Goal: Book appointment/travel/reservation

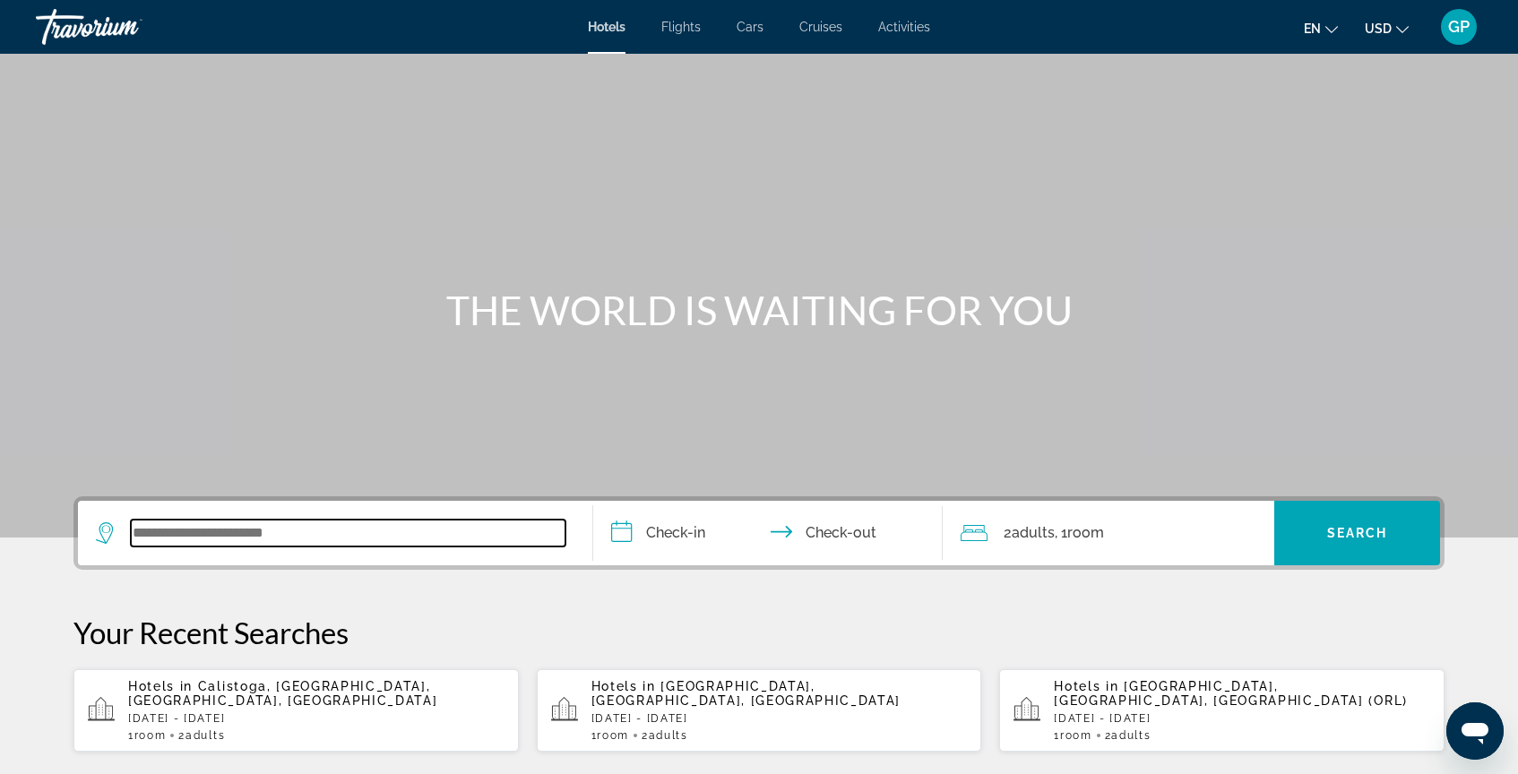
click at [176, 531] on input "Search widget" at bounding box center [348, 533] width 435 height 27
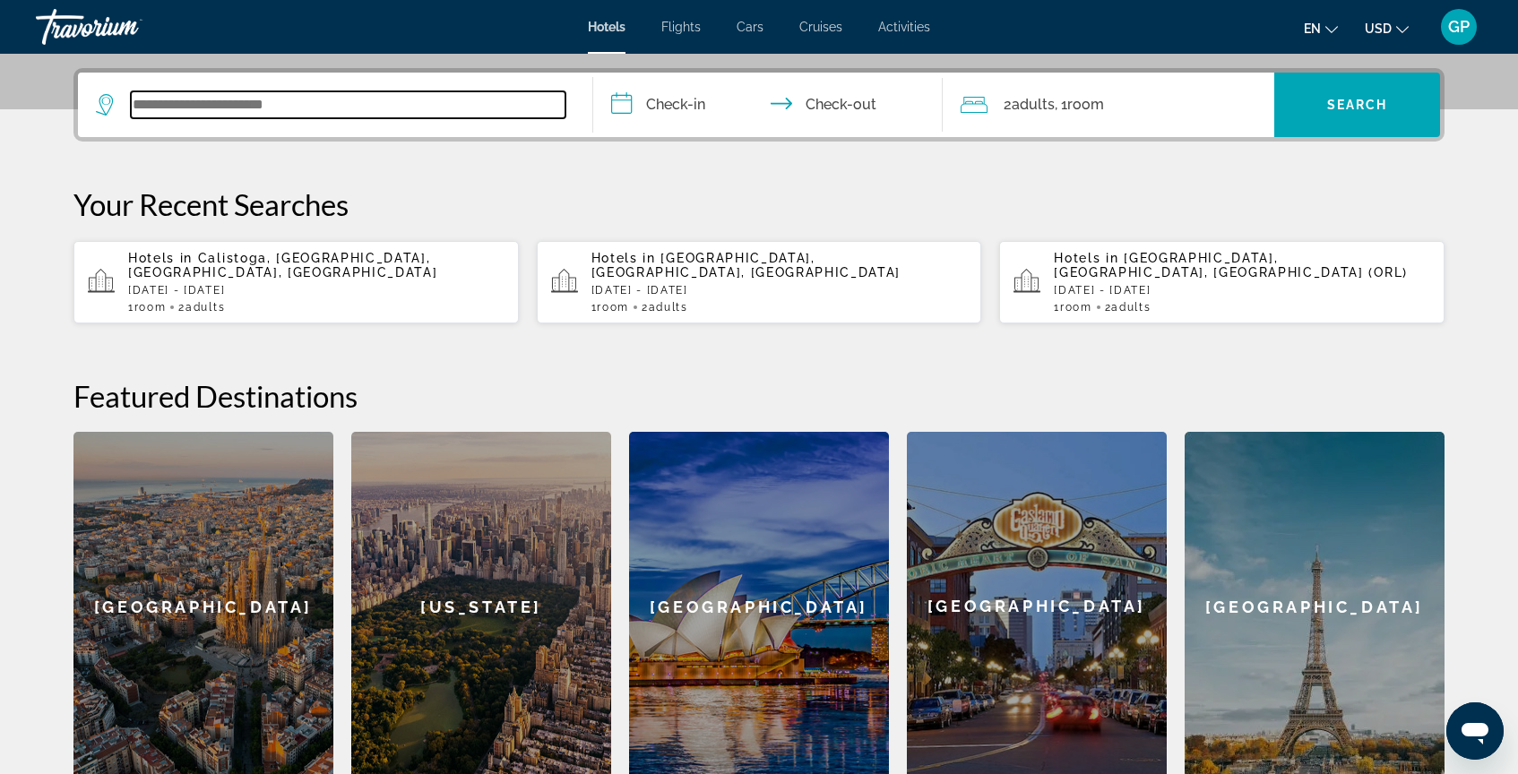
scroll to position [438, 0]
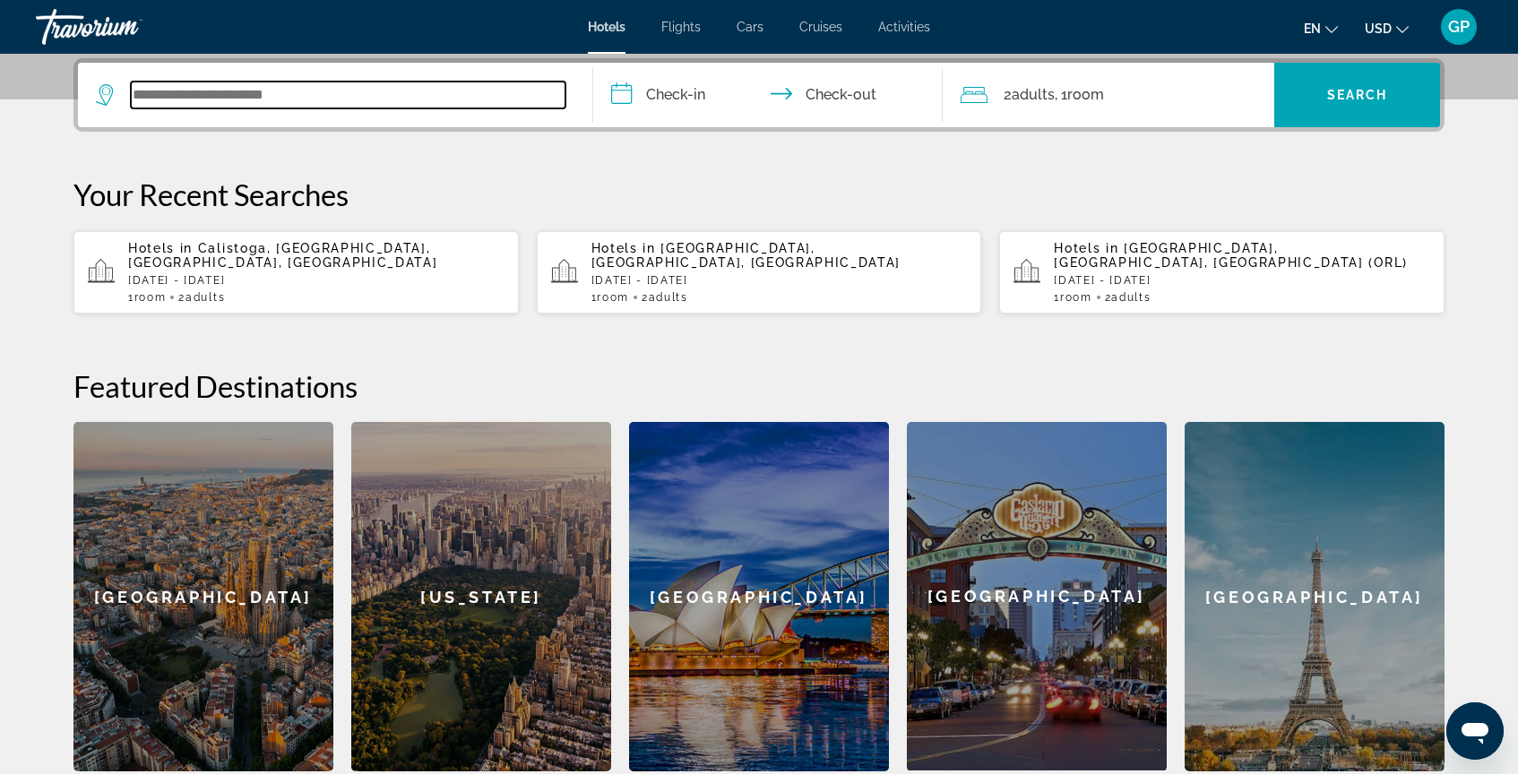
click at [155, 96] on input "Search widget" at bounding box center [348, 95] width 435 height 27
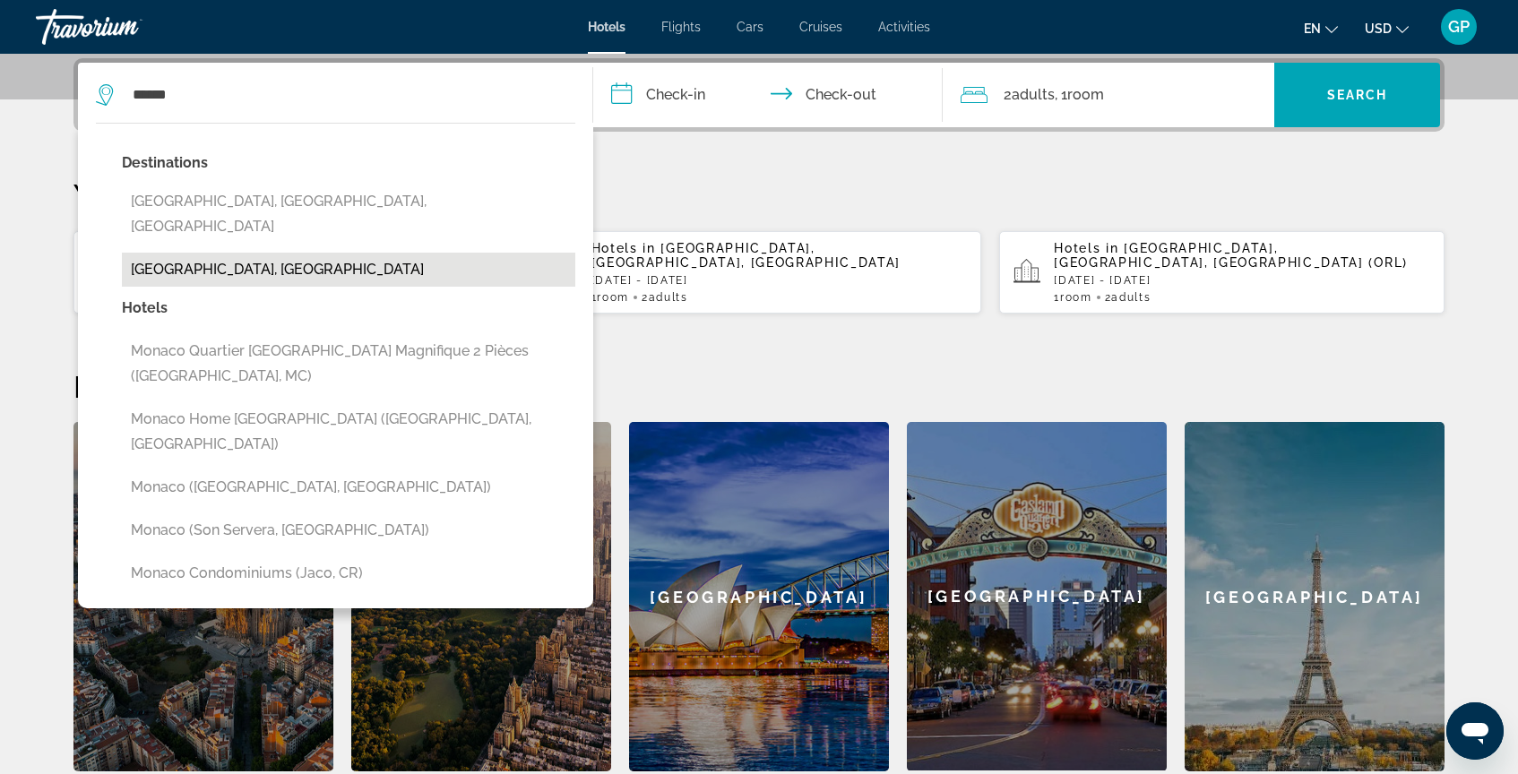
click at [194, 253] on button "[GEOGRAPHIC_DATA], [GEOGRAPHIC_DATA]" at bounding box center [348, 270] width 453 height 34
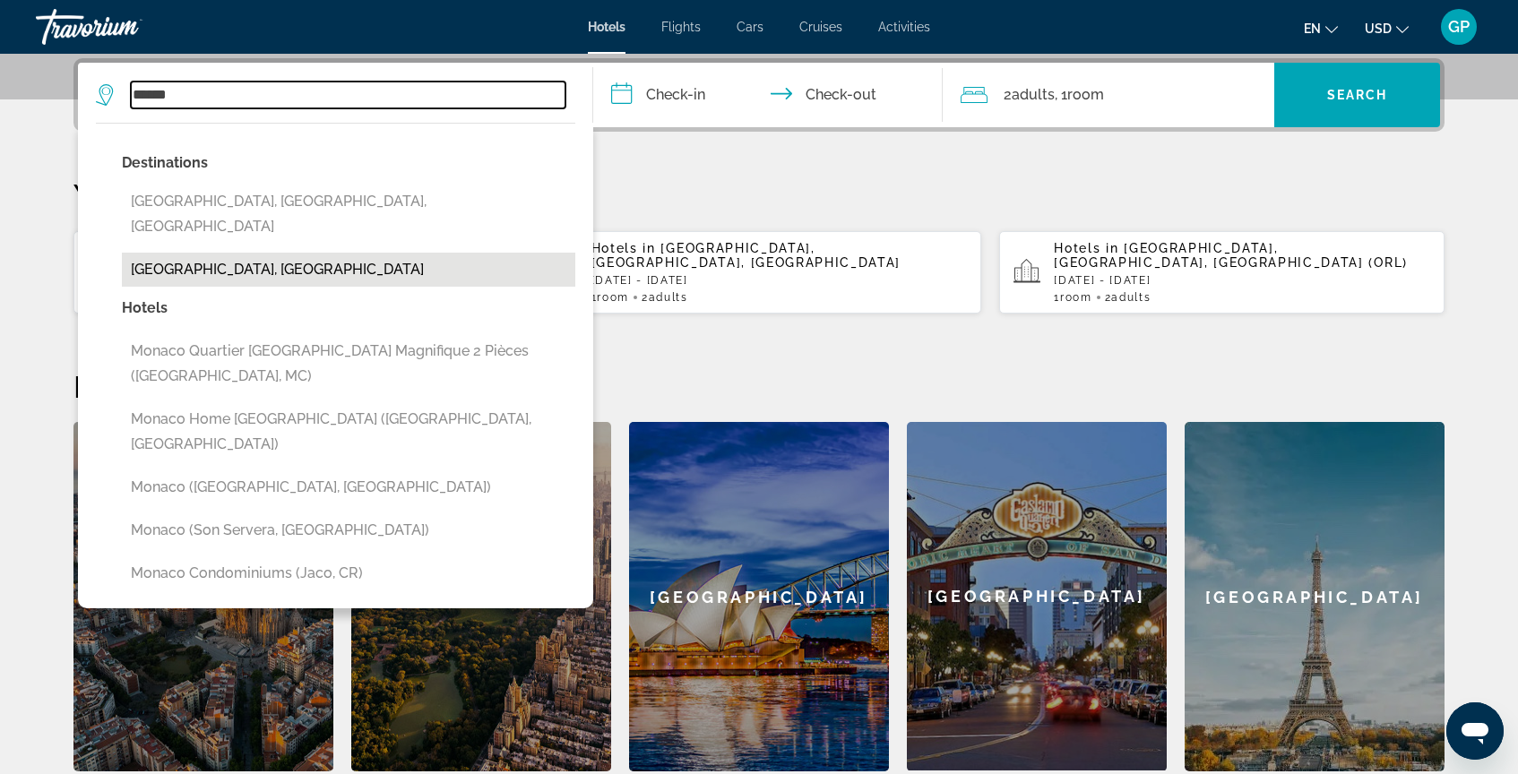
type input "**********"
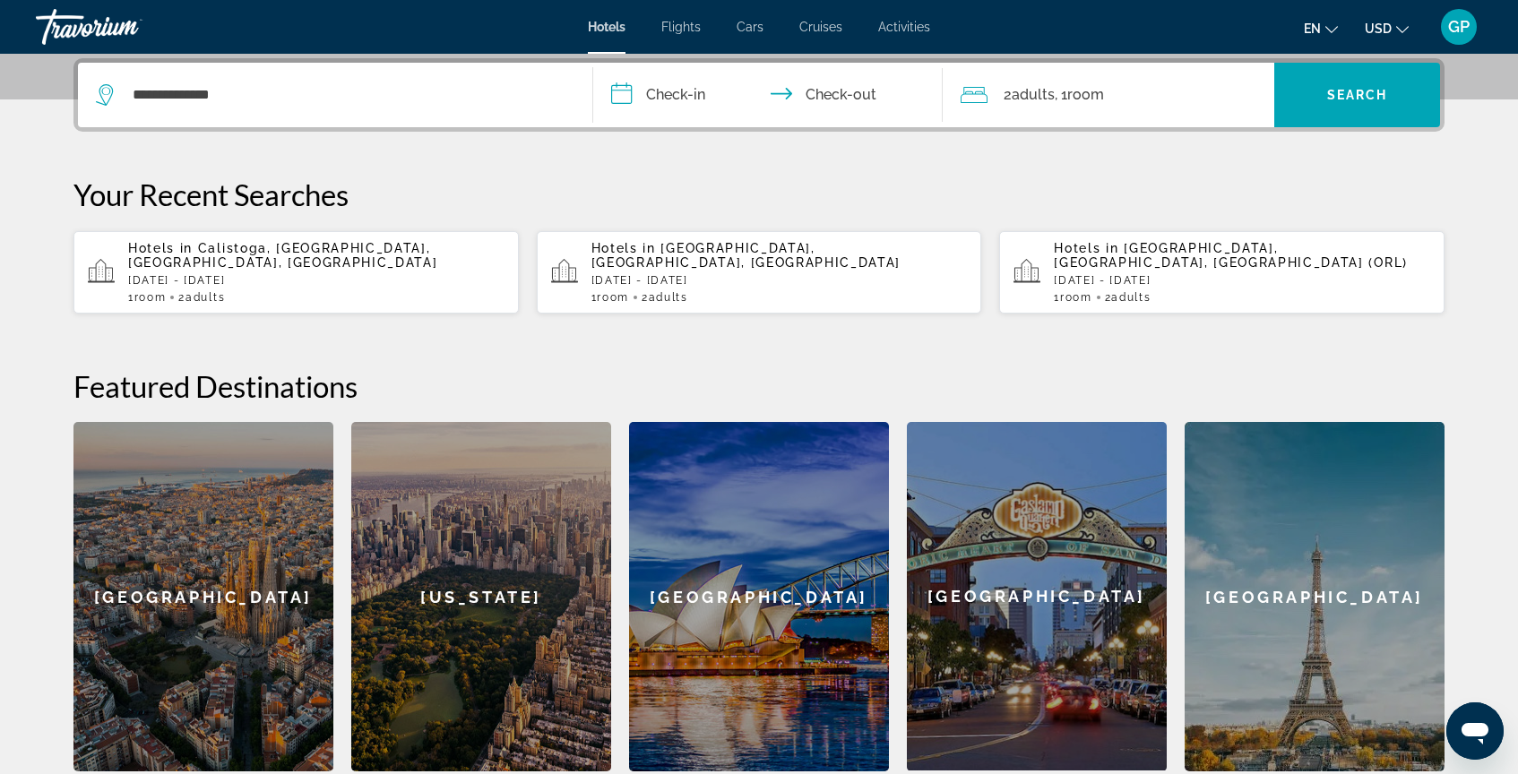
click at [622, 97] on input "**********" at bounding box center [771, 98] width 357 height 70
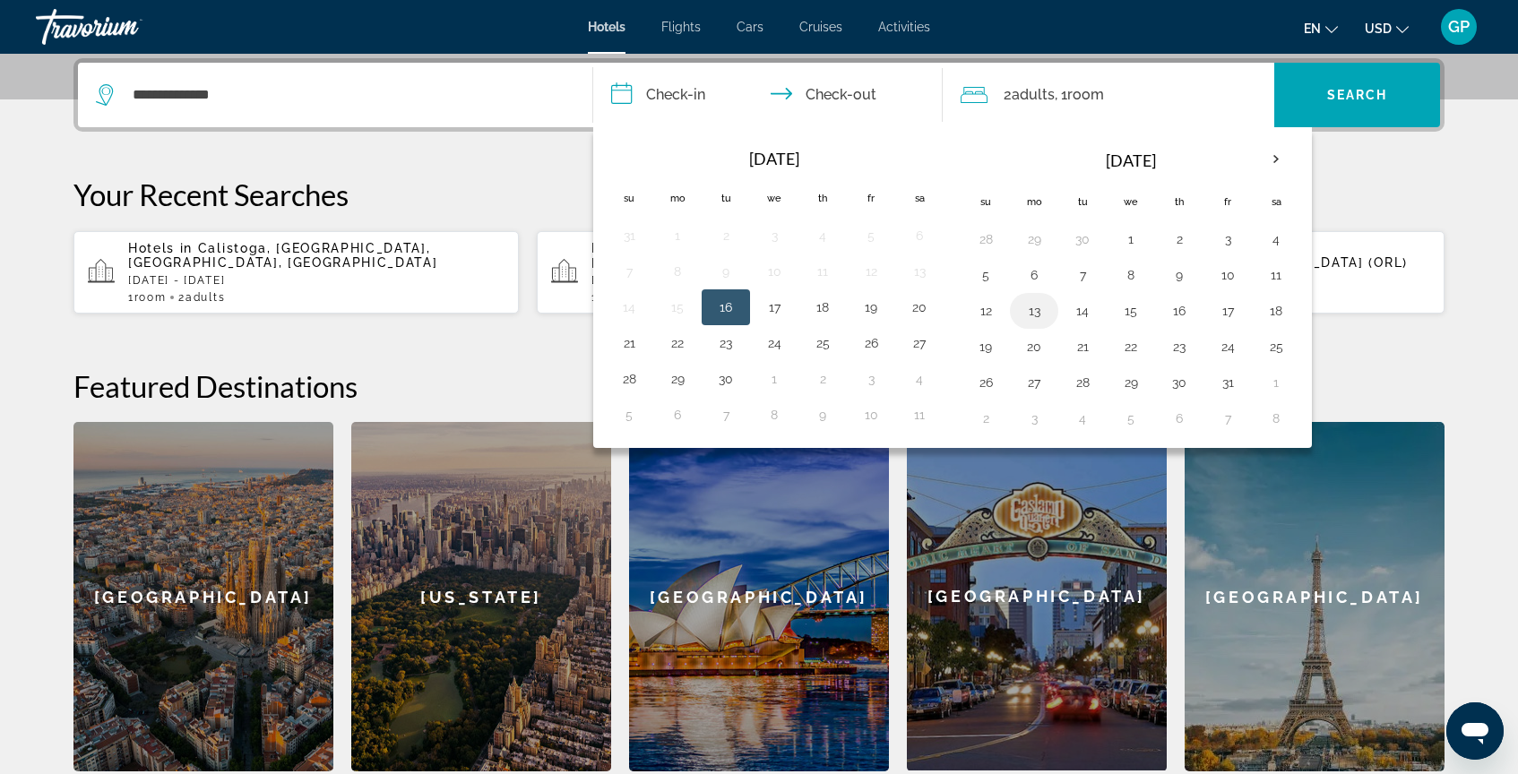
click at [1033, 319] on button "13" at bounding box center [1034, 310] width 29 height 25
click at [1233, 313] on button "17" at bounding box center [1227, 310] width 29 height 25
type input "**********"
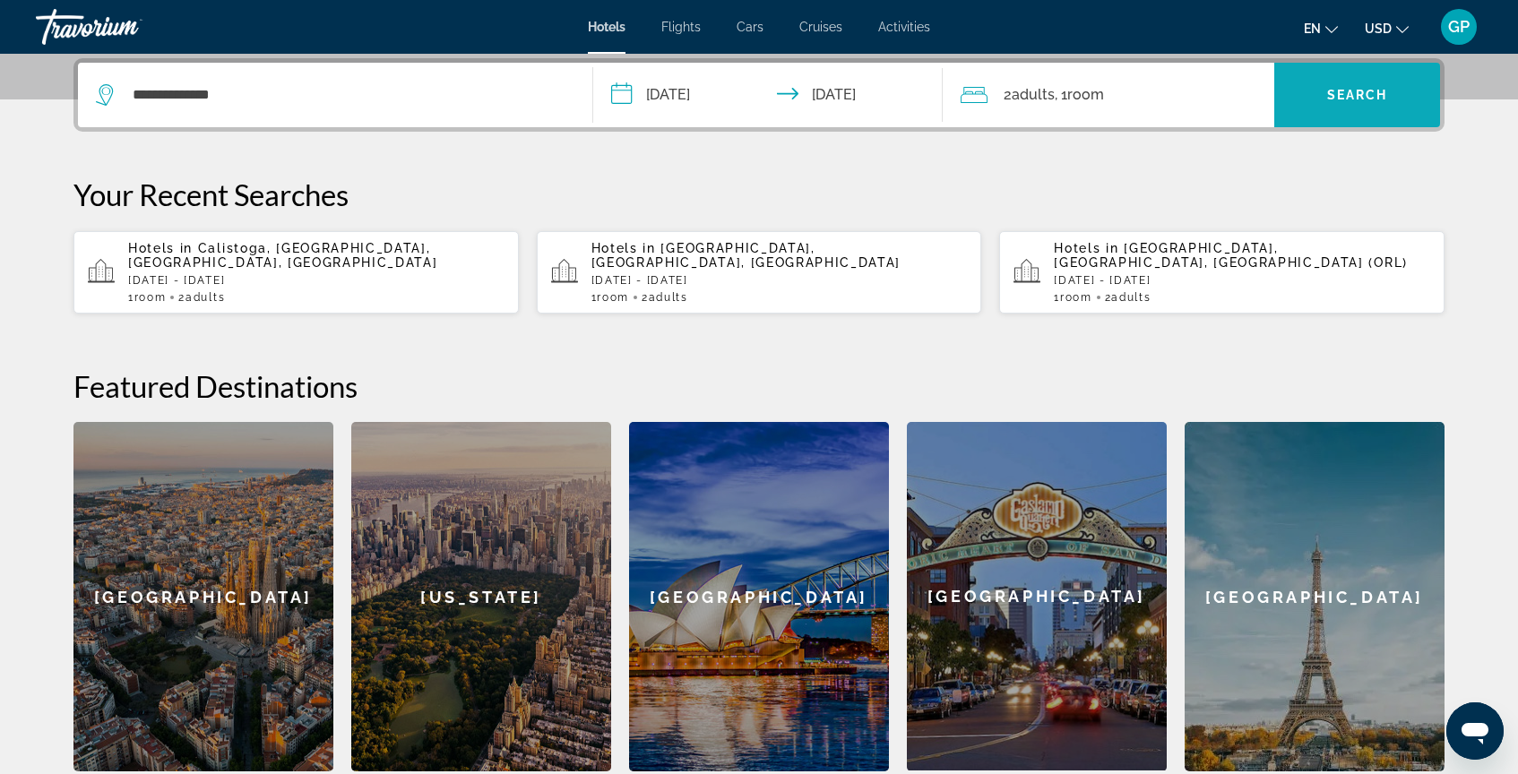
click at [1353, 96] on span "Search" at bounding box center [1357, 95] width 61 height 14
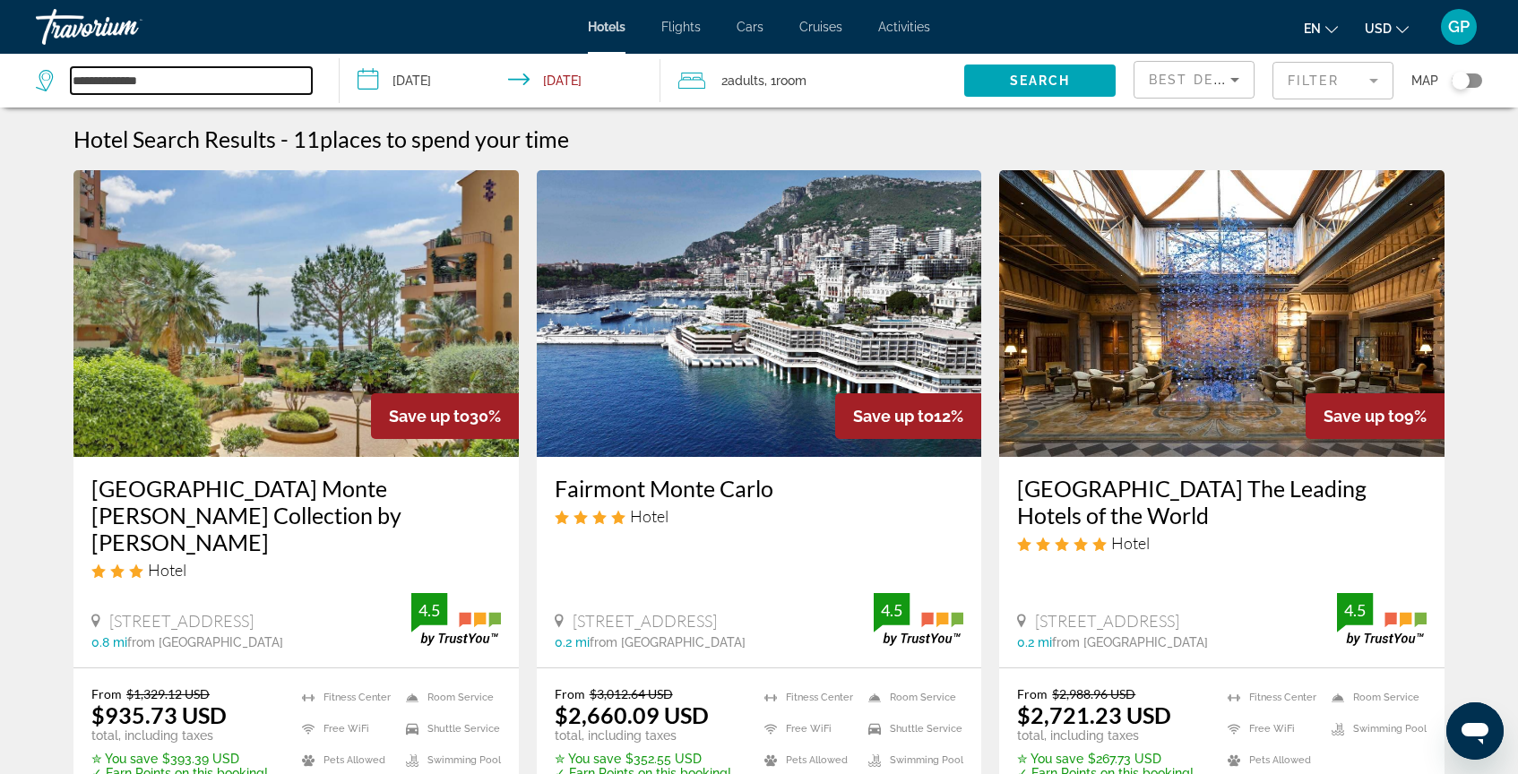
click at [208, 70] on input "**********" at bounding box center [191, 80] width 241 height 27
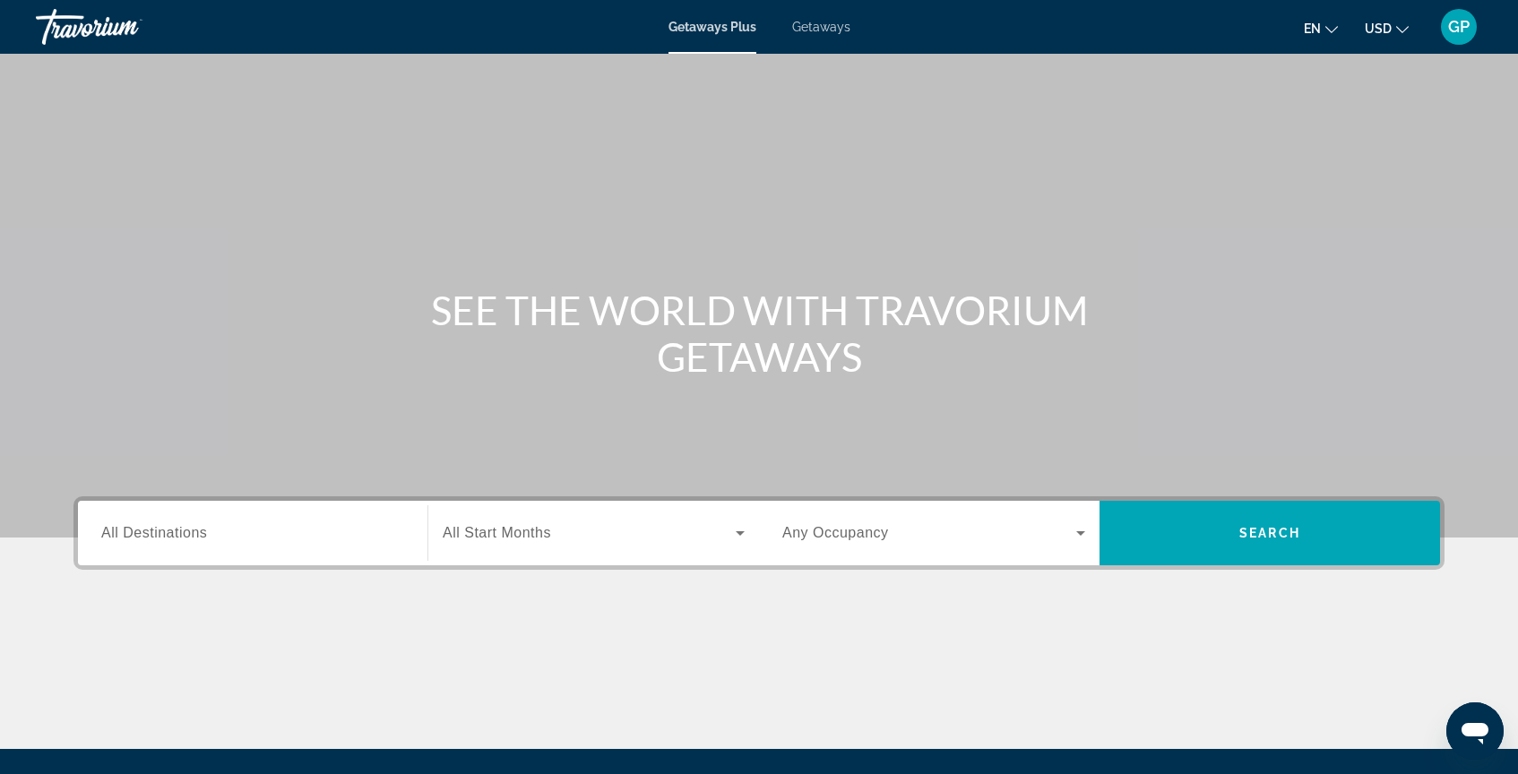
click at [107, 530] on span "All Destinations" at bounding box center [154, 532] width 106 height 15
click at [107, 530] on input "Destination All Destinations" at bounding box center [252, 534] width 303 height 22
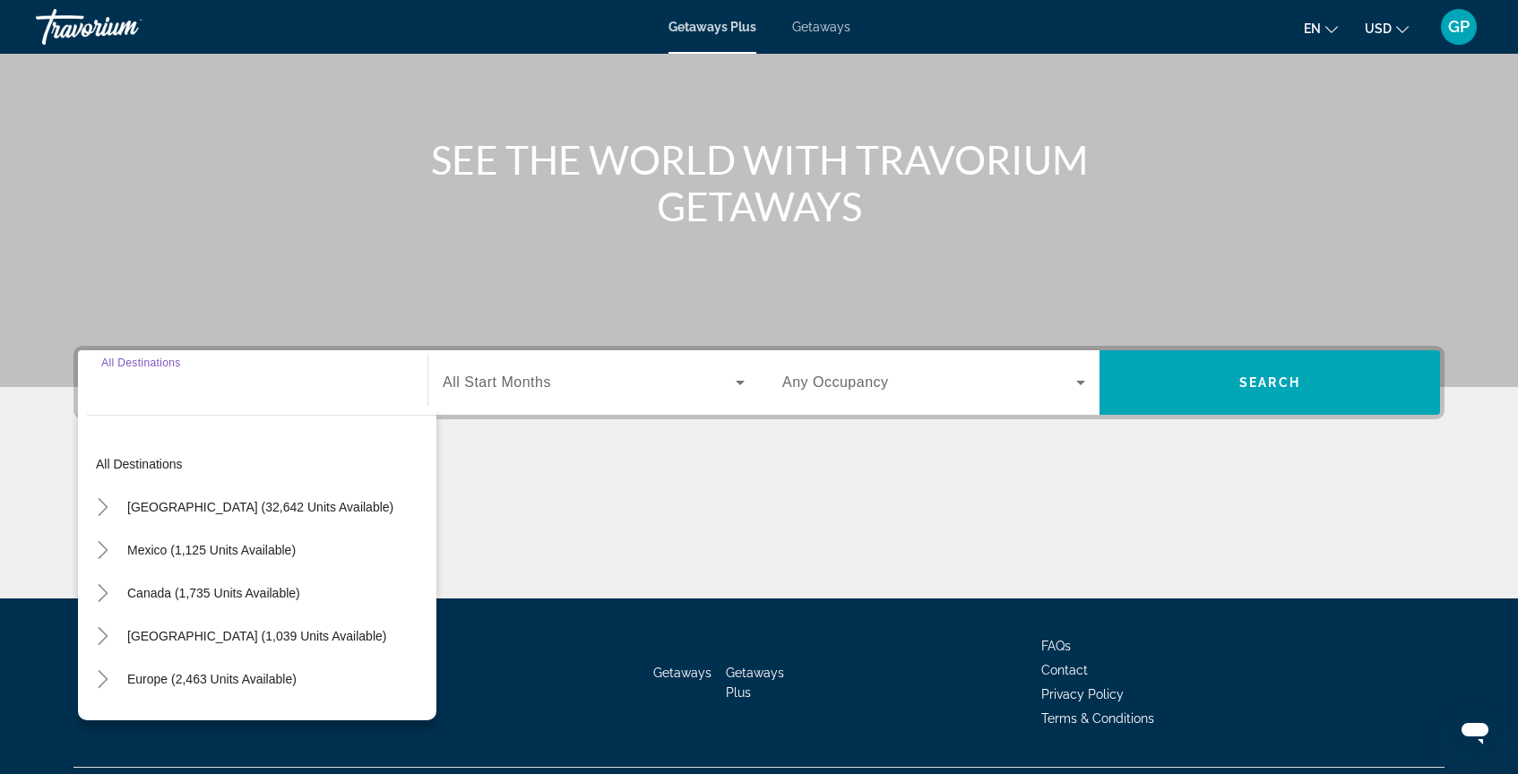
scroll to position [194, 0]
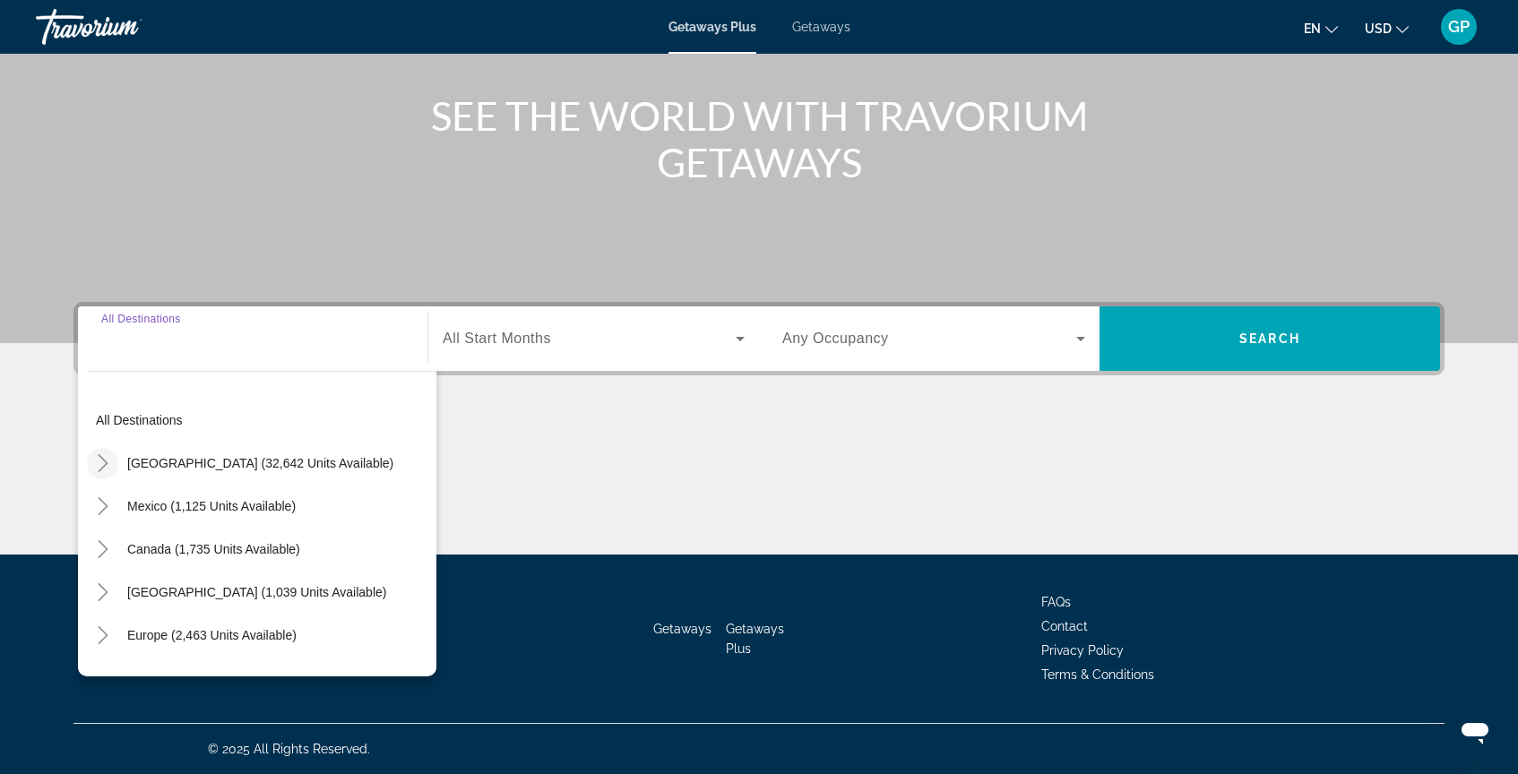
click at [102, 468] on icon "Toggle United States (32,642 units available)" at bounding box center [103, 463] width 18 height 18
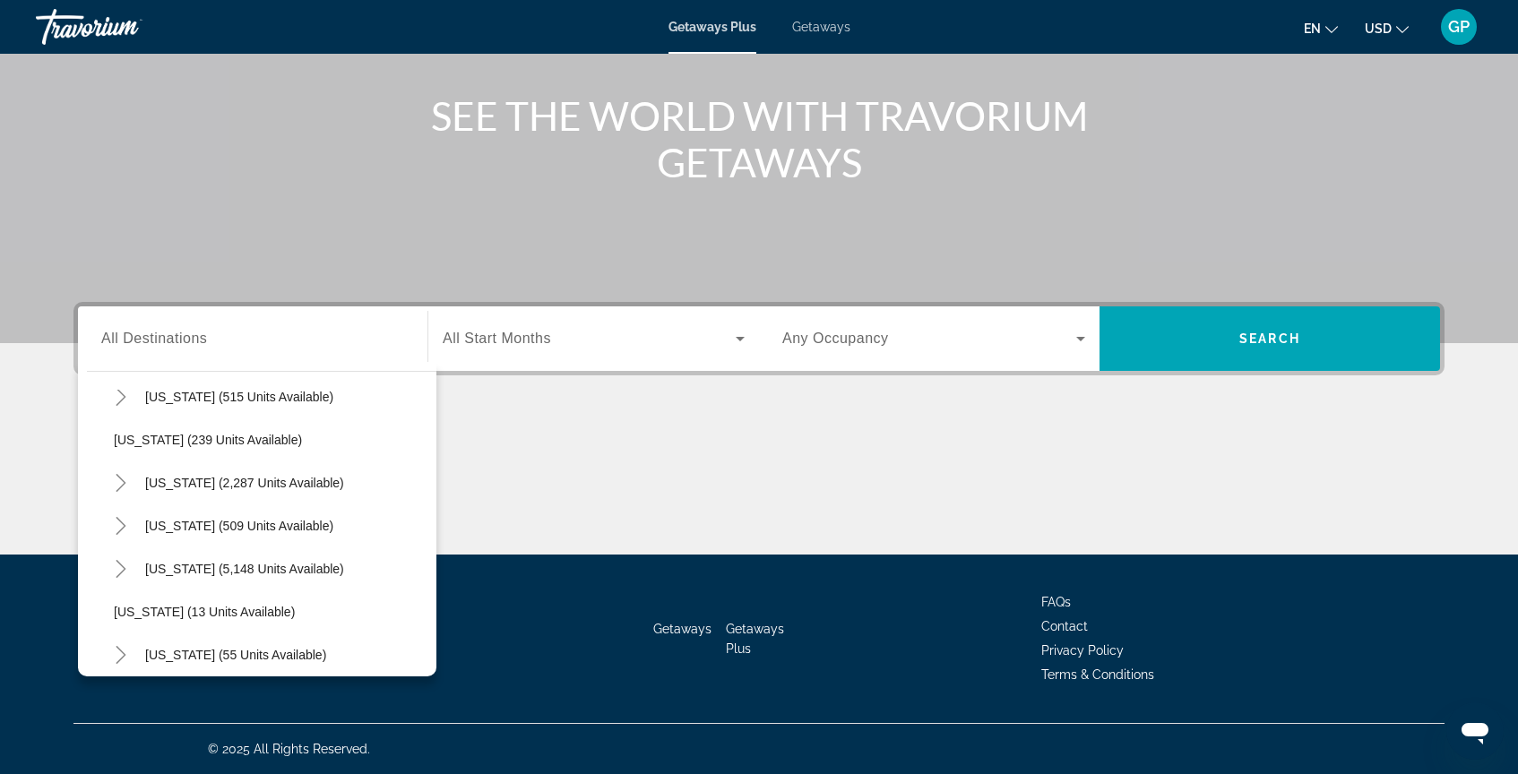
scroll to position [108, 0]
click at [194, 486] on span "California (2,287 units available)" at bounding box center [244, 485] width 199 height 14
type input "**********"
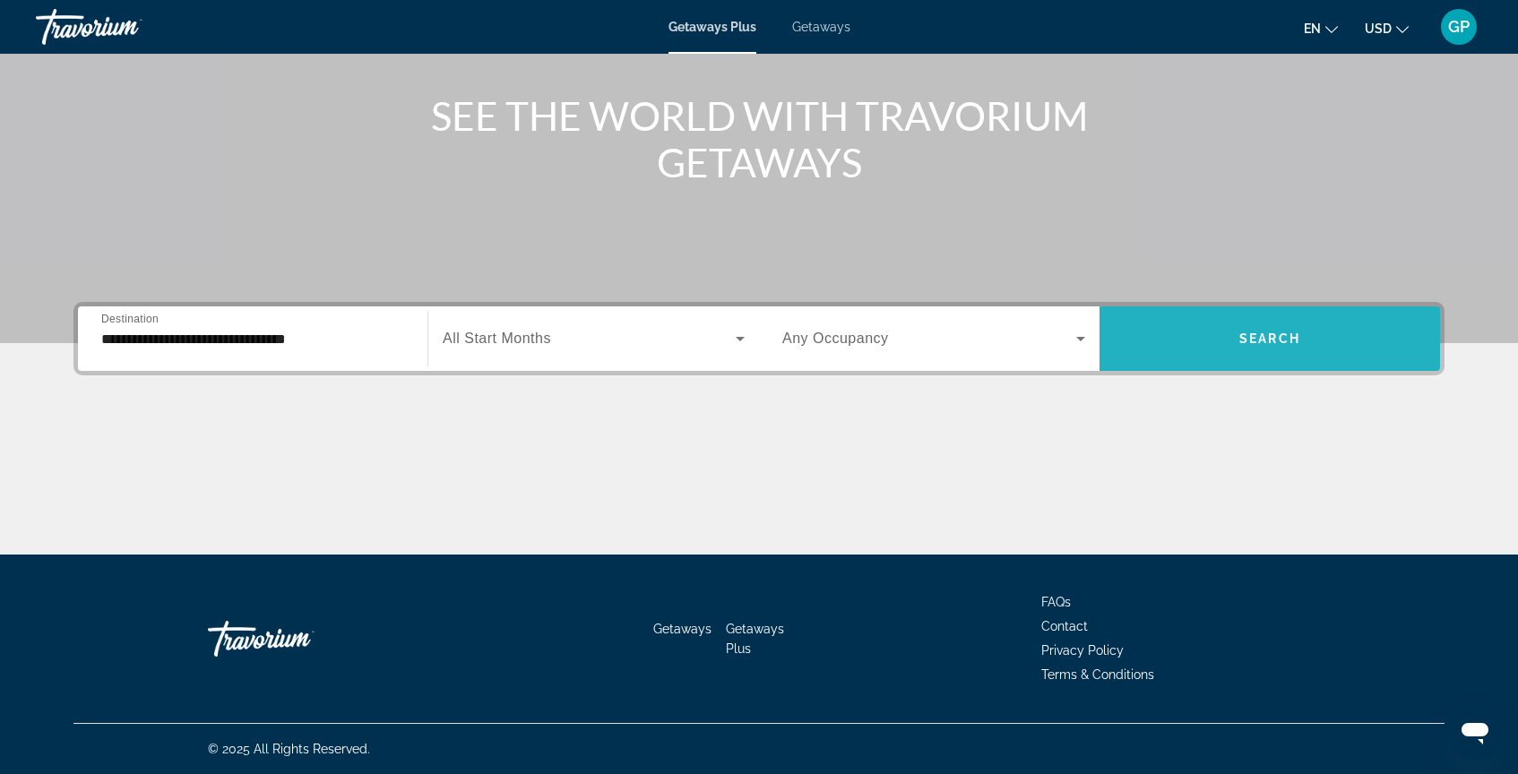
click at [1253, 352] on span "Search widget" at bounding box center [1269, 338] width 340 height 43
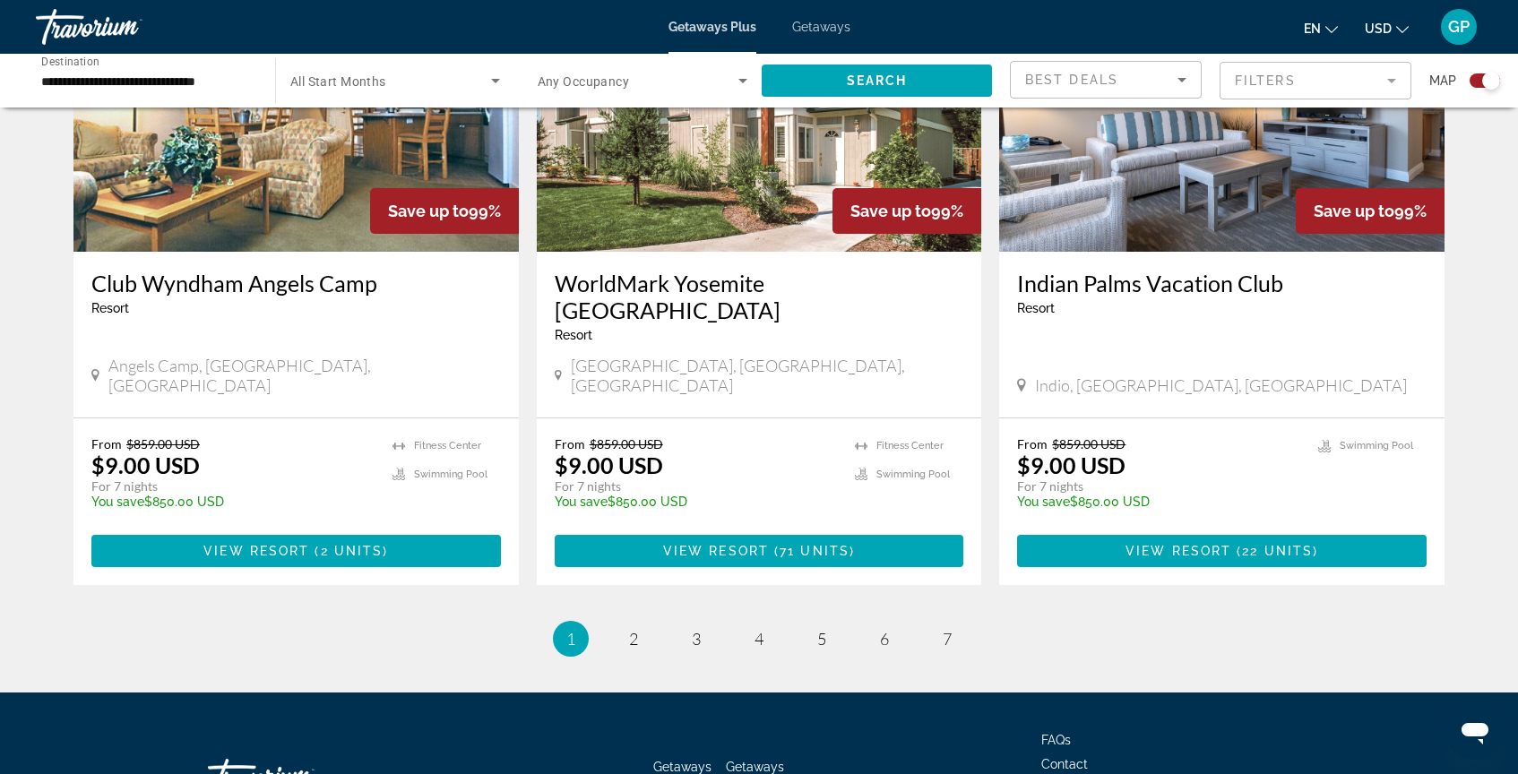
scroll to position [2734, 0]
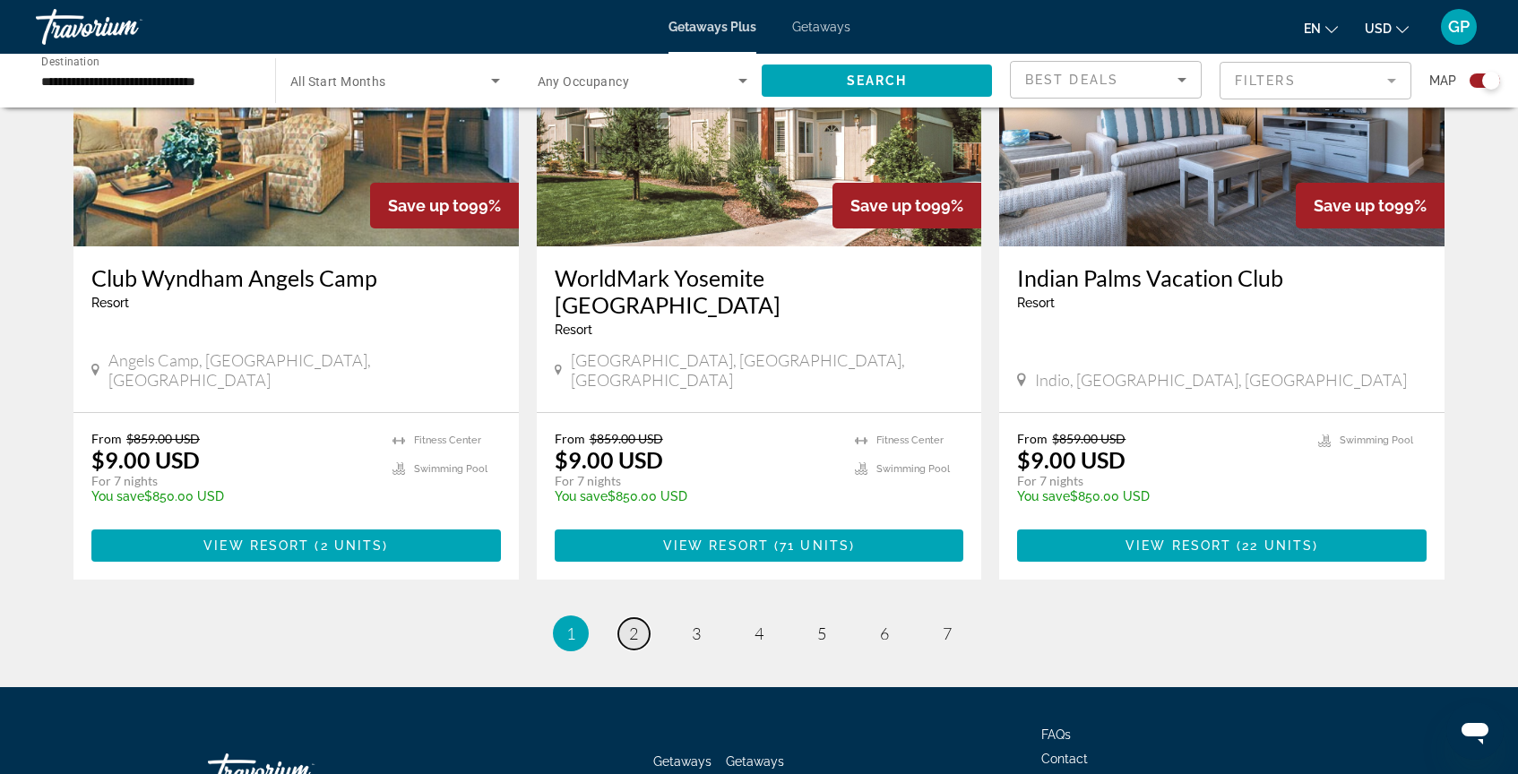
click at [634, 624] on span "2" at bounding box center [633, 634] width 9 height 20
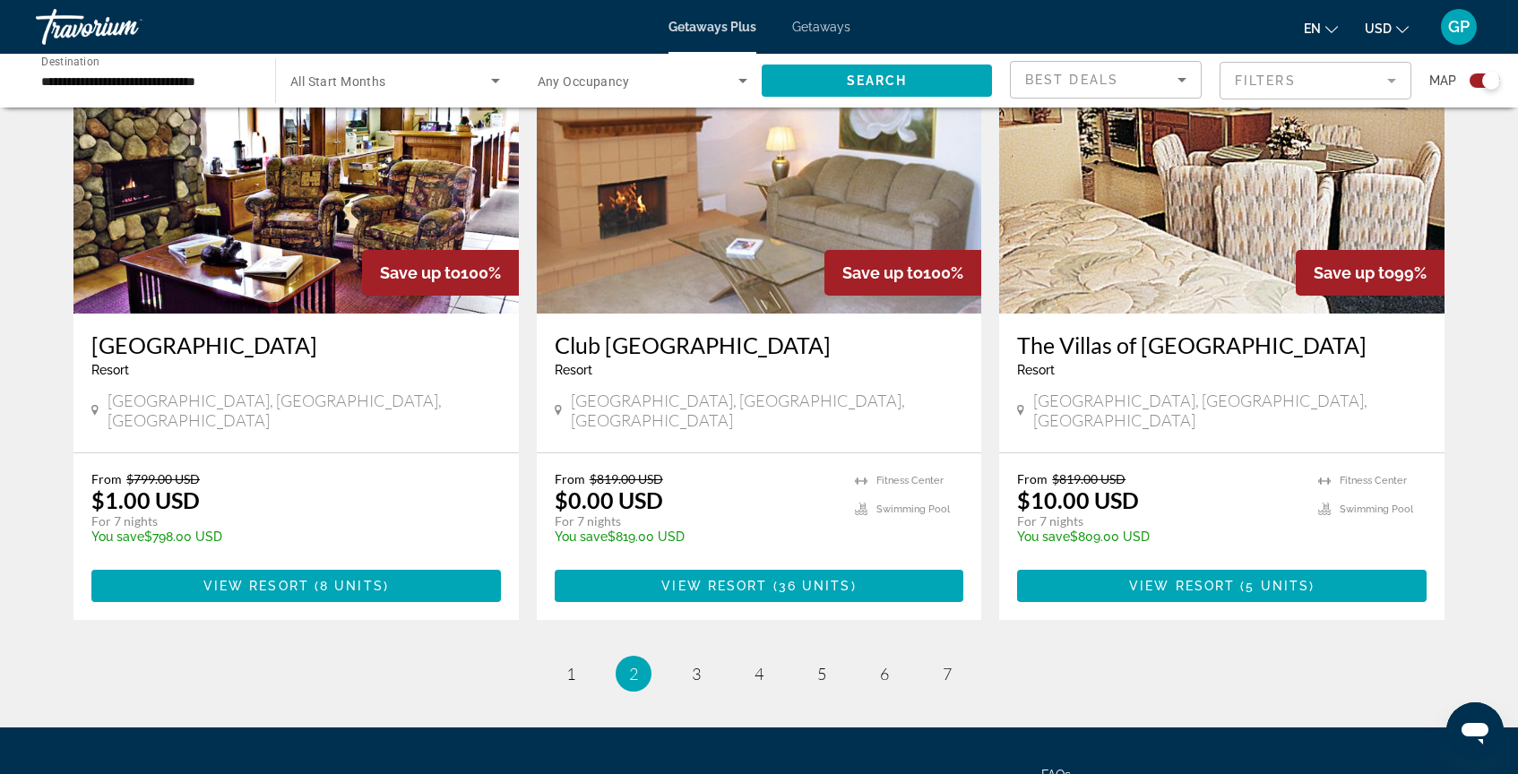
scroll to position [2707, 0]
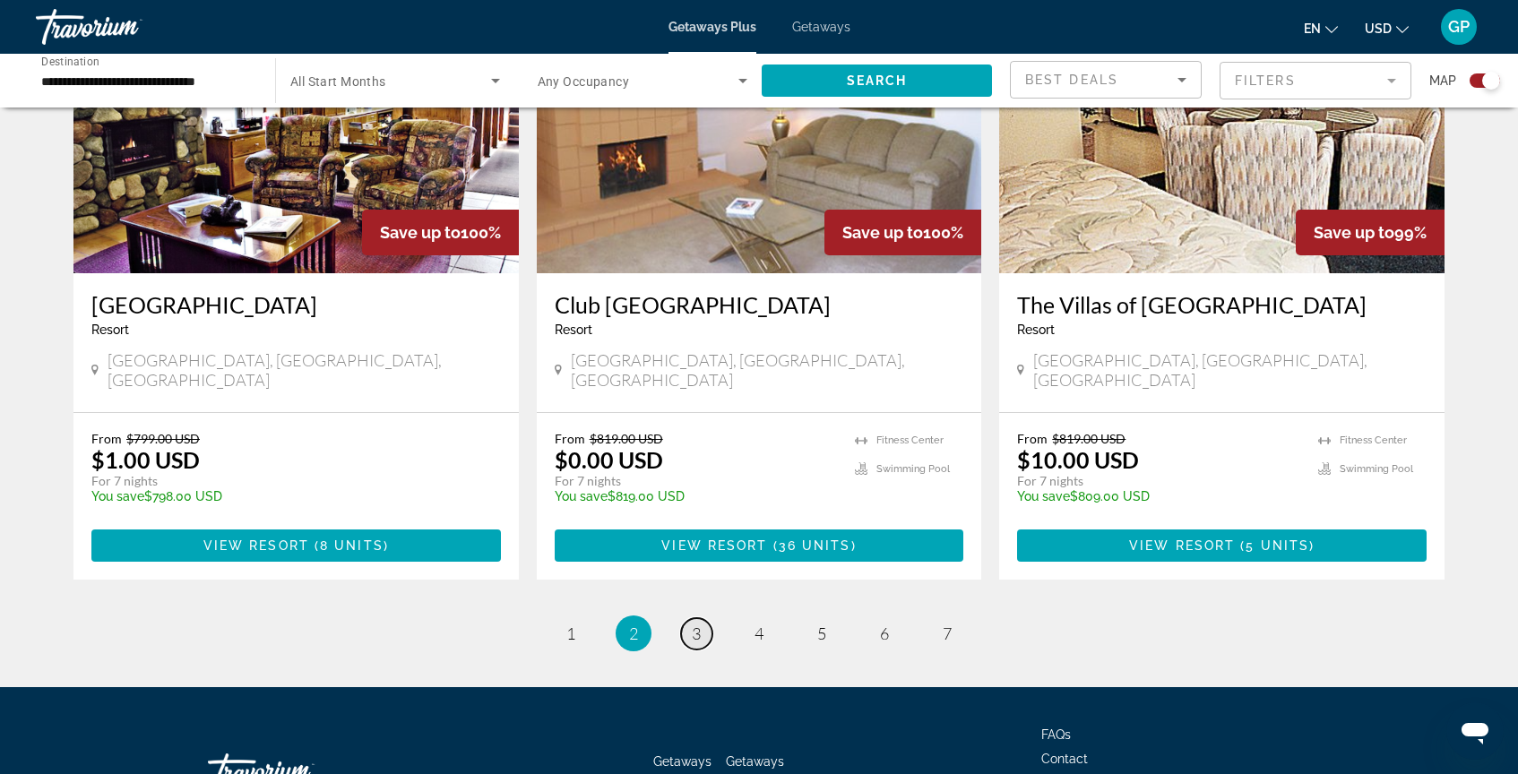
click at [696, 624] on span "3" at bounding box center [696, 634] width 9 height 20
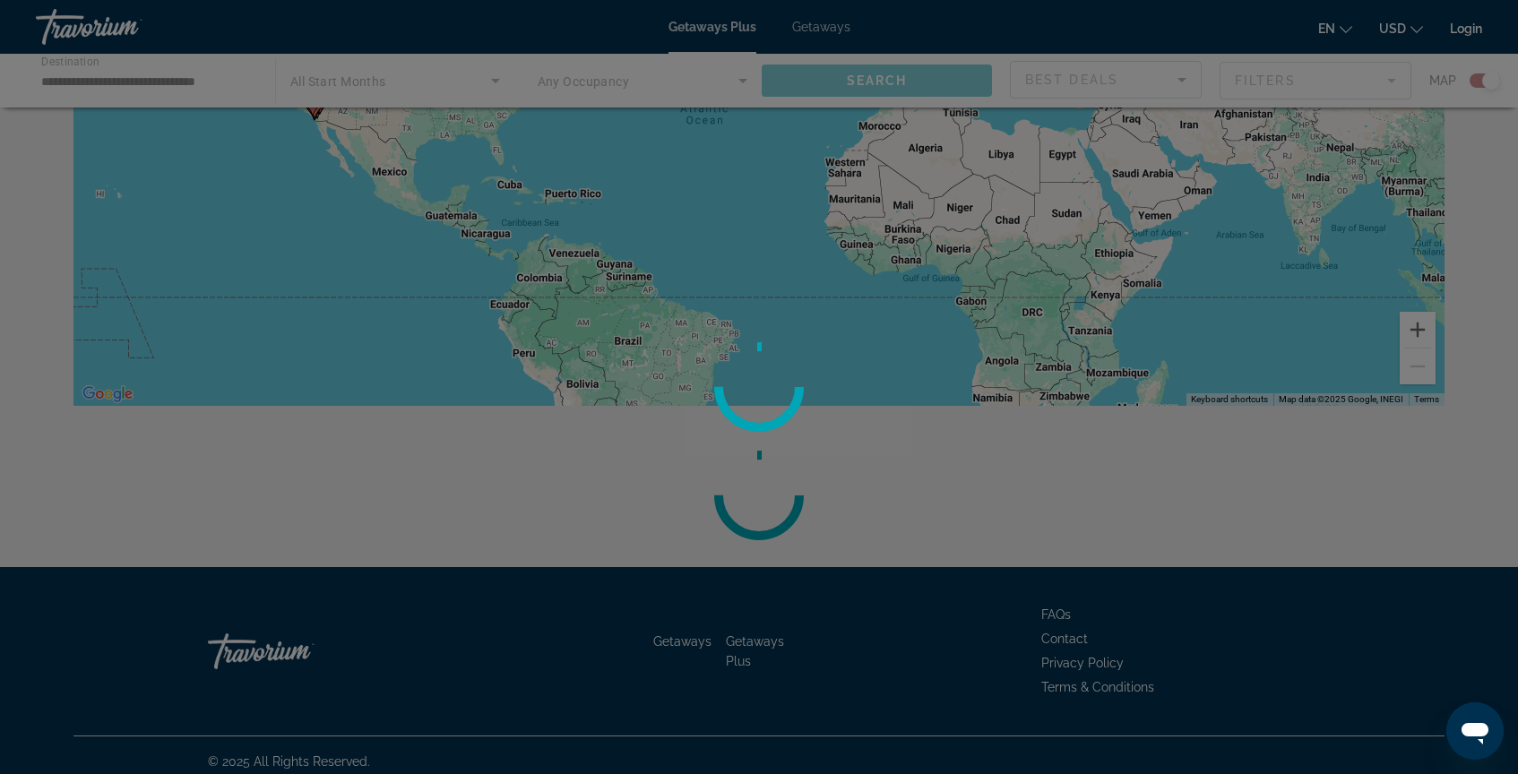
scroll to position [270, 0]
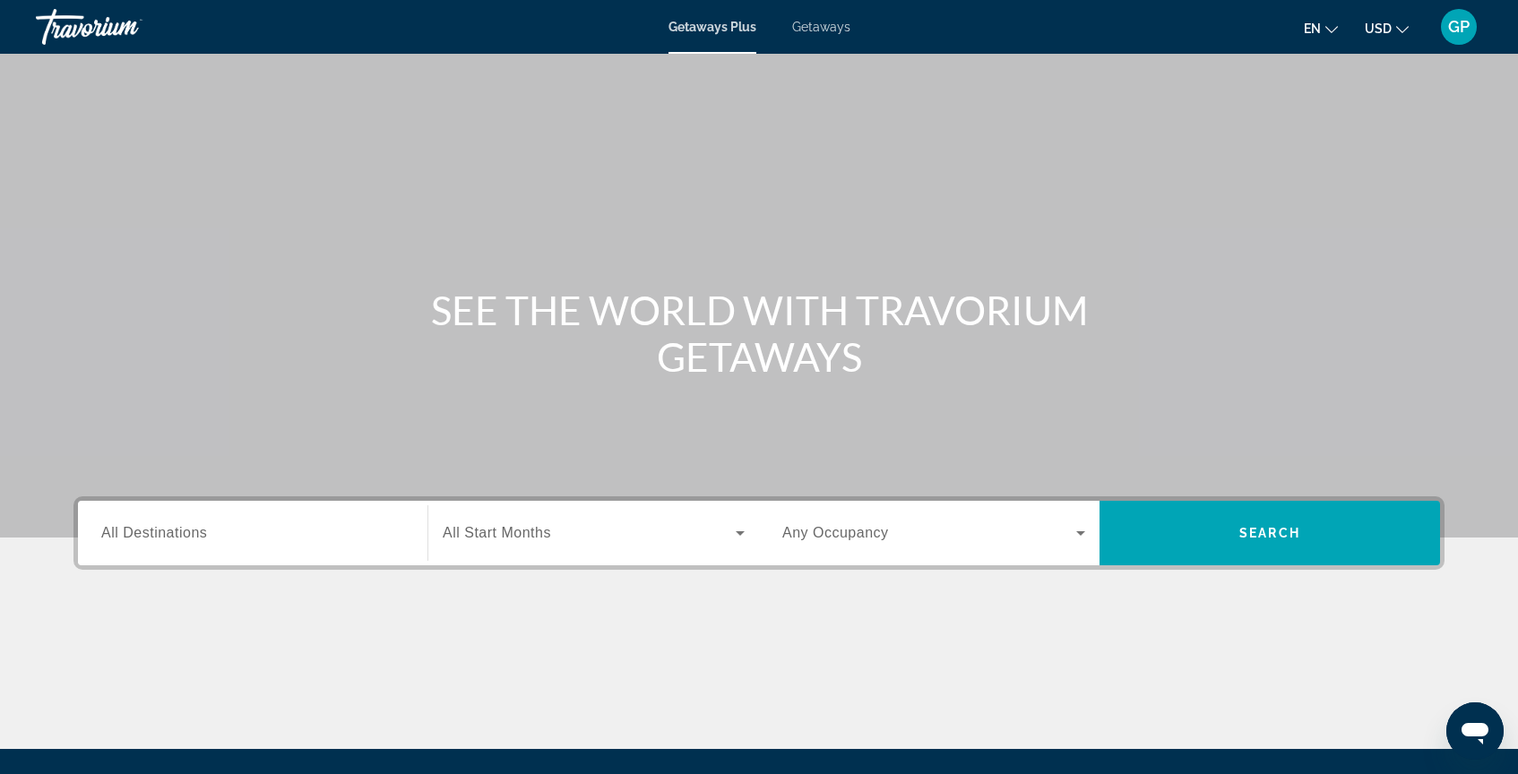
click at [119, 538] on span "All Destinations" at bounding box center [154, 532] width 106 height 15
click at [119, 538] on input "Destination All Destinations" at bounding box center [252, 534] width 303 height 22
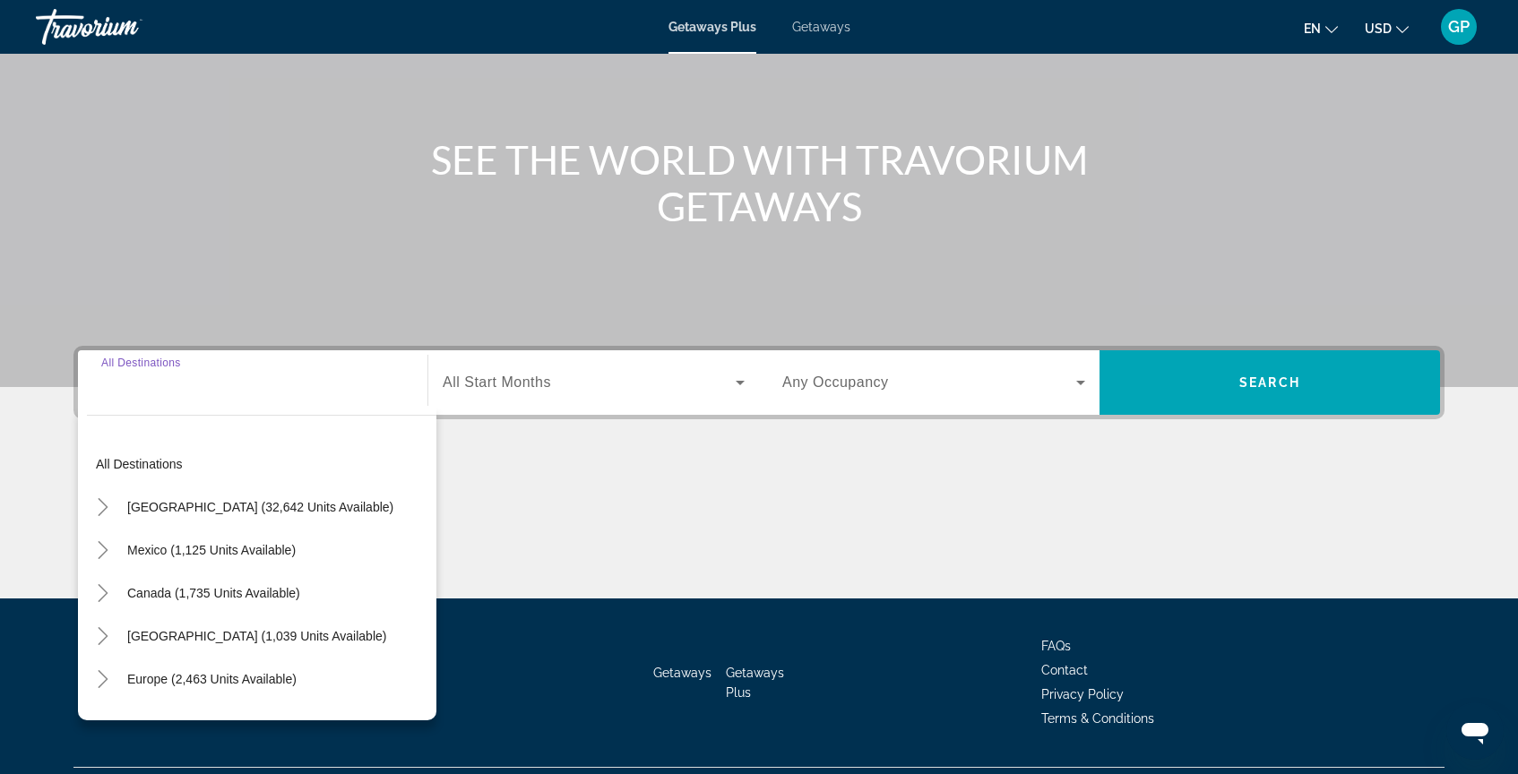
scroll to position [194, 0]
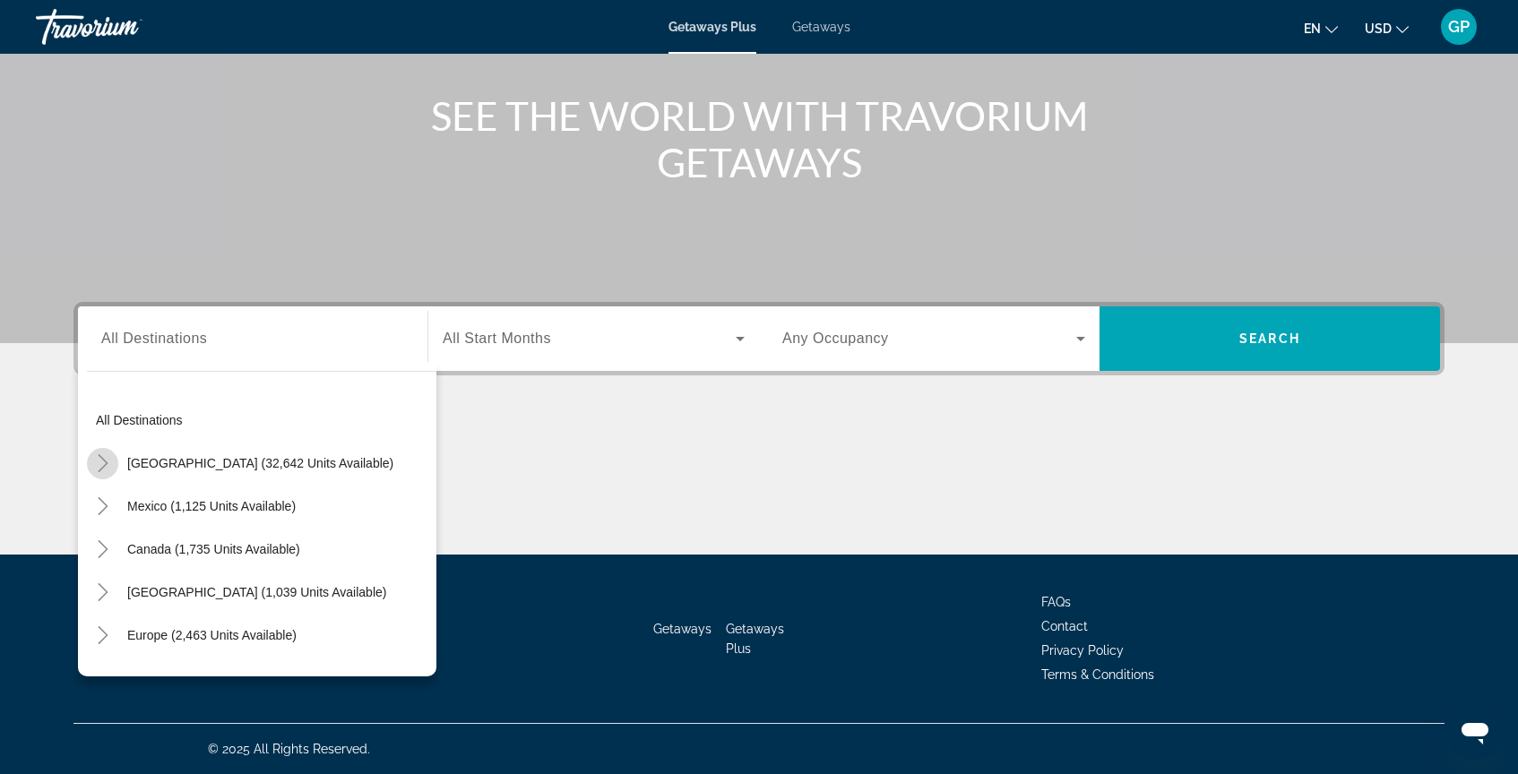
click at [101, 465] on icon "Toggle United States (32,642 units available)" at bounding box center [103, 463] width 18 height 18
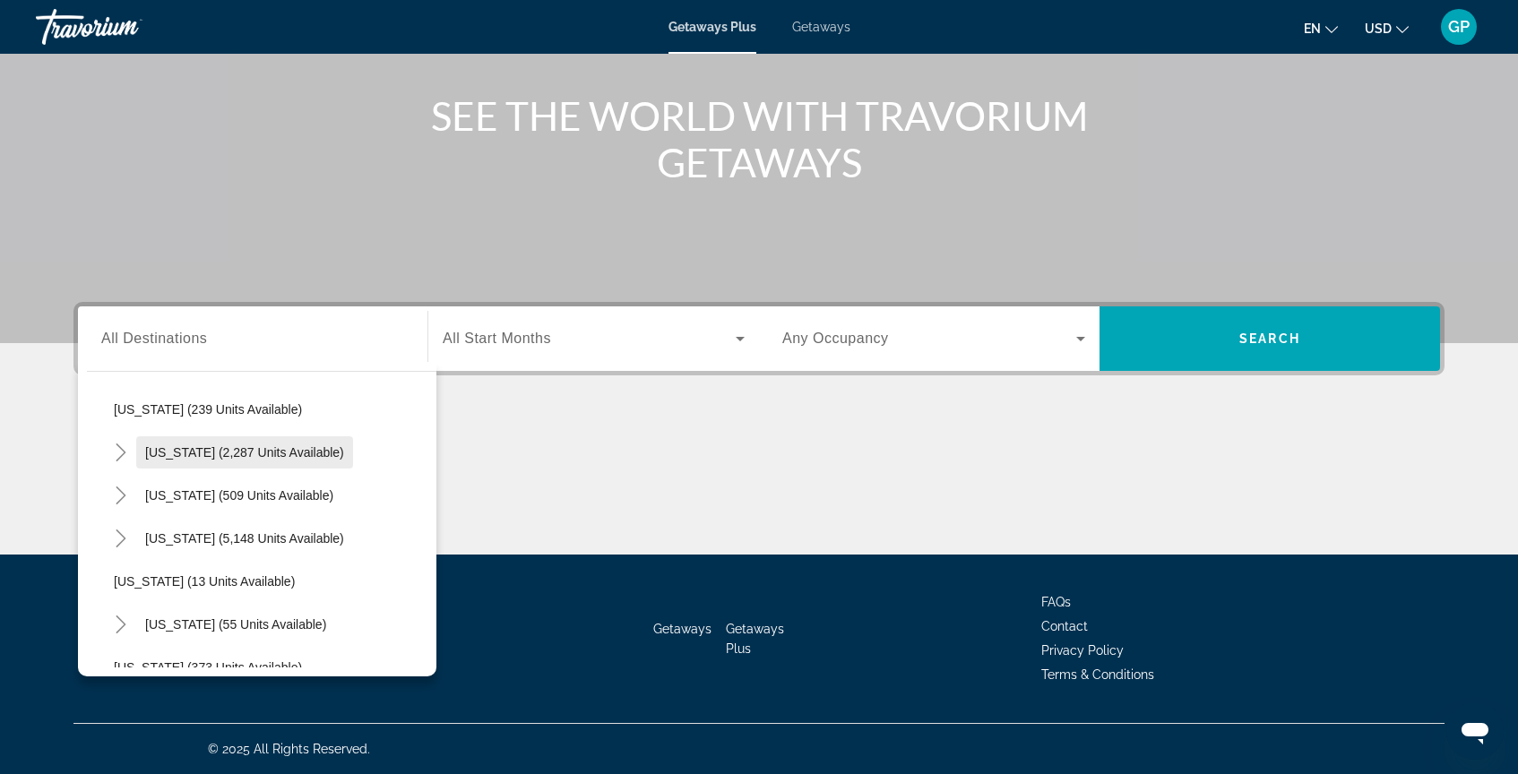
scroll to position [135, 0]
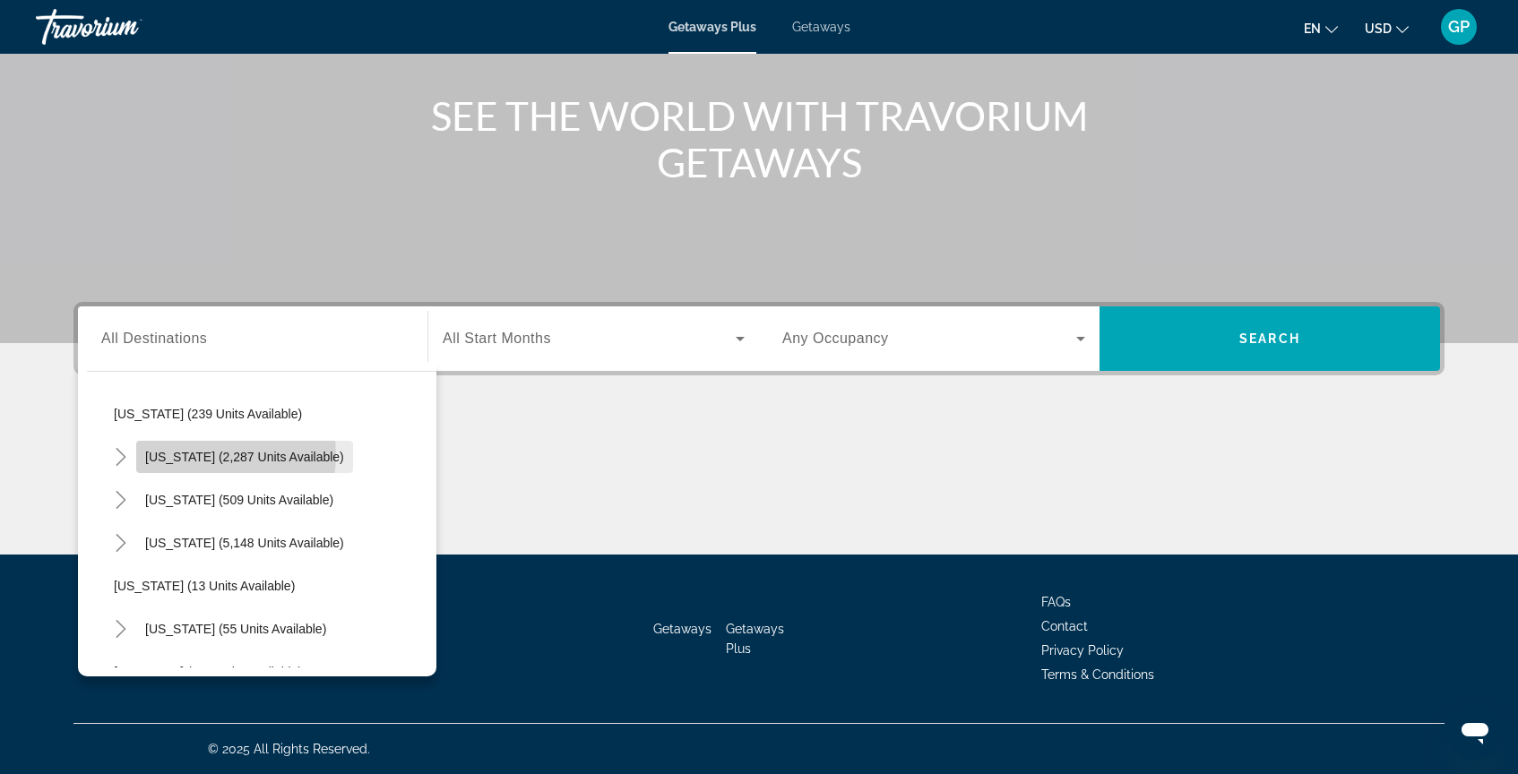
click at [212, 455] on span "[US_STATE] (2,287 units available)" at bounding box center [244, 457] width 199 height 14
type input "**********"
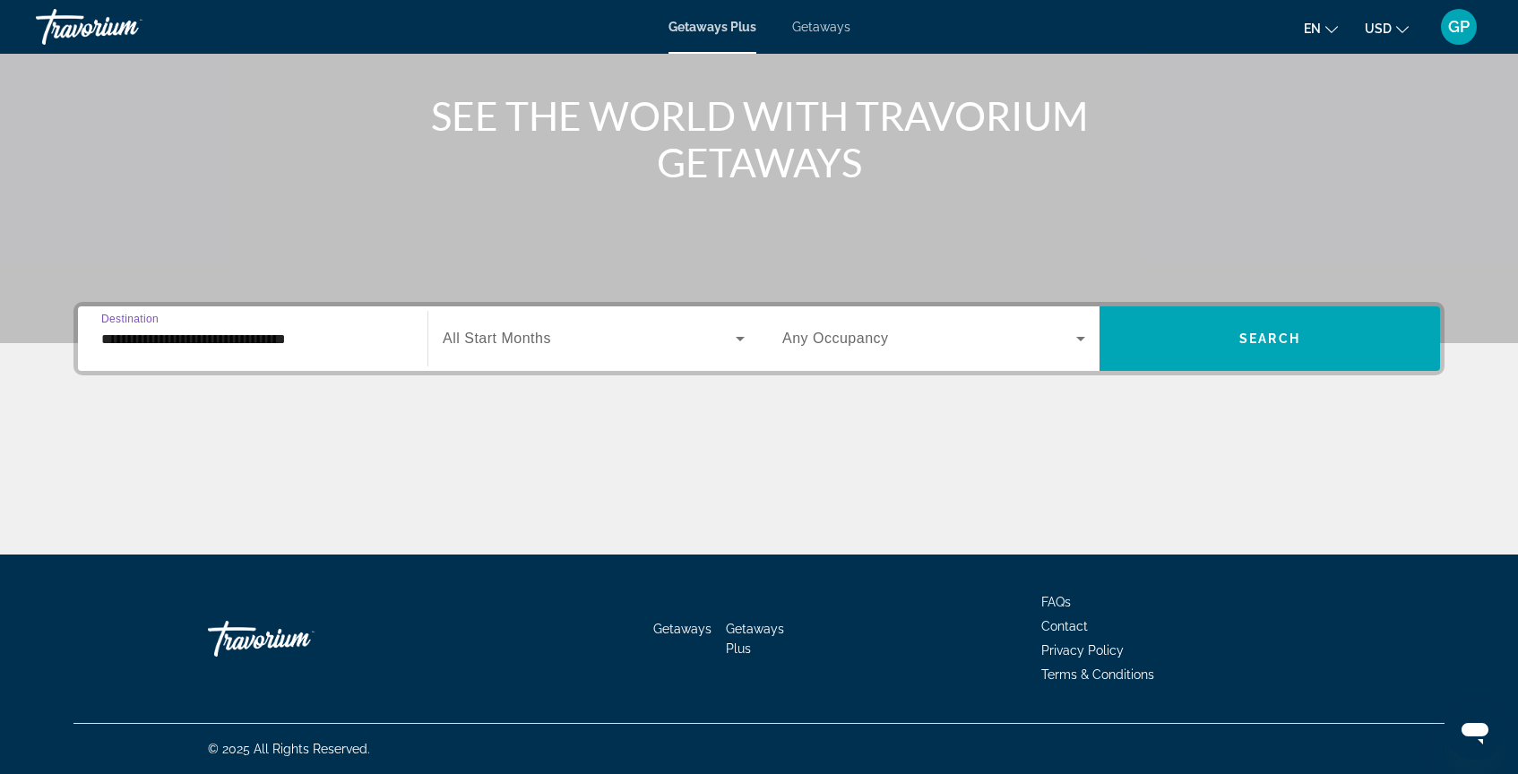
click at [735, 339] on icon "Search widget" at bounding box center [740, 339] width 22 height 22
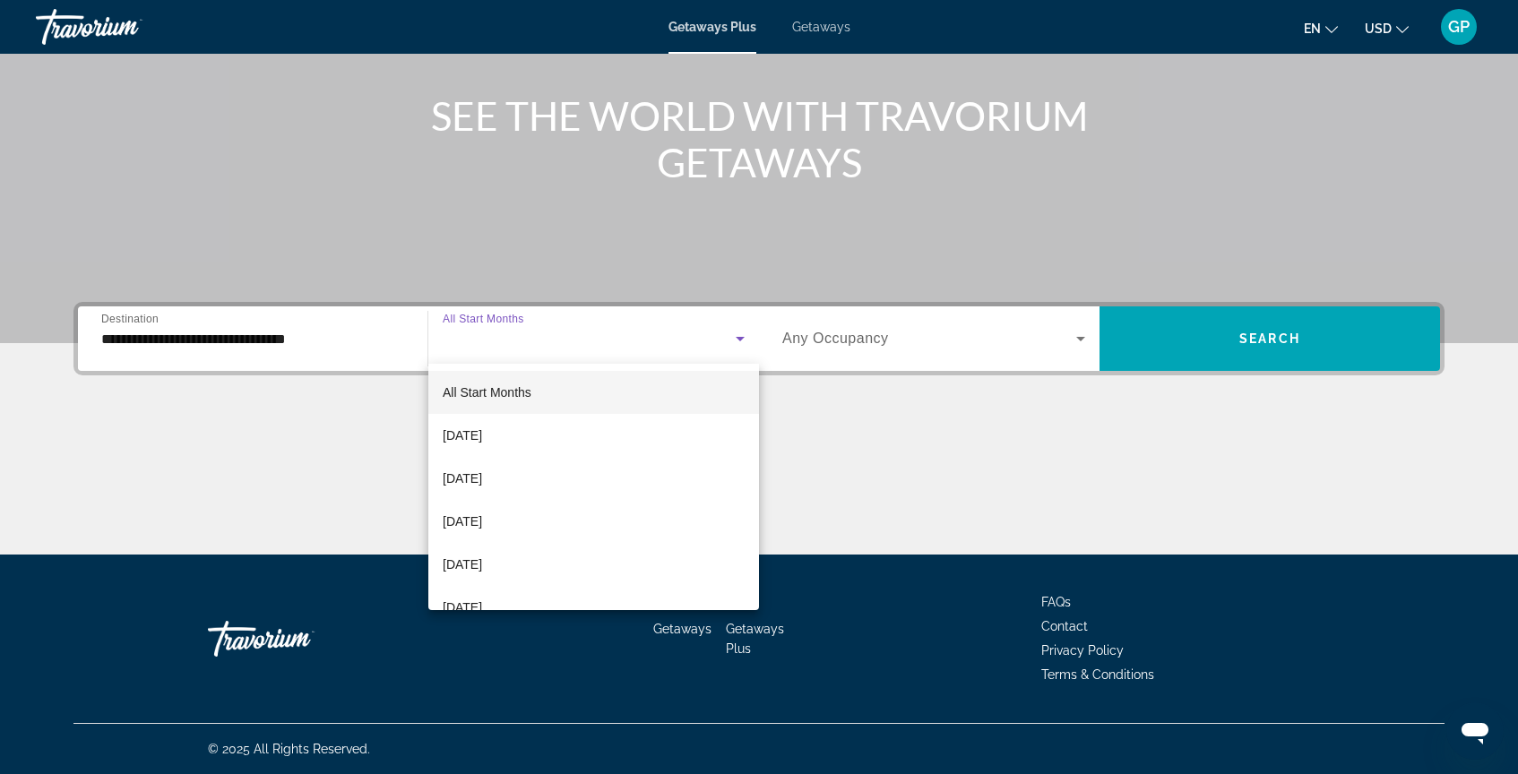
click at [1272, 342] on div at bounding box center [759, 387] width 1518 height 774
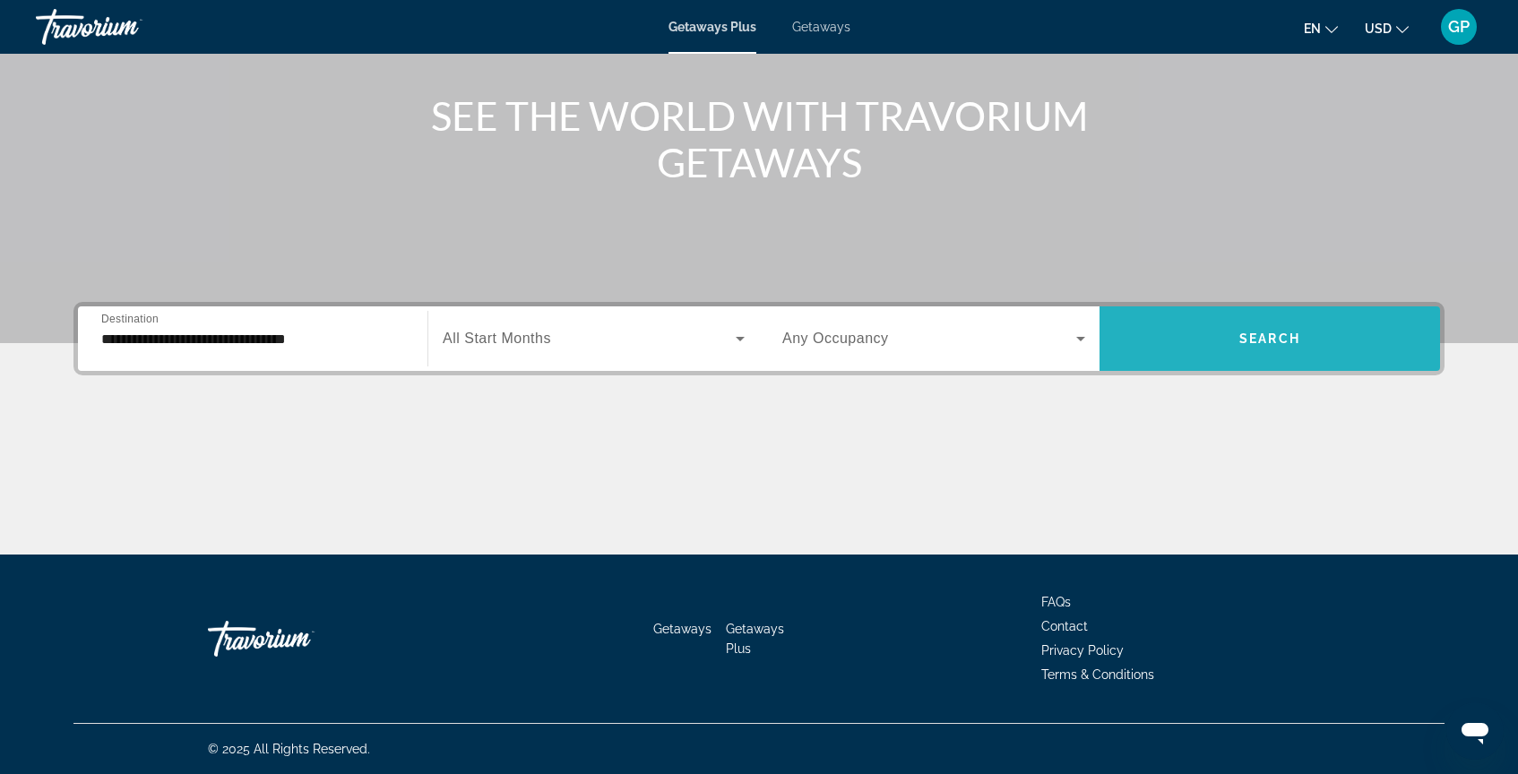
click at [1276, 337] on span "Search" at bounding box center [1269, 338] width 61 height 14
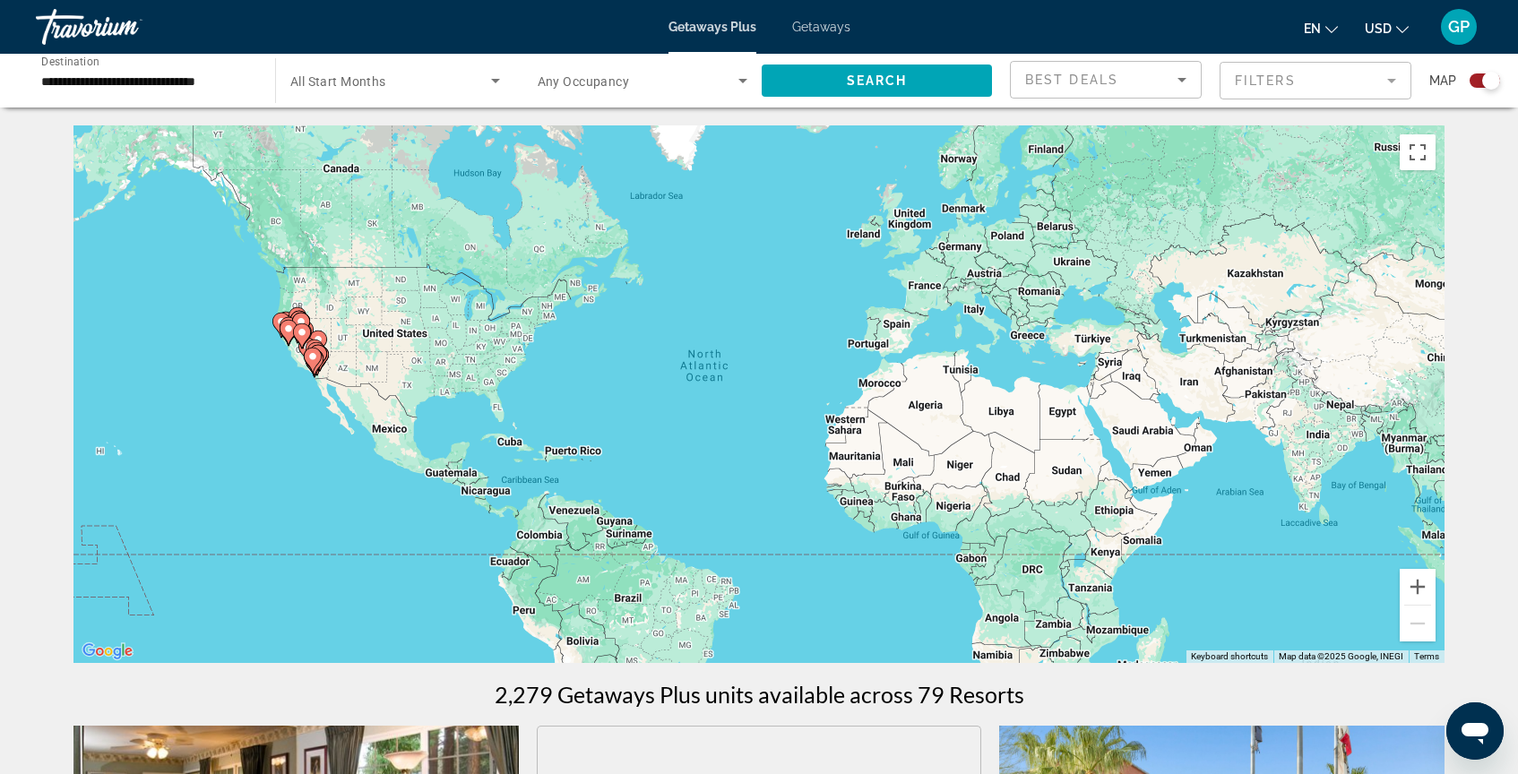
click at [1481, 85] on div "Search widget" at bounding box center [1484, 80] width 30 height 14
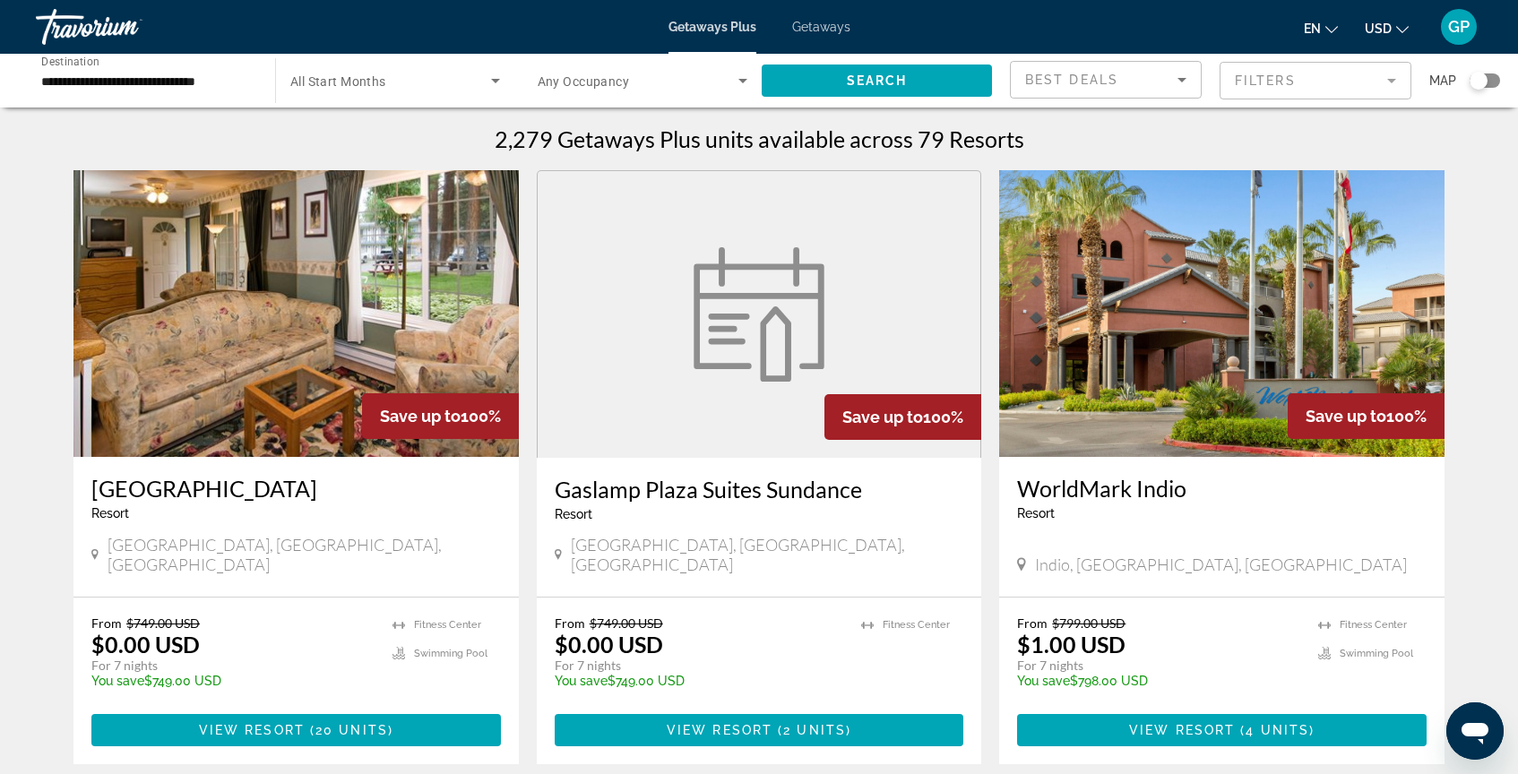
click at [1481, 85] on div "Search widget" at bounding box center [1478, 81] width 18 height 18
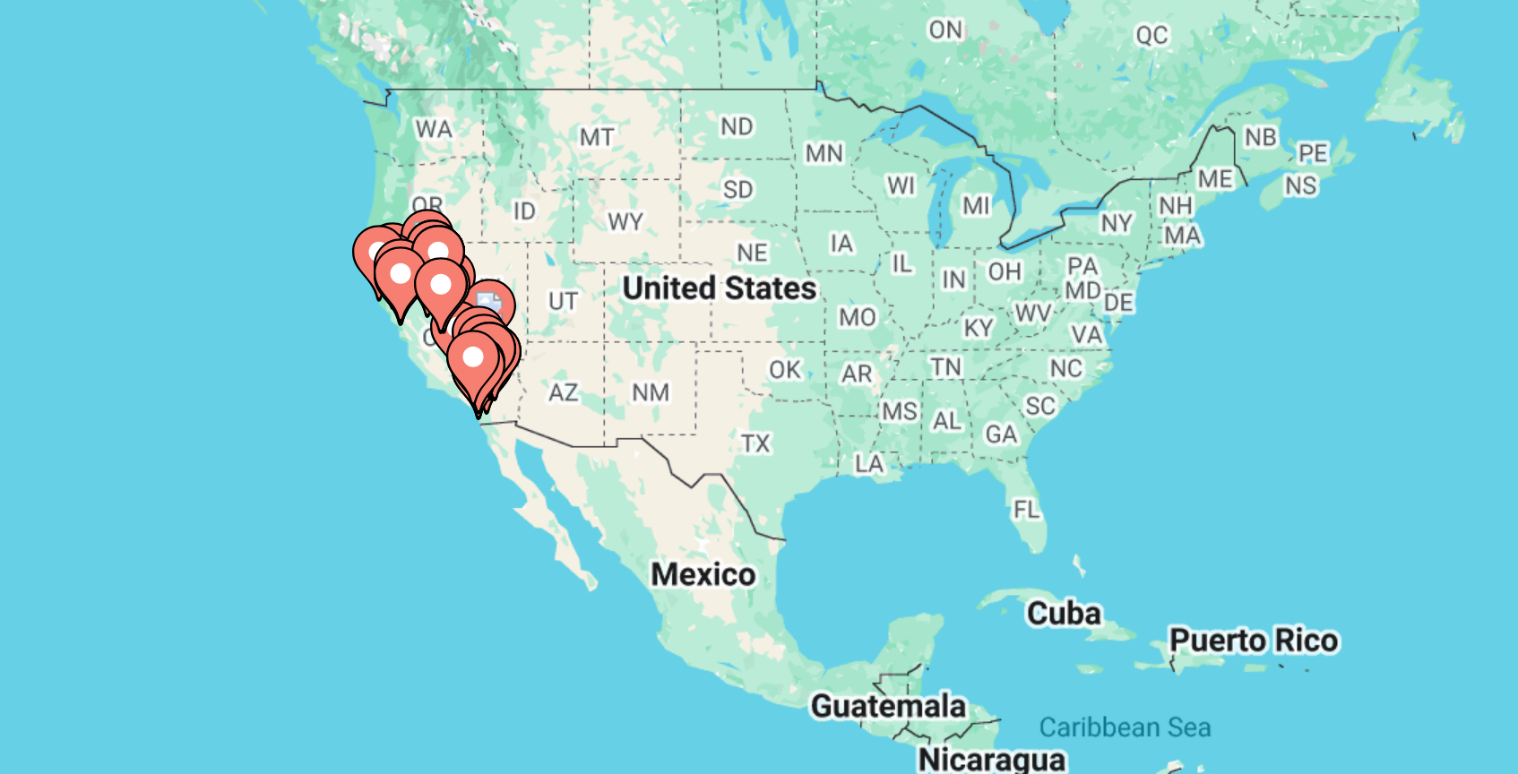
click at [288, 330] on image "Main content" at bounding box center [288, 328] width 11 height 11
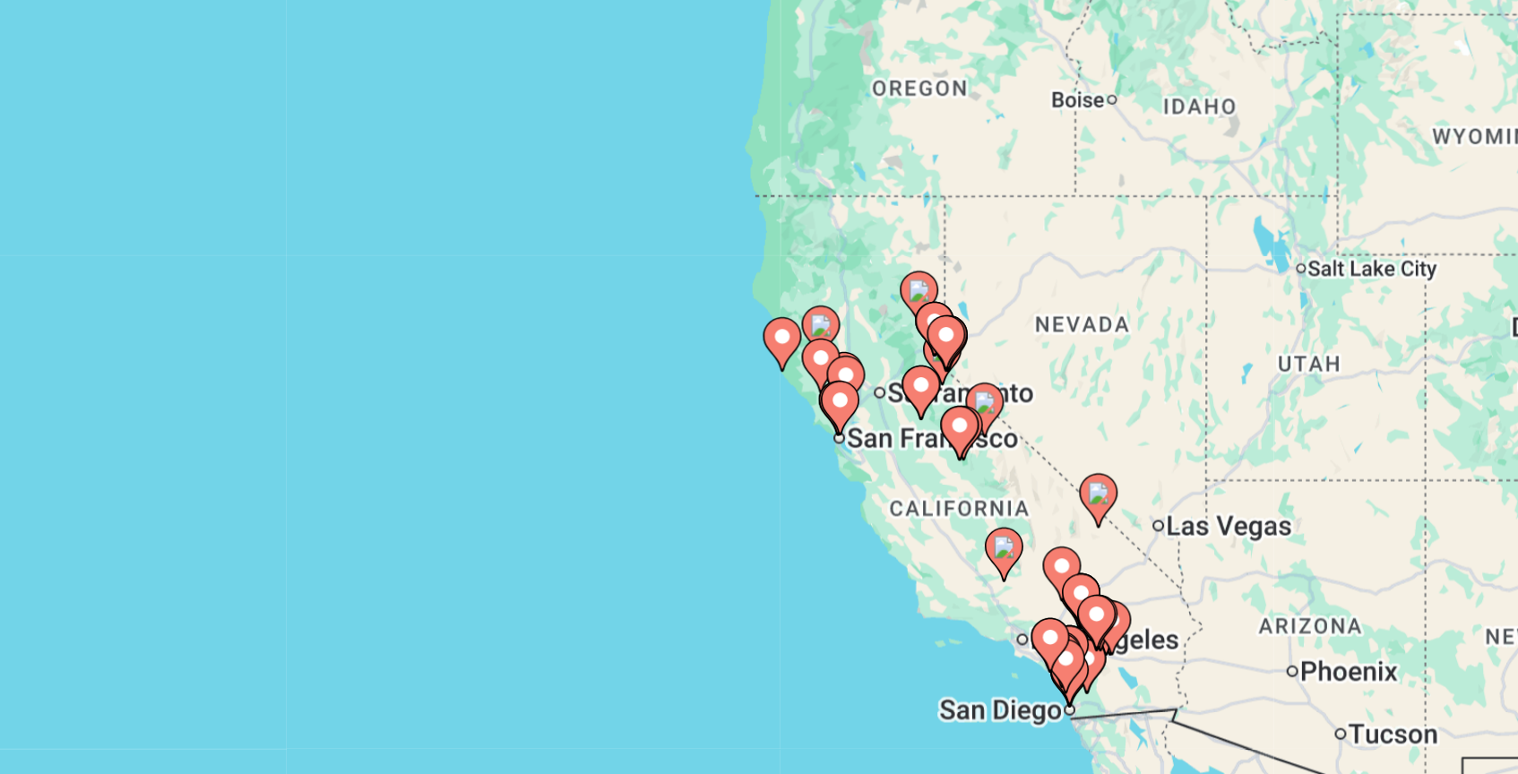
click at [794, 371] on image "Main content" at bounding box center [796, 370] width 11 height 11
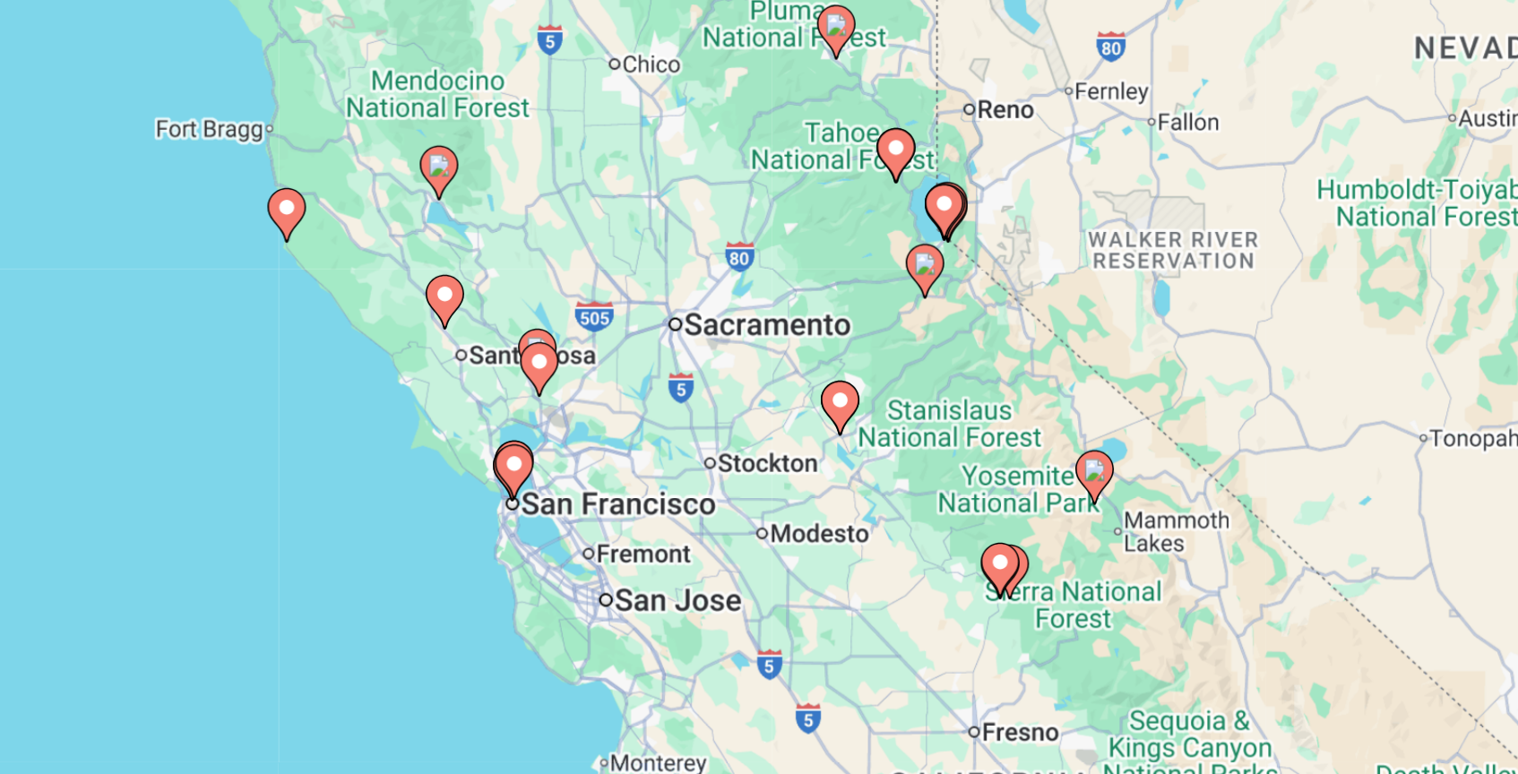
click at [620, 361] on image "Main content" at bounding box center [619, 359] width 11 height 11
type input "**********"
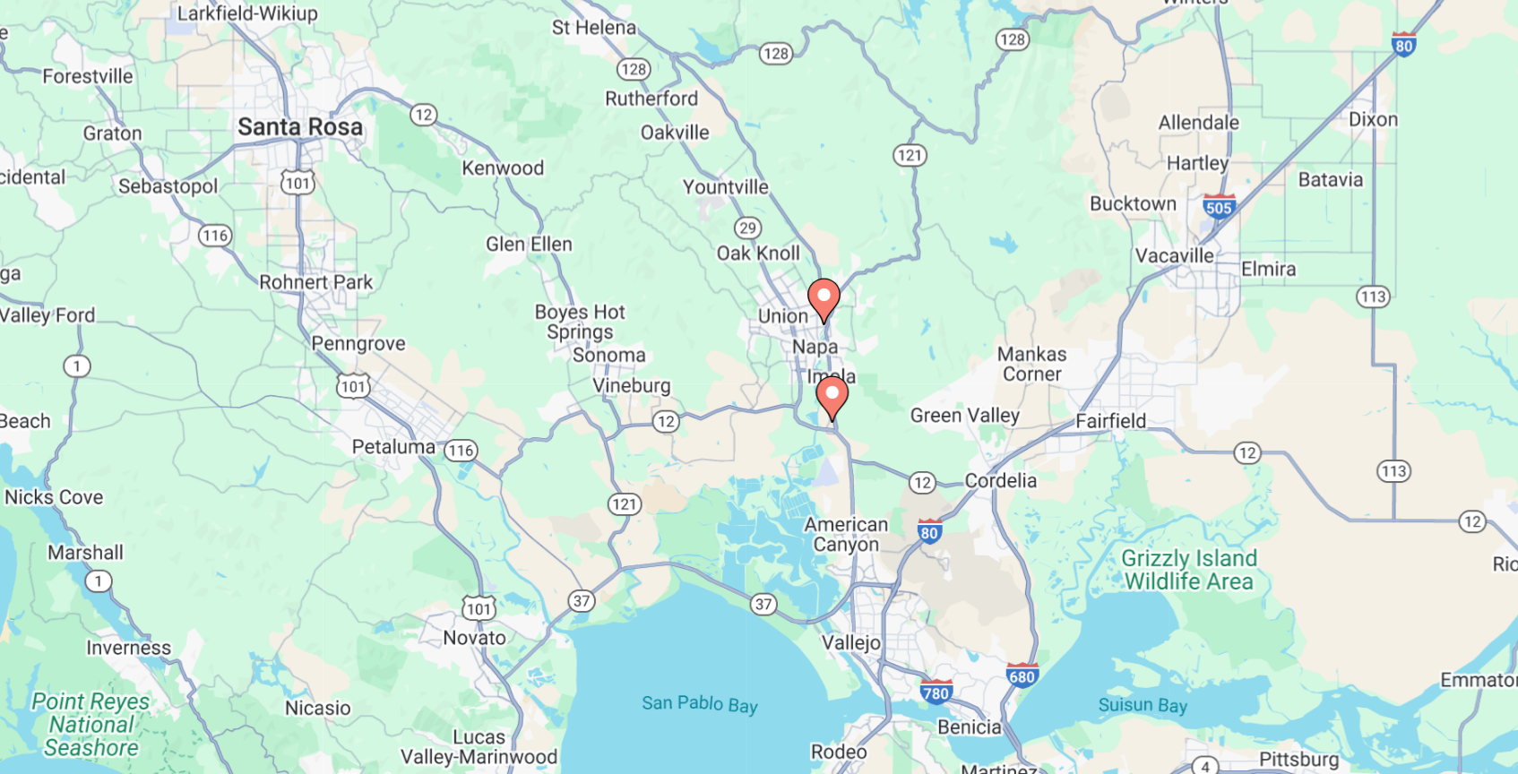
click at [760, 381] on image "Main content" at bounding box center [758, 377] width 11 height 11
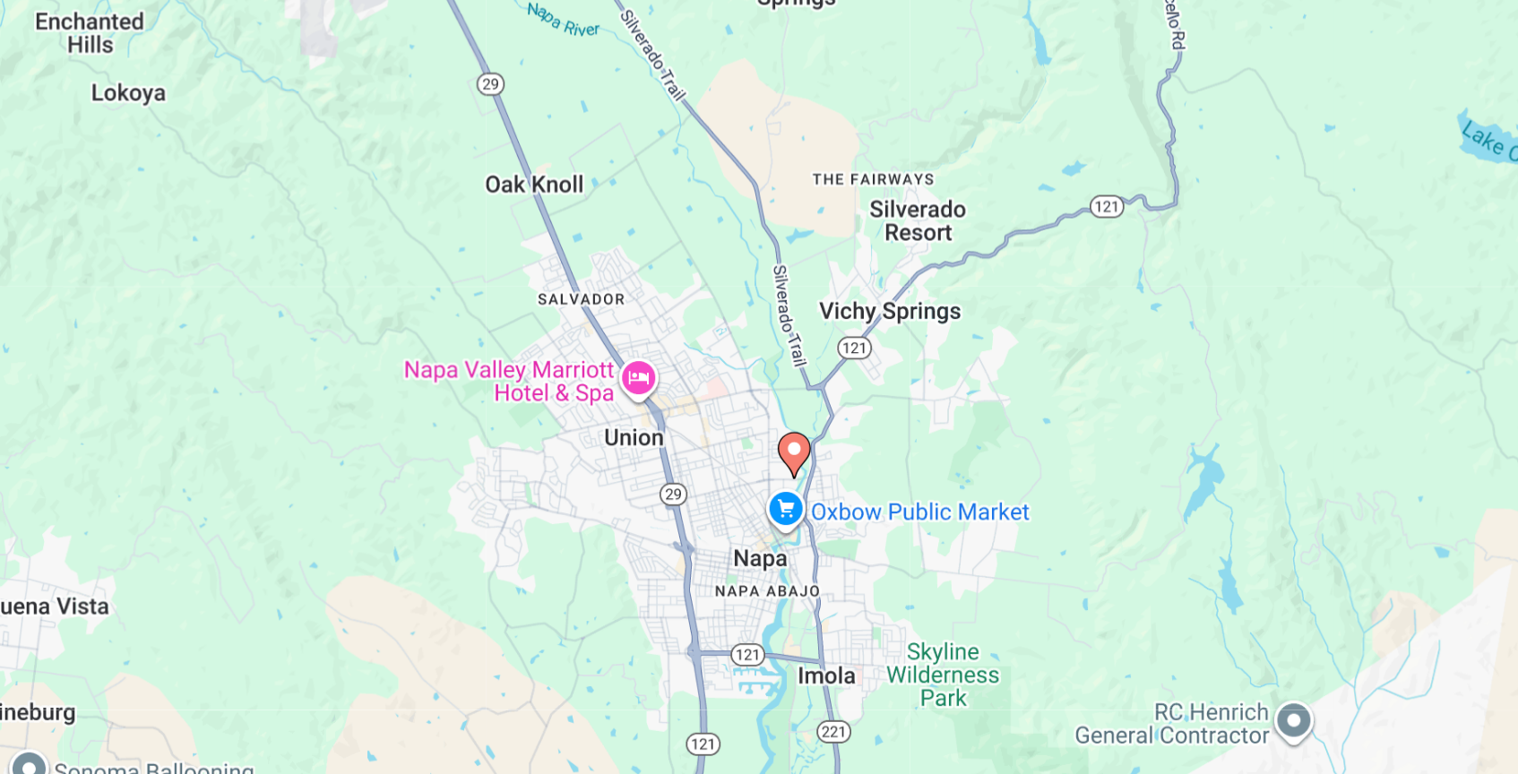
click at [736, 413] on icon "Main content" at bounding box center [738, 411] width 16 height 23
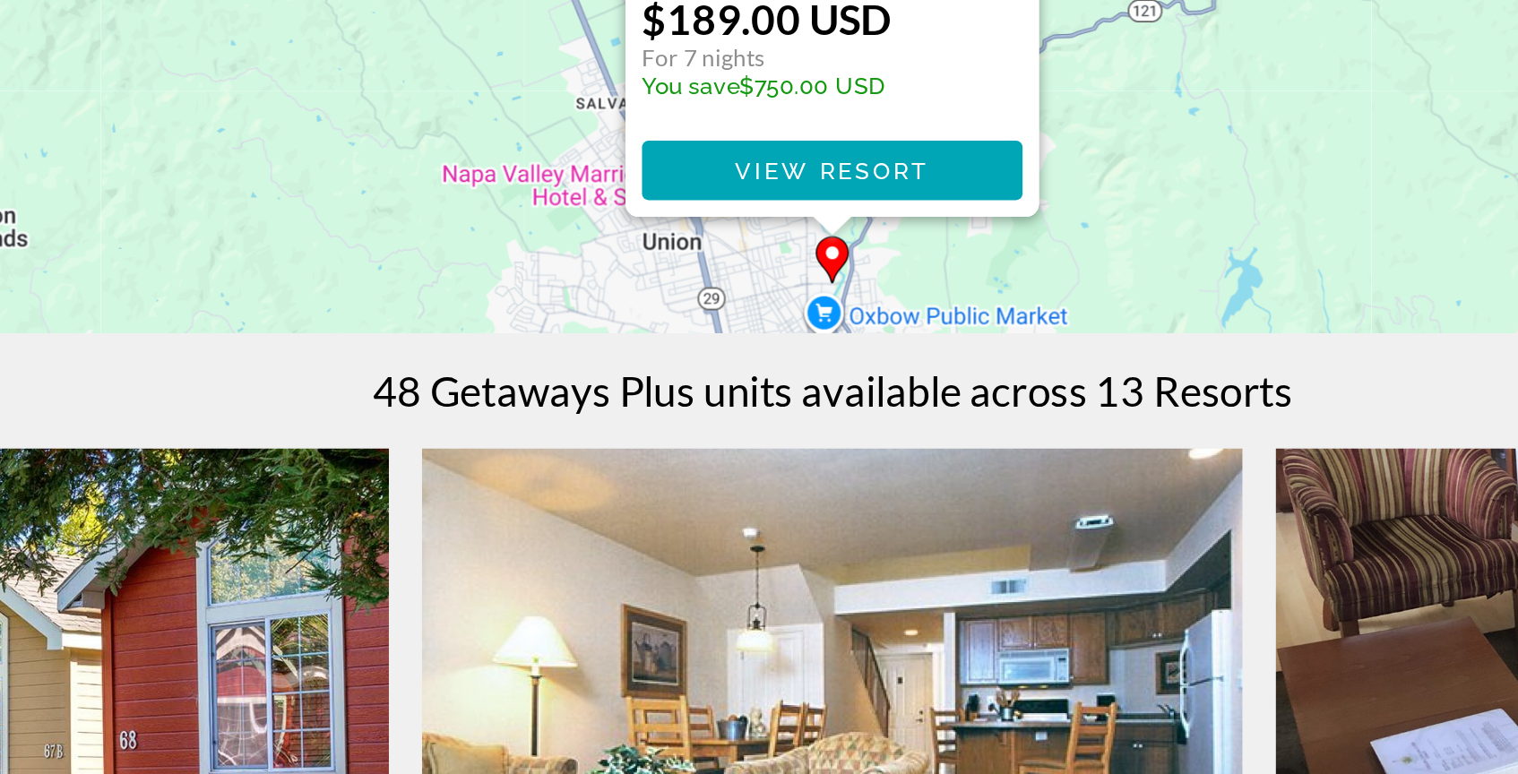
scroll to position [127, 0]
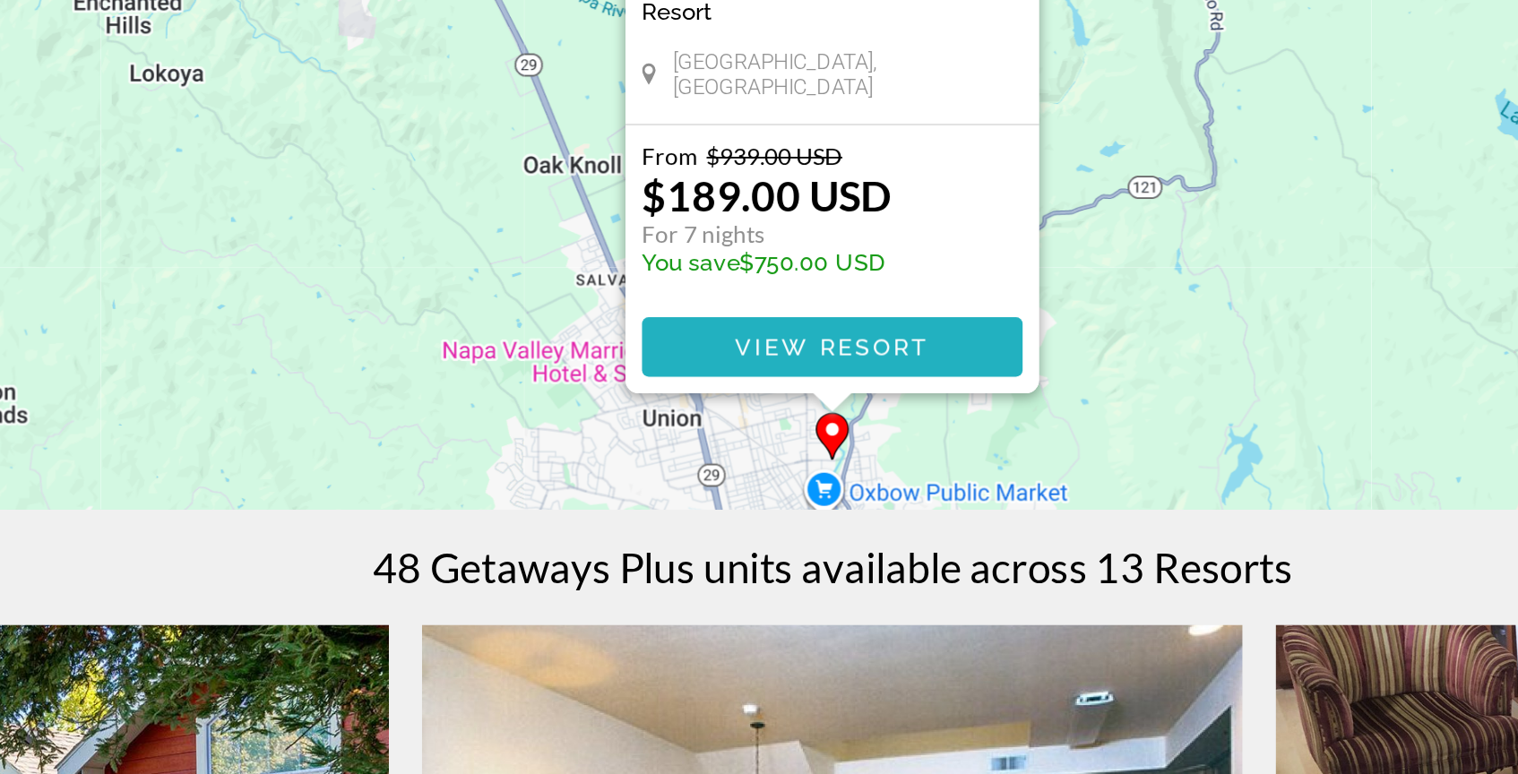
click at [760, 451] on span "View Resort" at bounding box center [759, 448] width 106 height 14
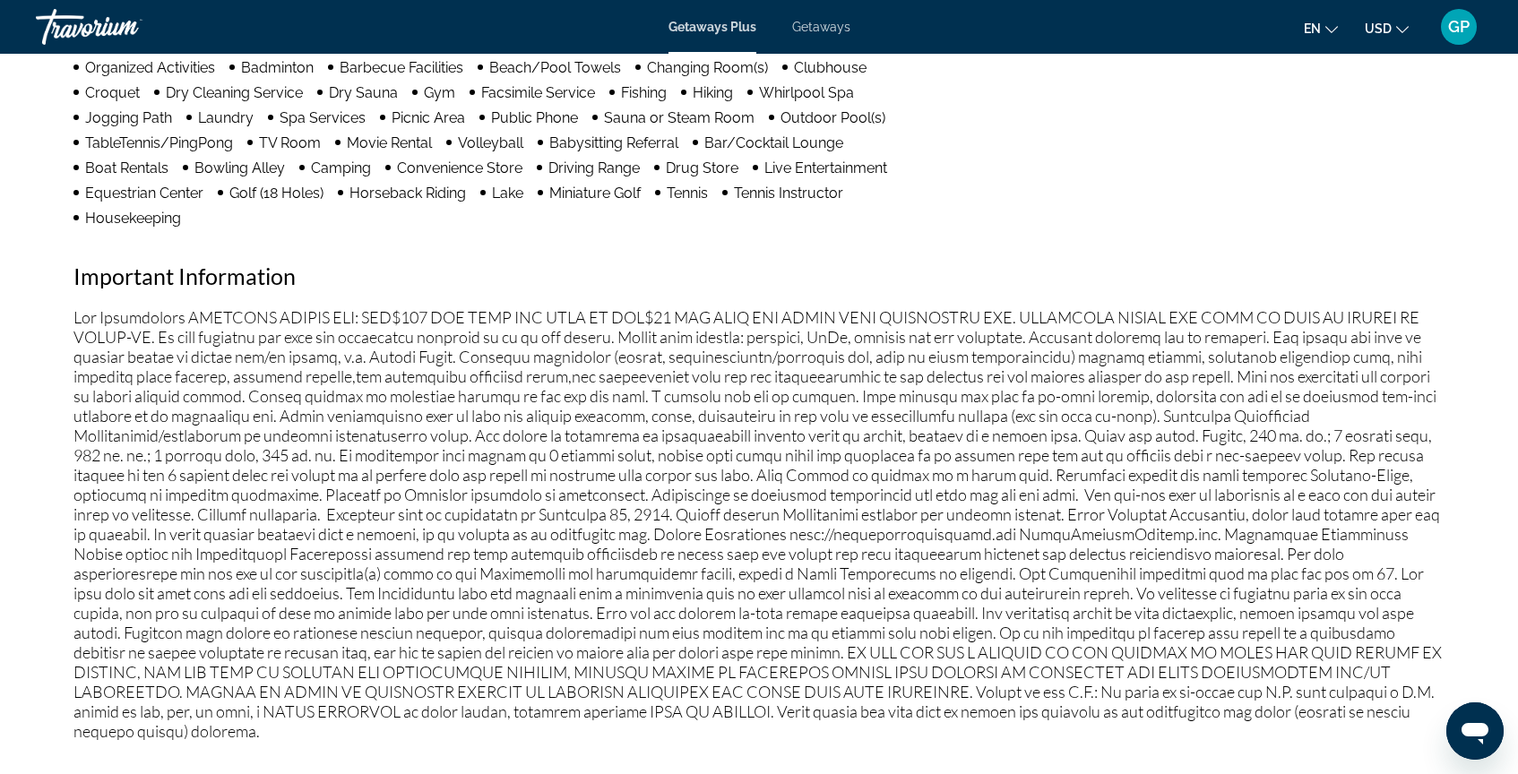
scroll to position [1583, 0]
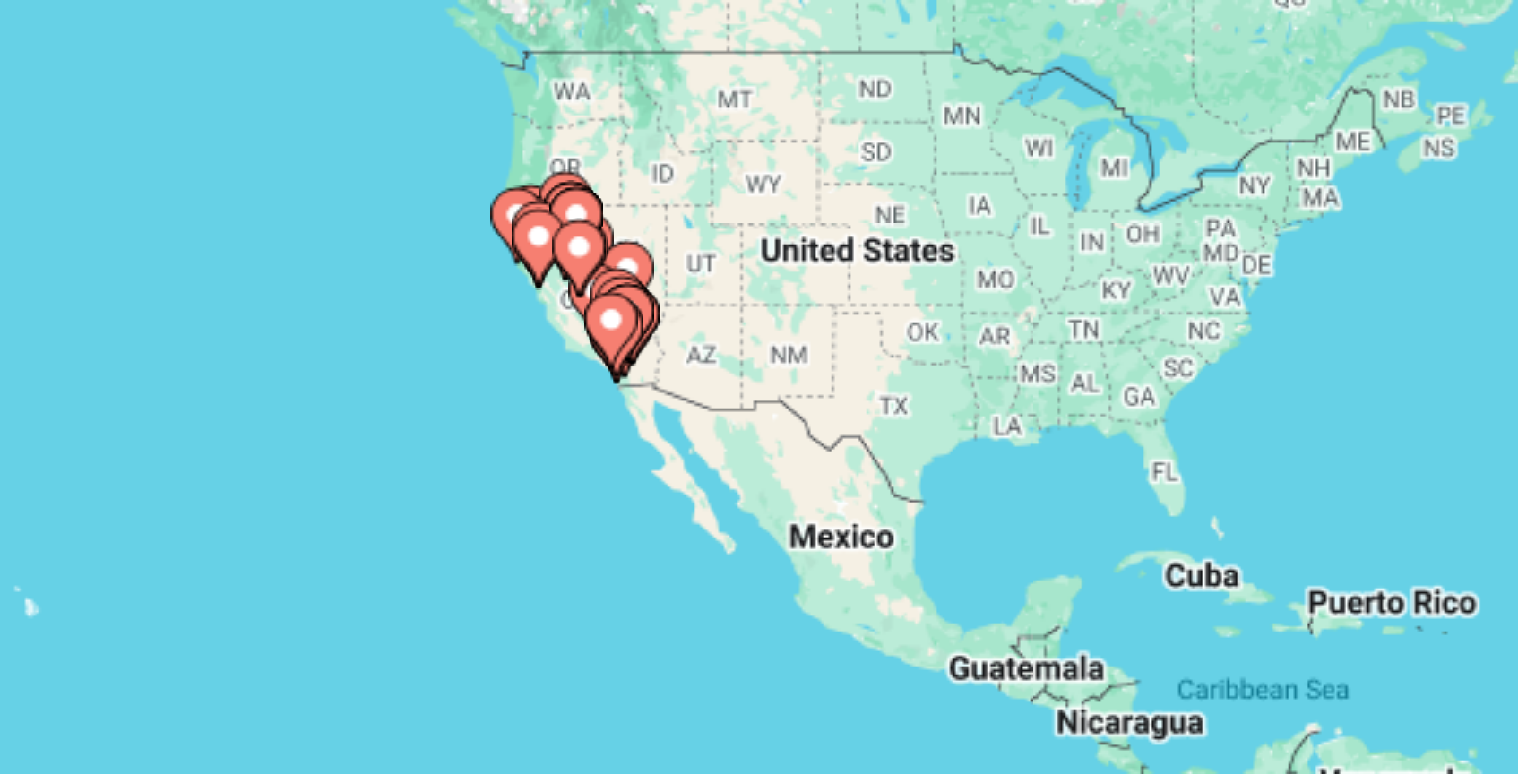
click at [302, 318] on image "Main content" at bounding box center [301, 321] width 11 height 11
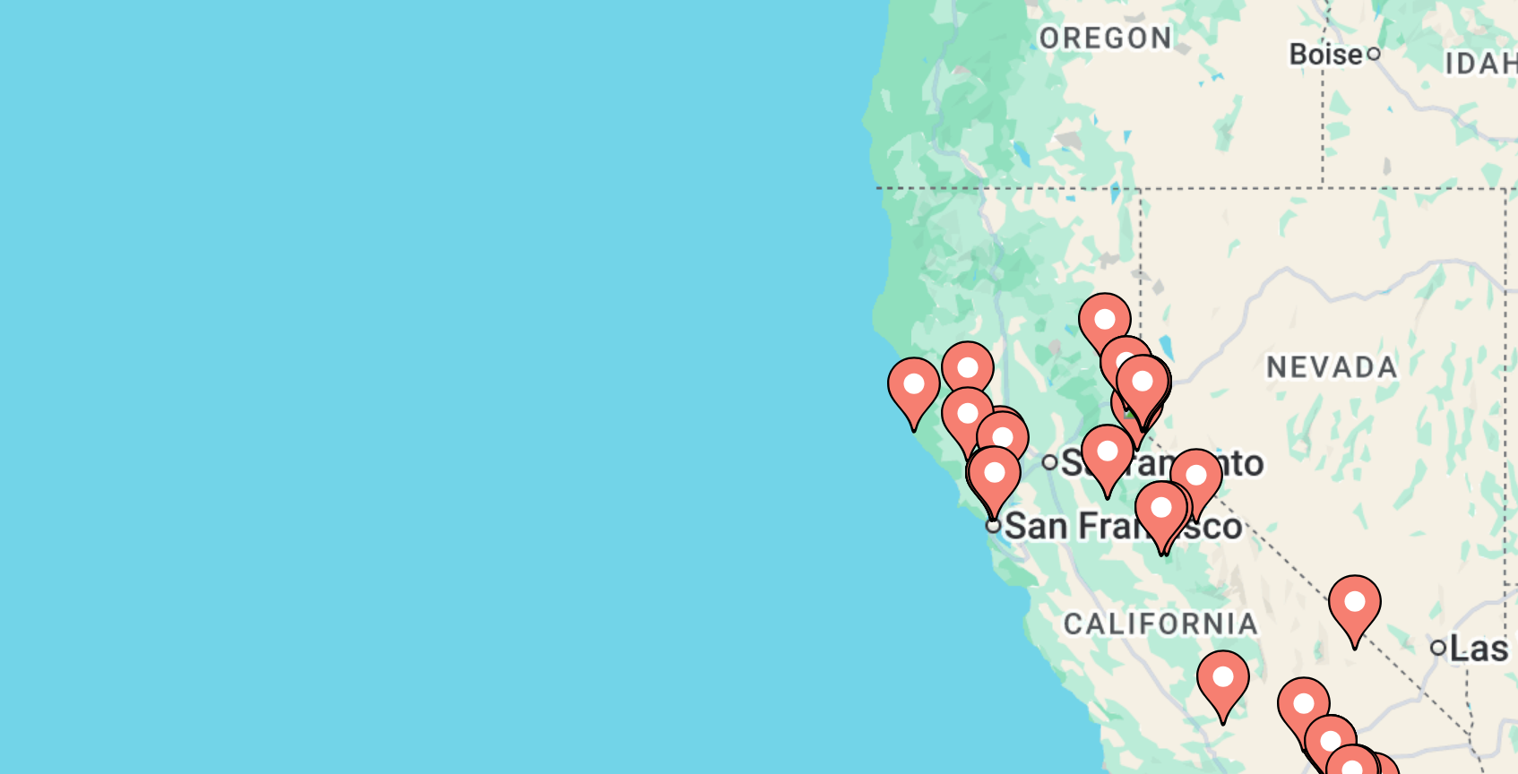
click at [753, 389] on gmp-advanced-marker "Main content" at bounding box center [759, 380] width 18 height 27
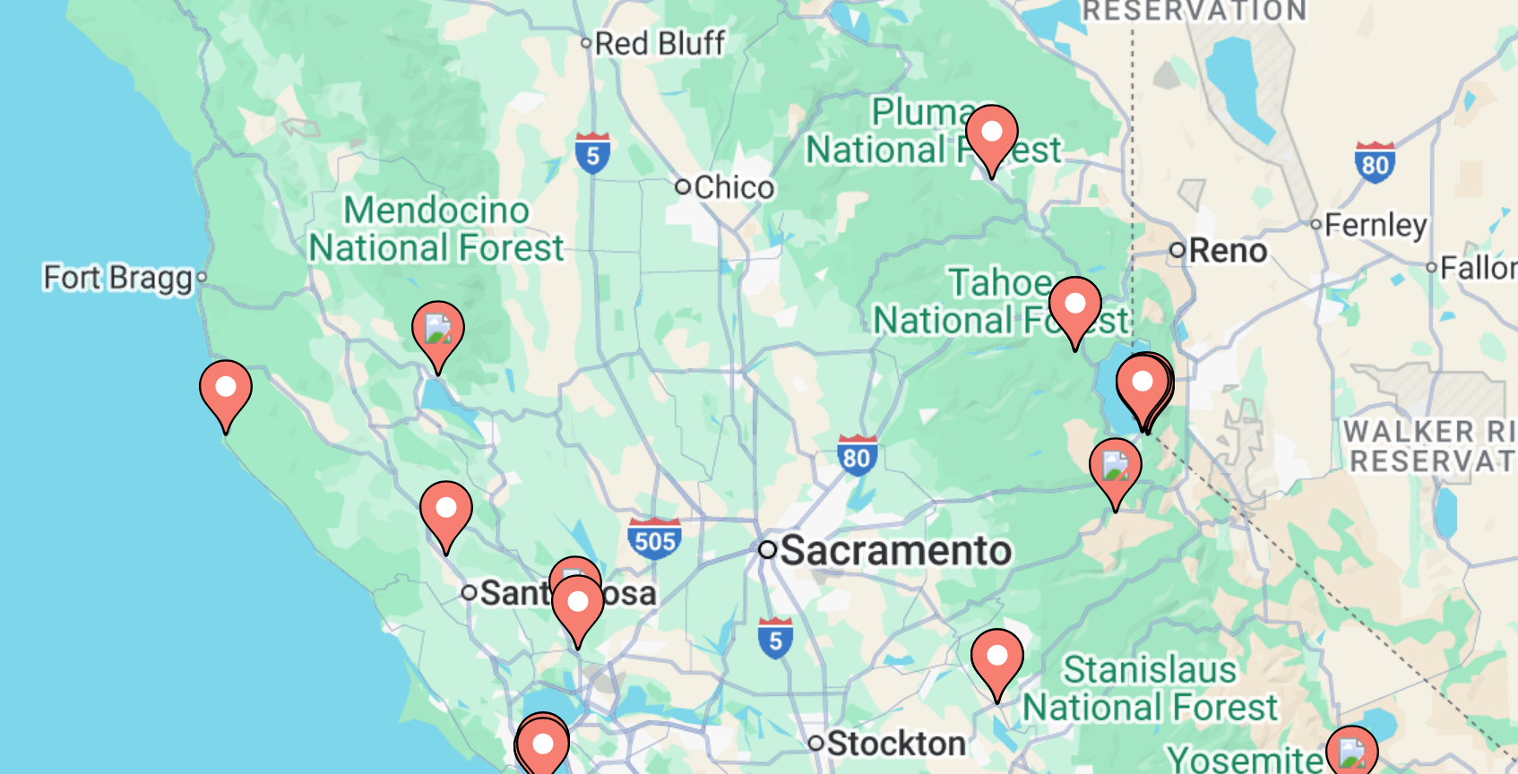
click at [452, 381] on image "Main content" at bounding box center [453, 379] width 11 height 11
type input "**********"
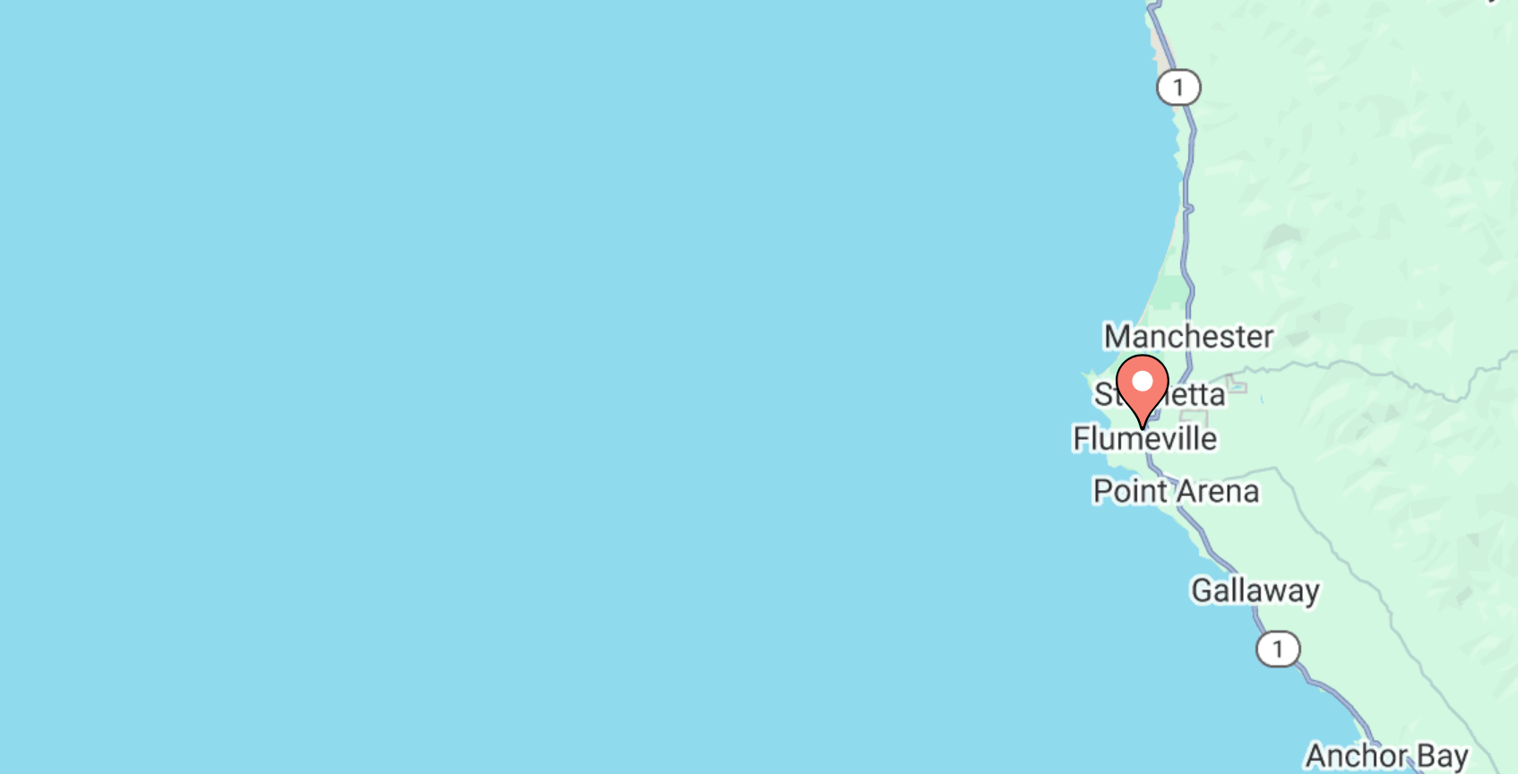
click at [758, 381] on image "Main content" at bounding box center [758, 377] width 11 height 11
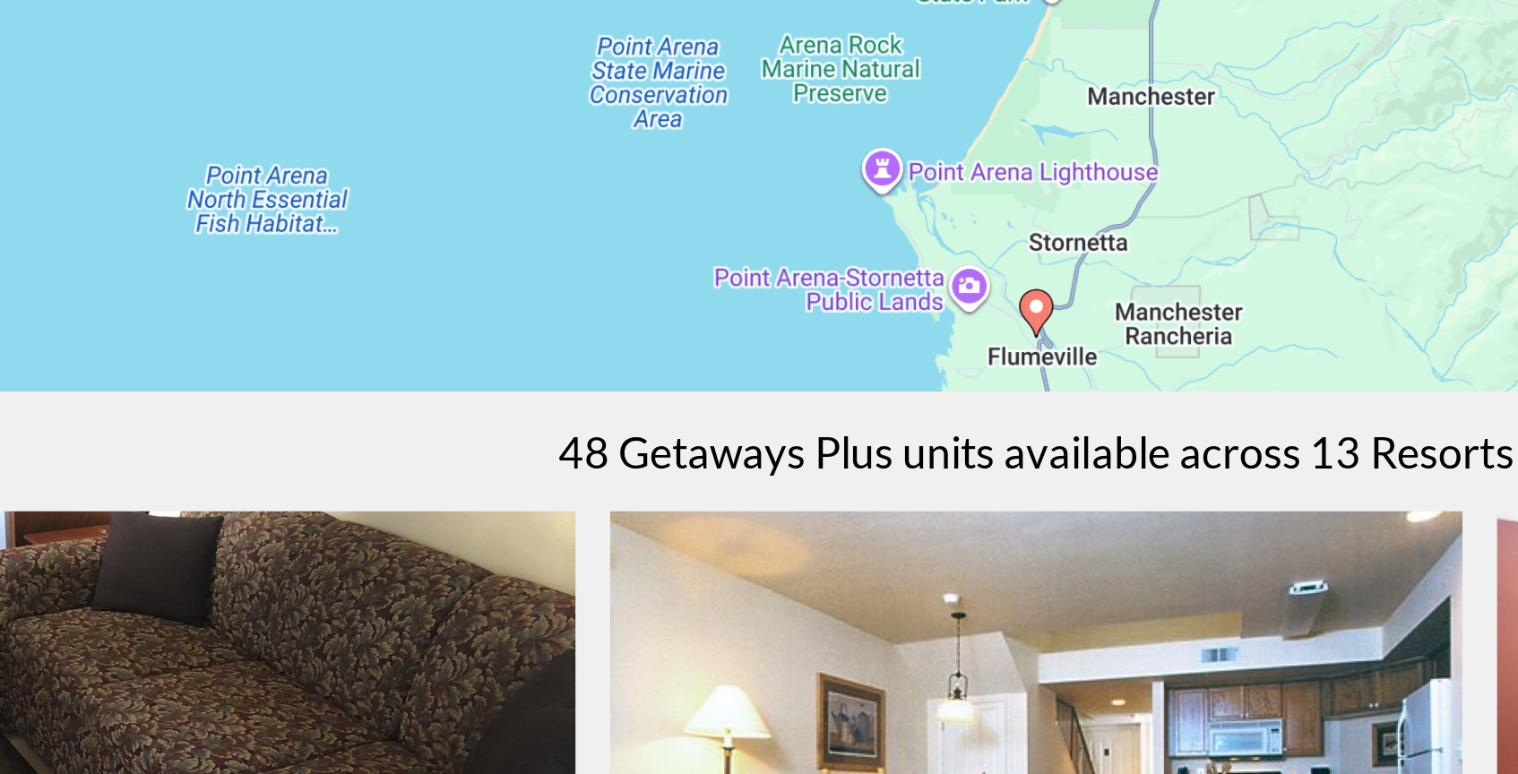
scroll to position [88, 0]
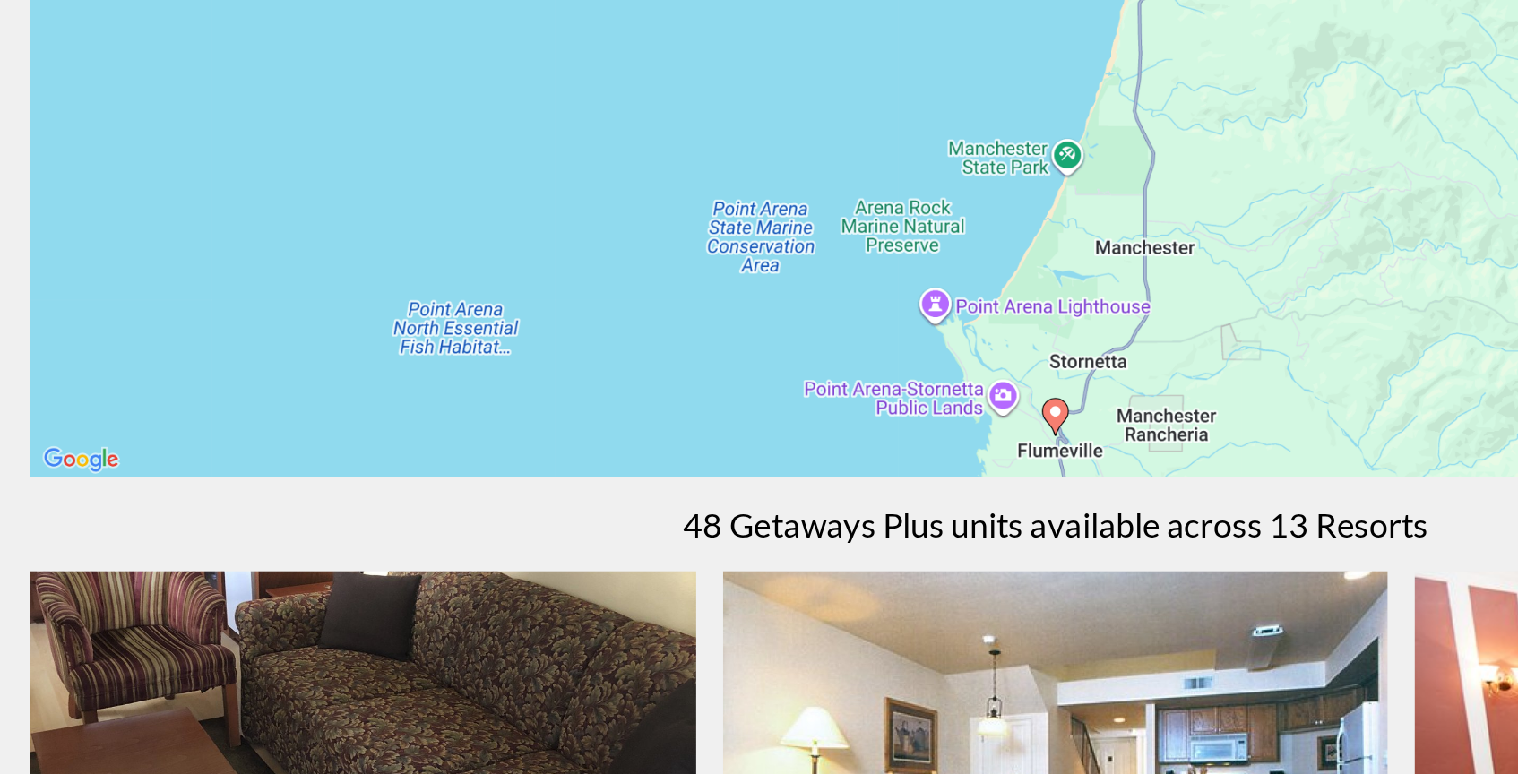
click at [760, 535] on image "Main content" at bounding box center [758, 531] width 11 height 11
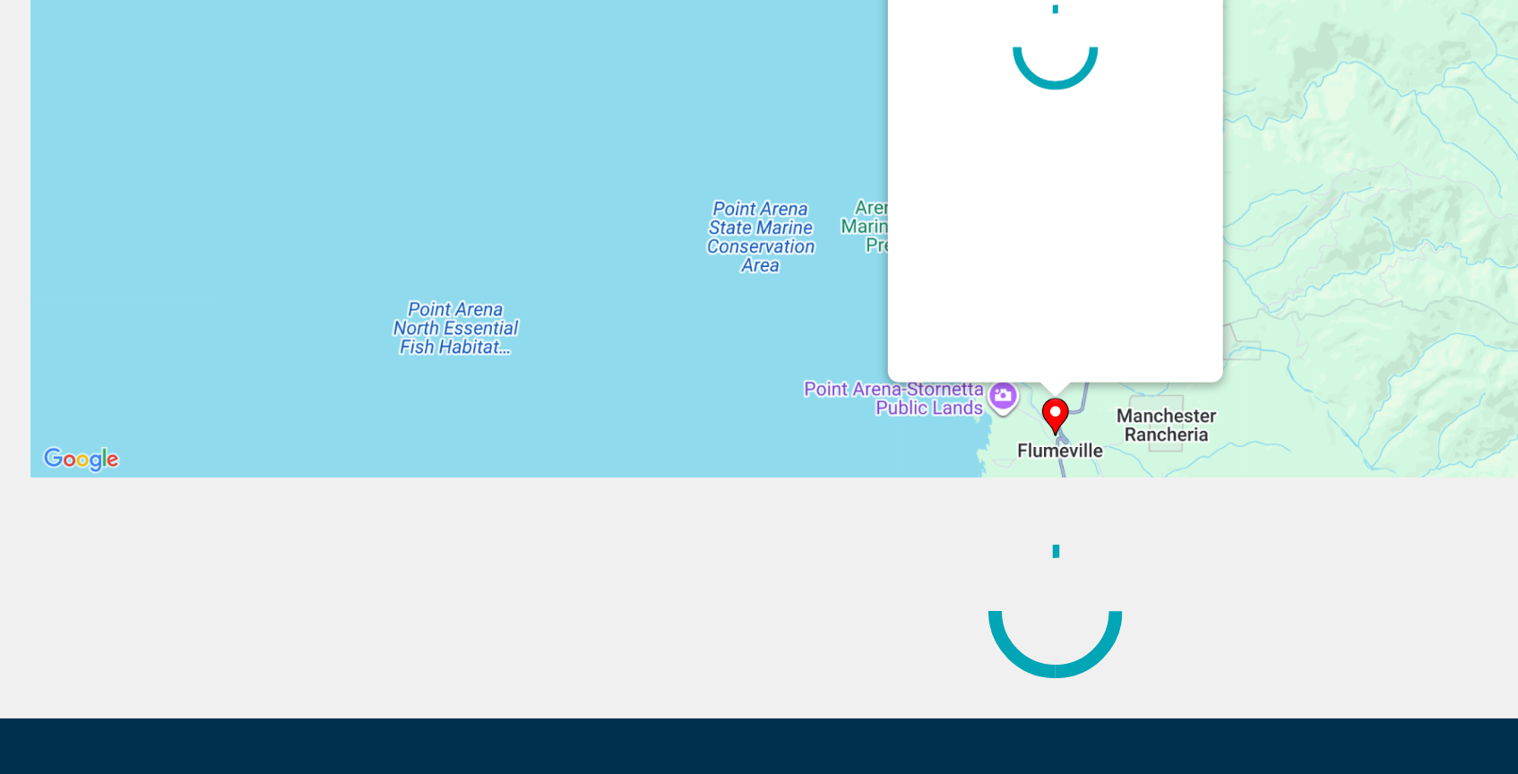
scroll to position [0, 0]
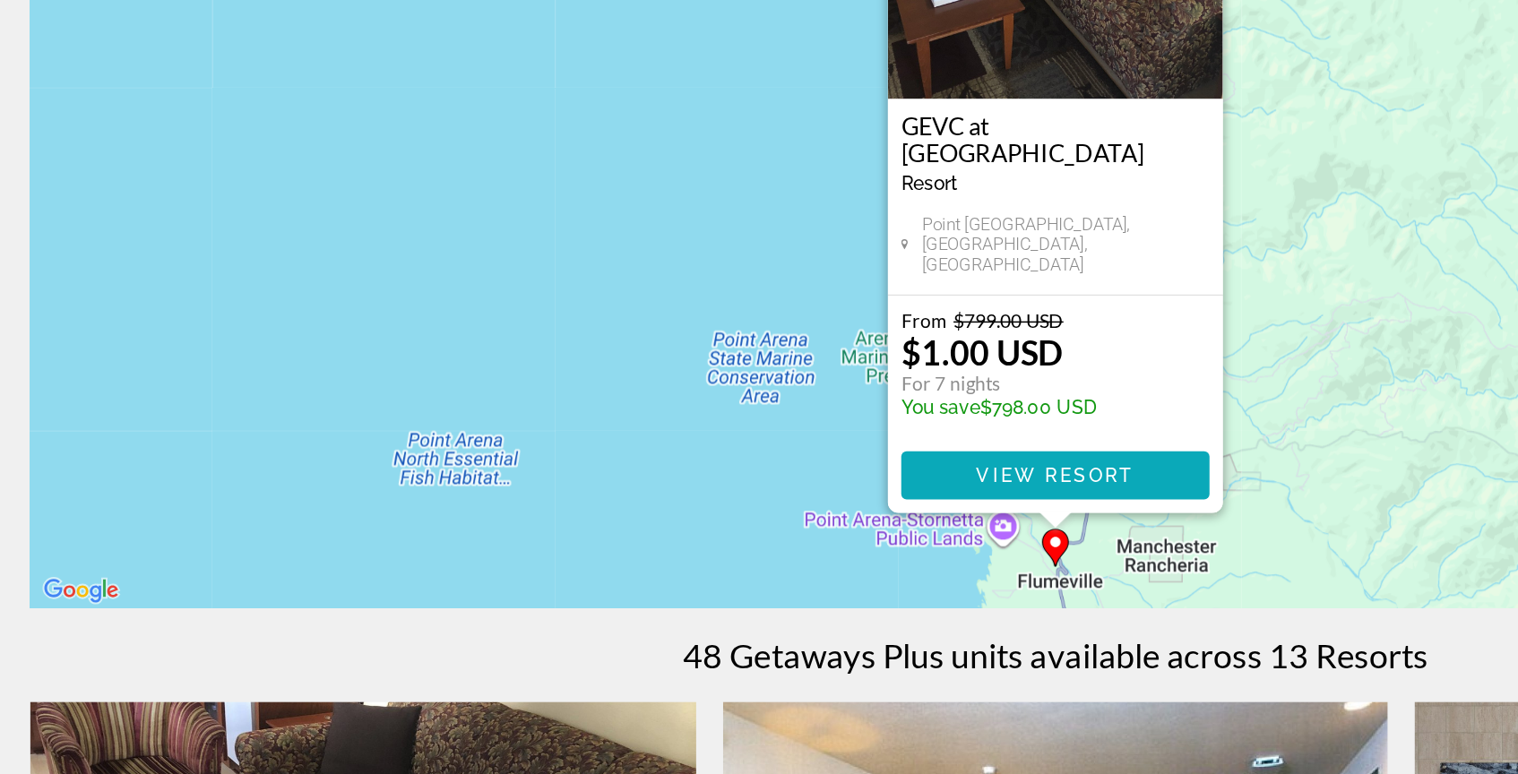
click at [741, 578] on span "View Resort" at bounding box center [759, 574] width 106 height 14
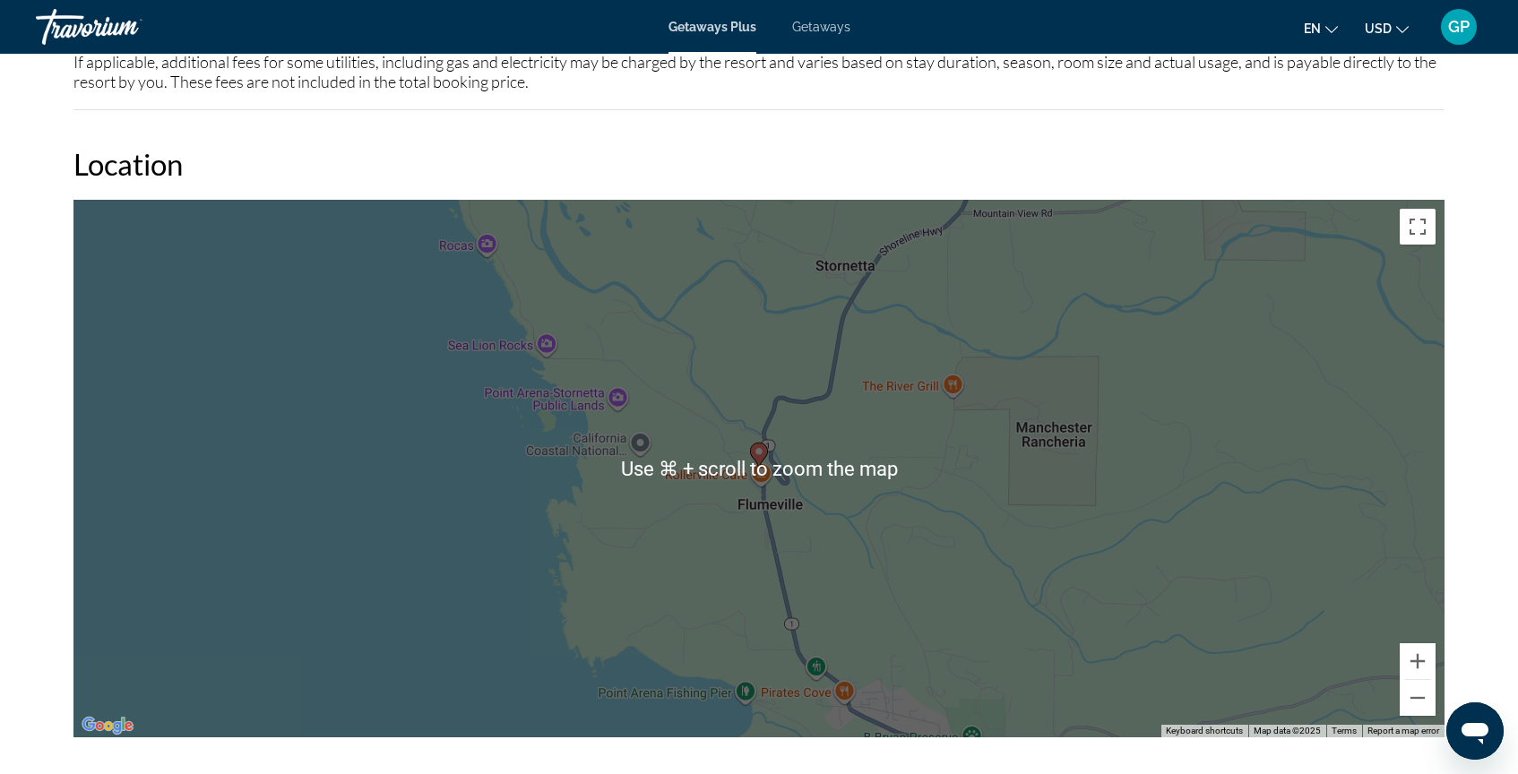
scroll to position [2300, 0]
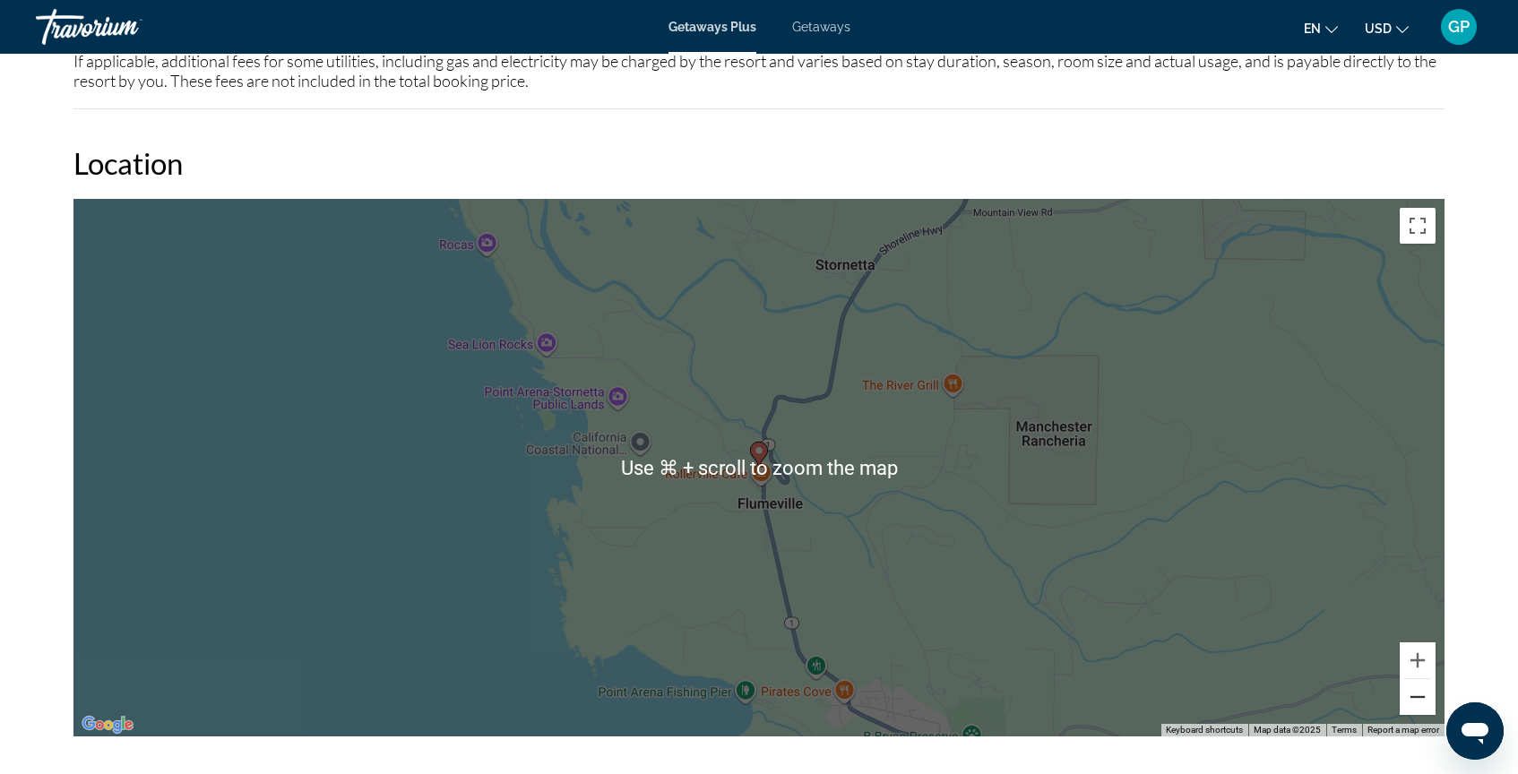
click at [1418, 681] on button "Zoom out" at bounding box center [1417, 697] width 36 height 36
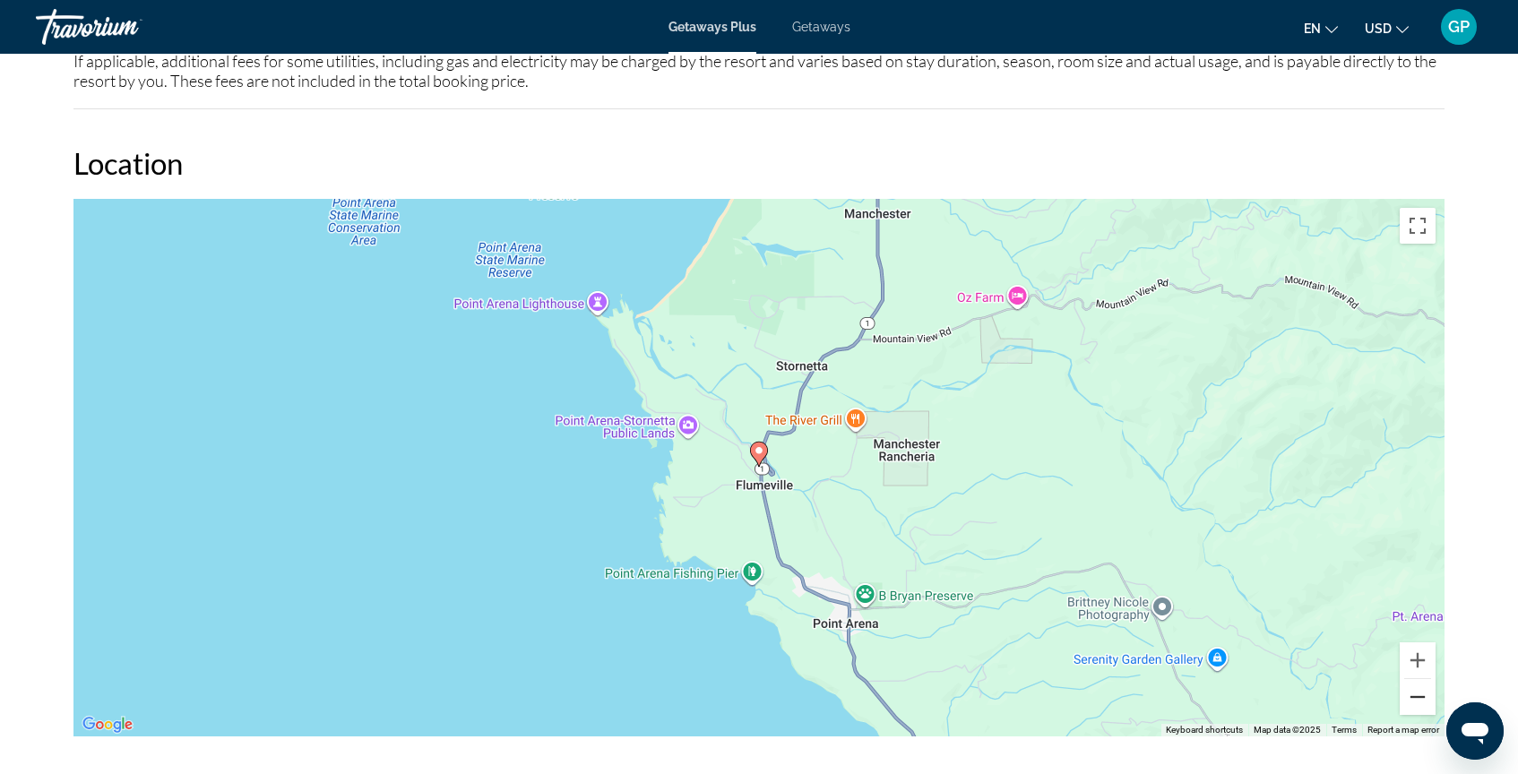
click at [1418, 681] on button "Zoom out" at bounding box center [1417, 697] width 36 height 36
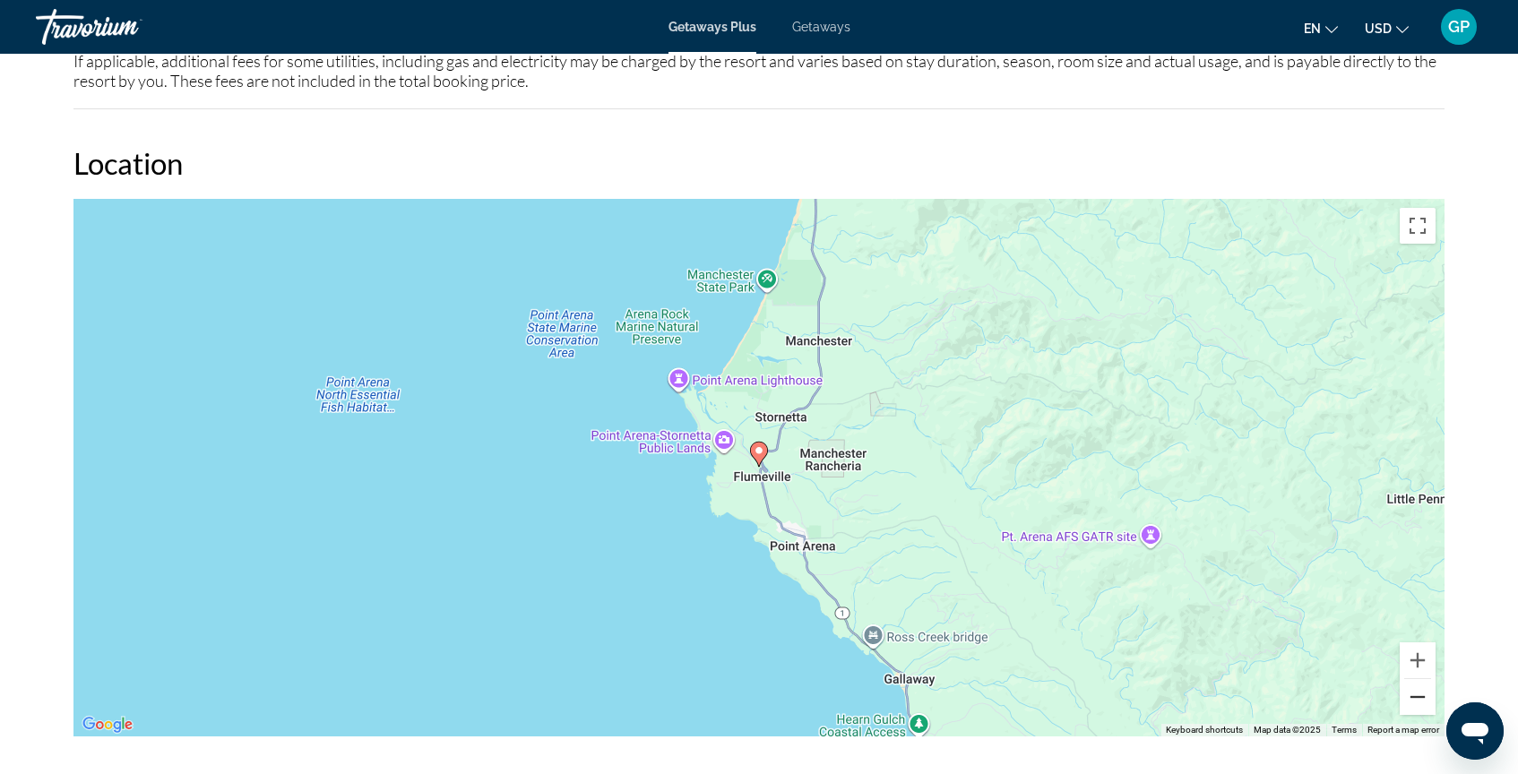
click at [1417, 681] on button "Zoom out" at bounding box center [1417, 697] width 36 height 36
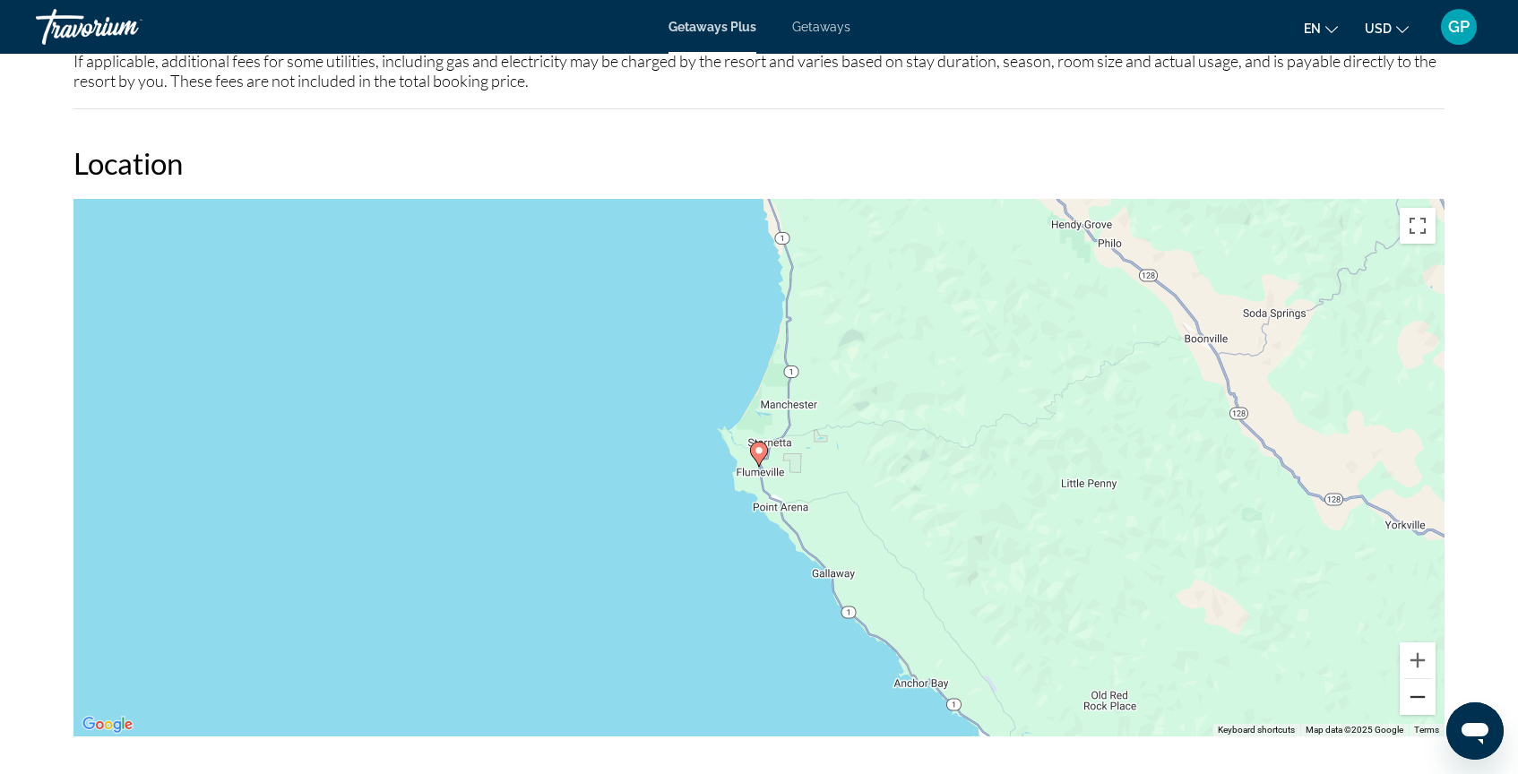
click at [1417, 681] on button "Zoom out" at bounding box center [1417, 697] width 36 height 36
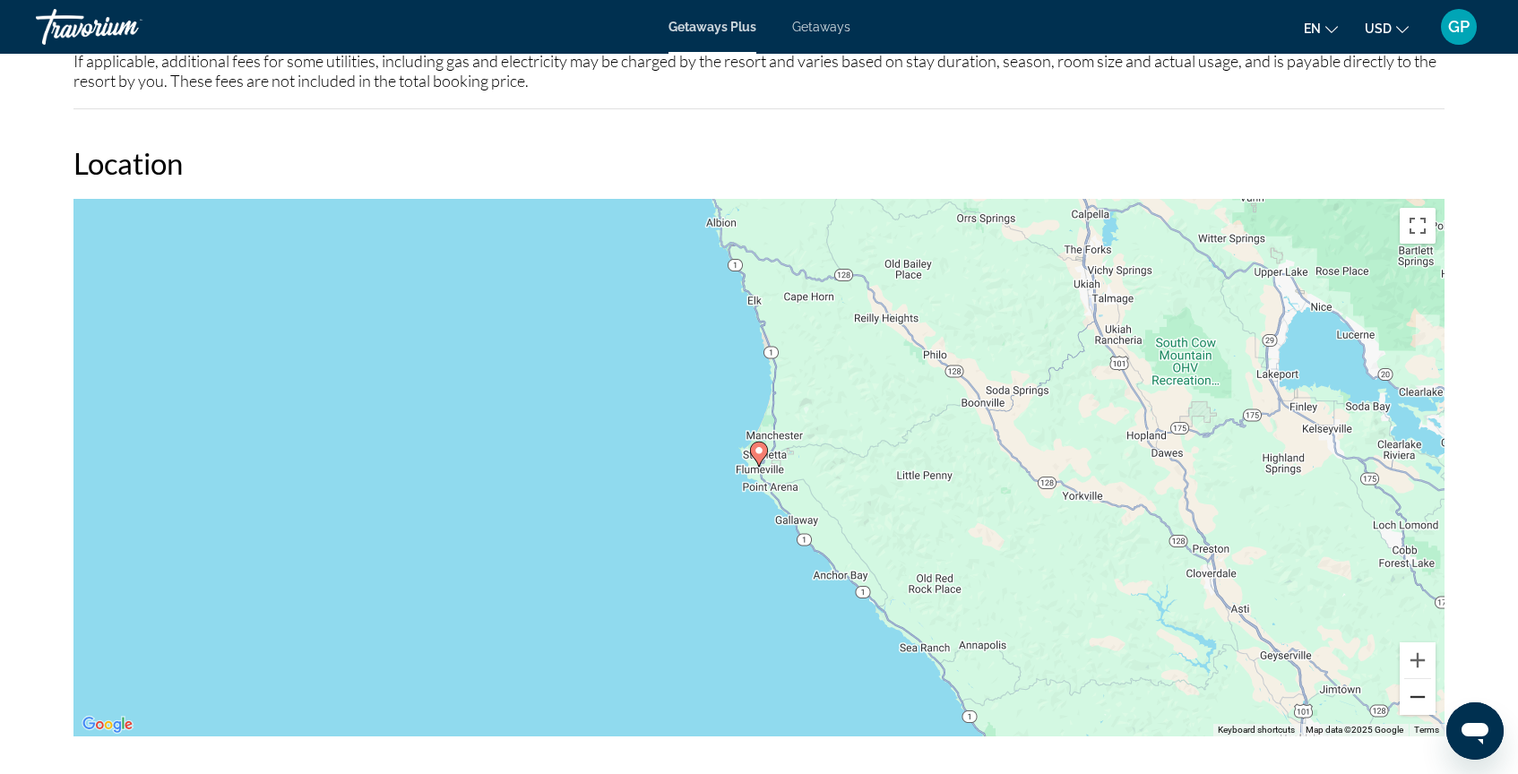
click at [1417, 681] on button "Zoom out" at bounding box center [1417, 697] width 36 height 36
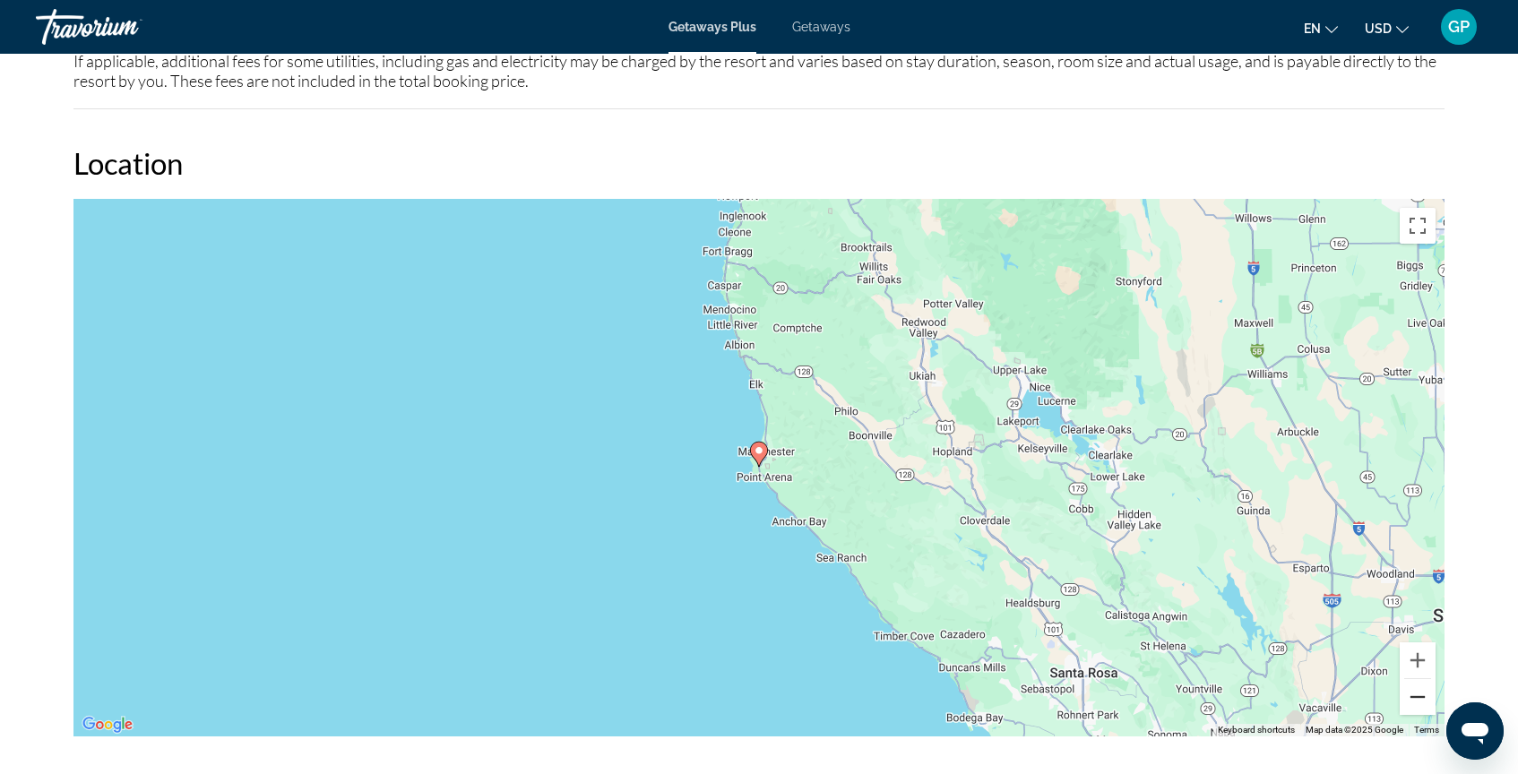
click at [1416, 680] on button "Zoom out" at bounding box center [1417, 697] width 36 height 36
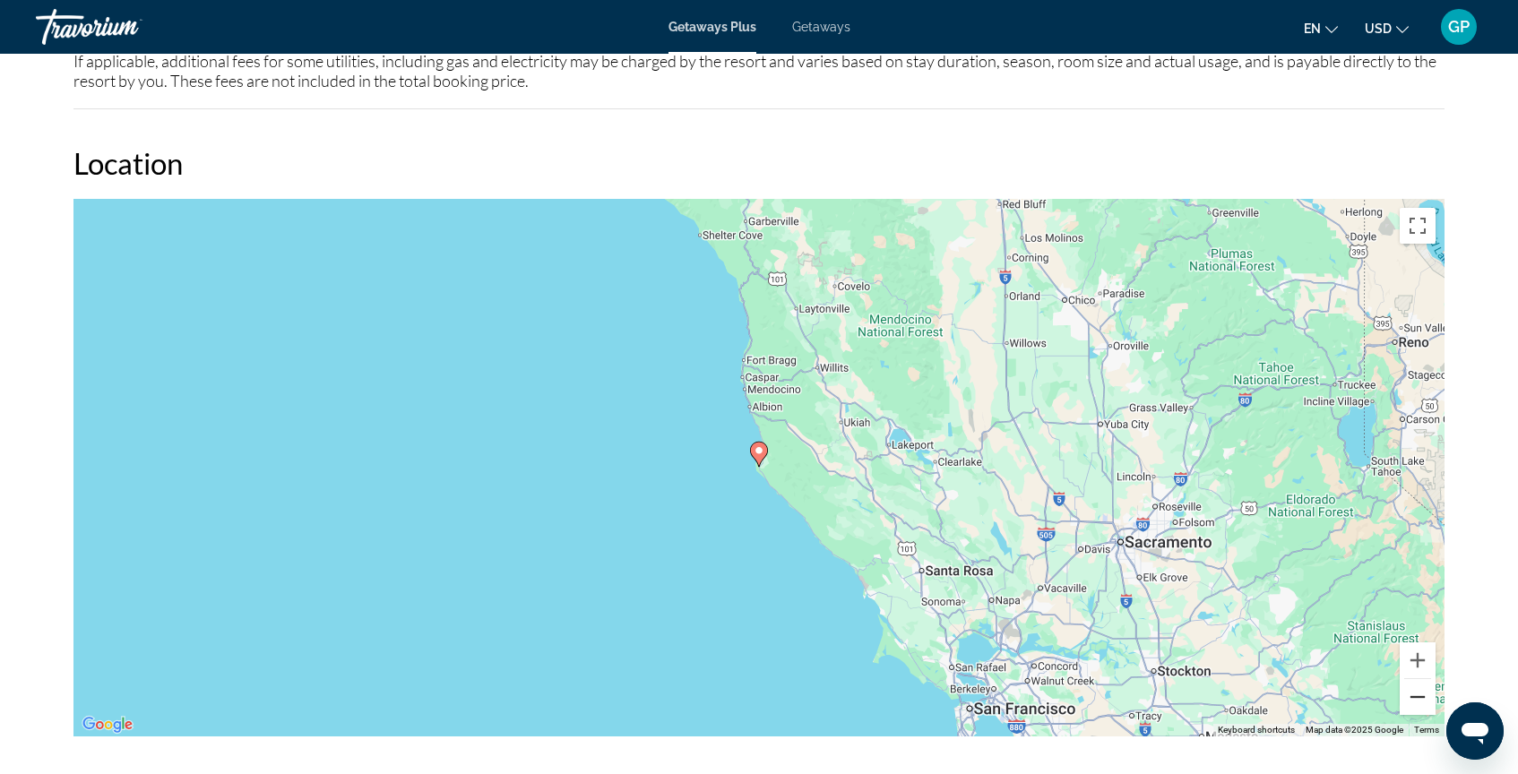
click at [1419, 681] on button "Zoom out" at bounding box center [1417, 697] width 36 height 36
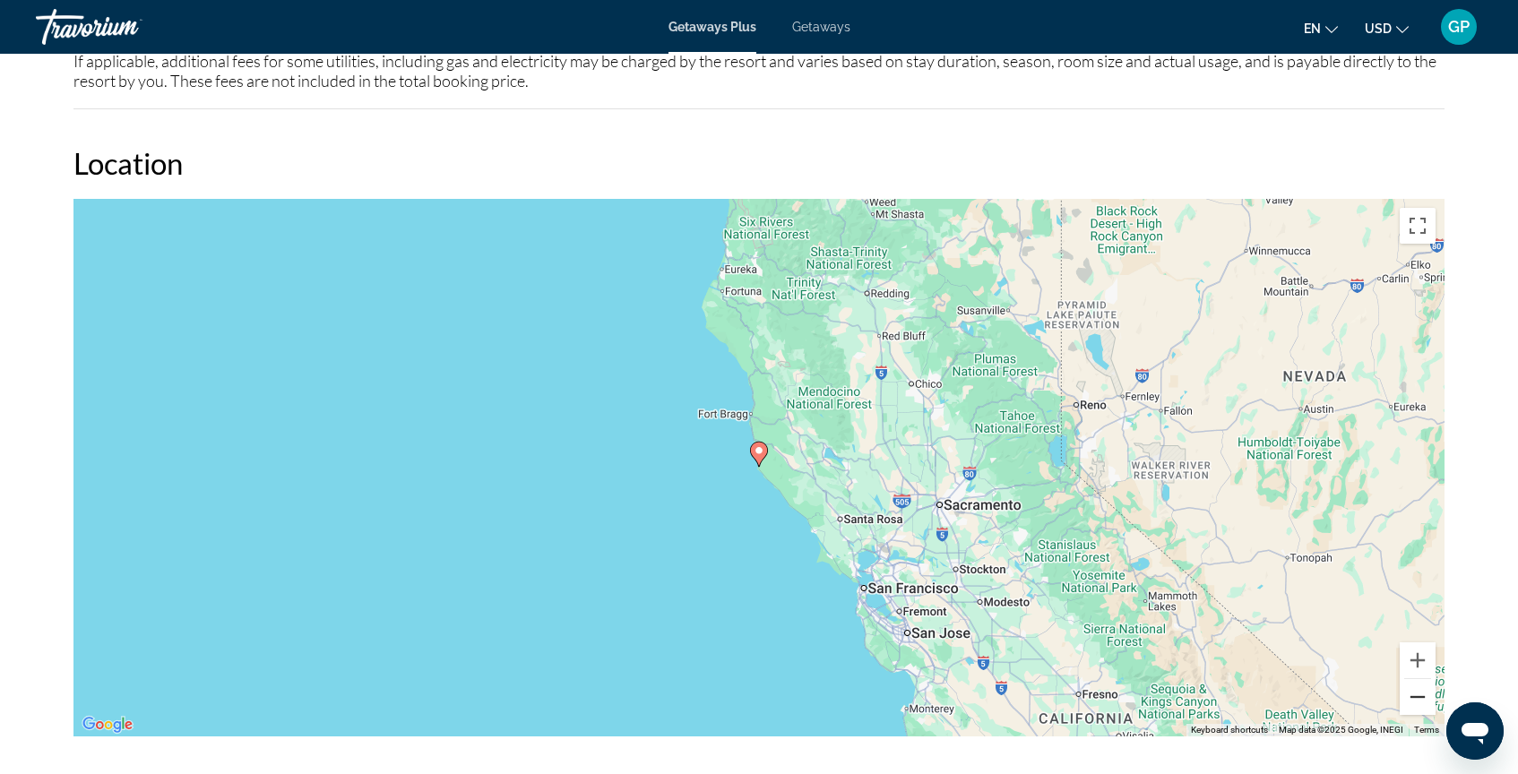
click at [1420, 681] on button "Zoom out" at bounding box center [1417, 697] width 36 height 36
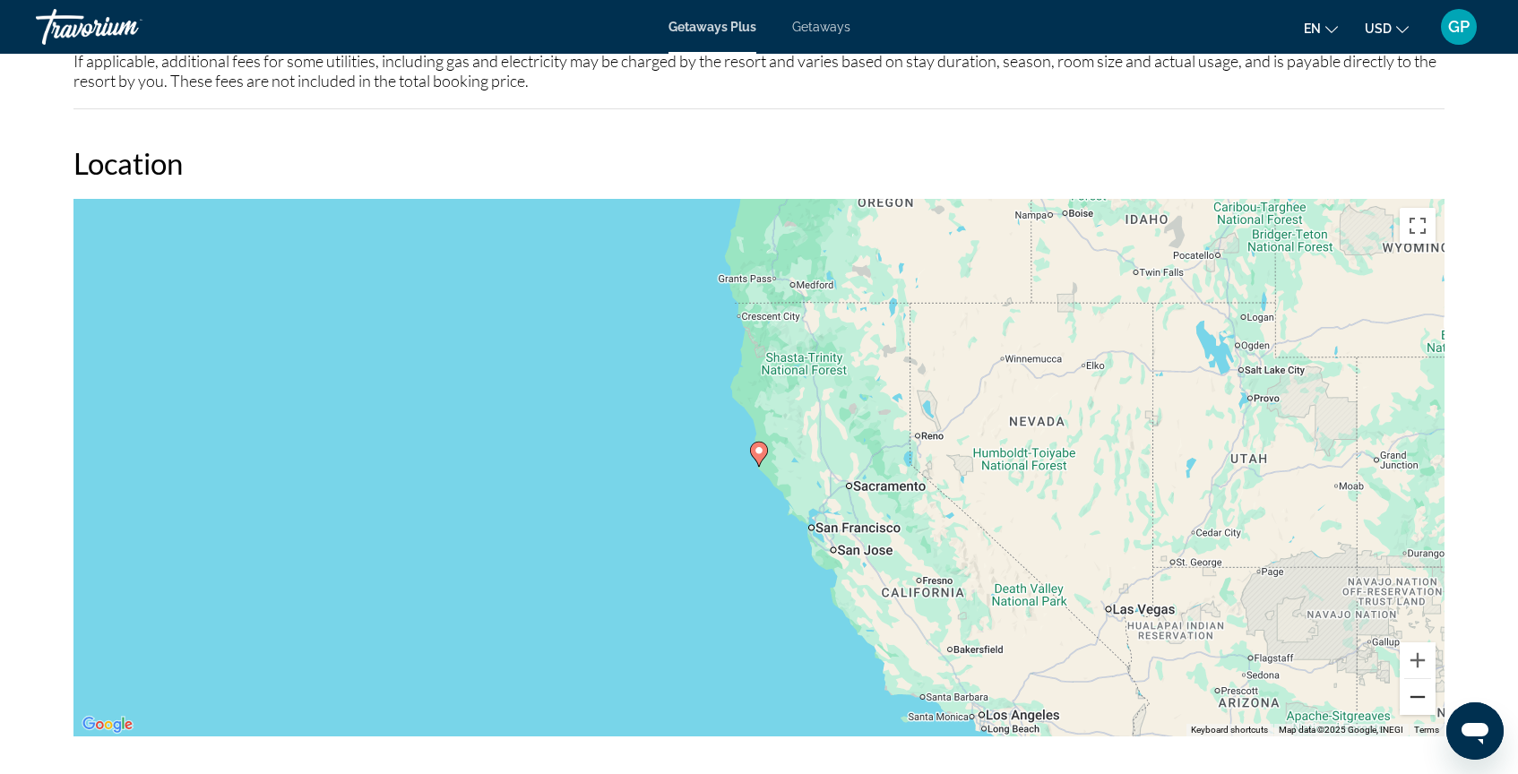
click at [1420, 681] on button "Zoom out" at bounding box center [1417, 697] width 36 height 36
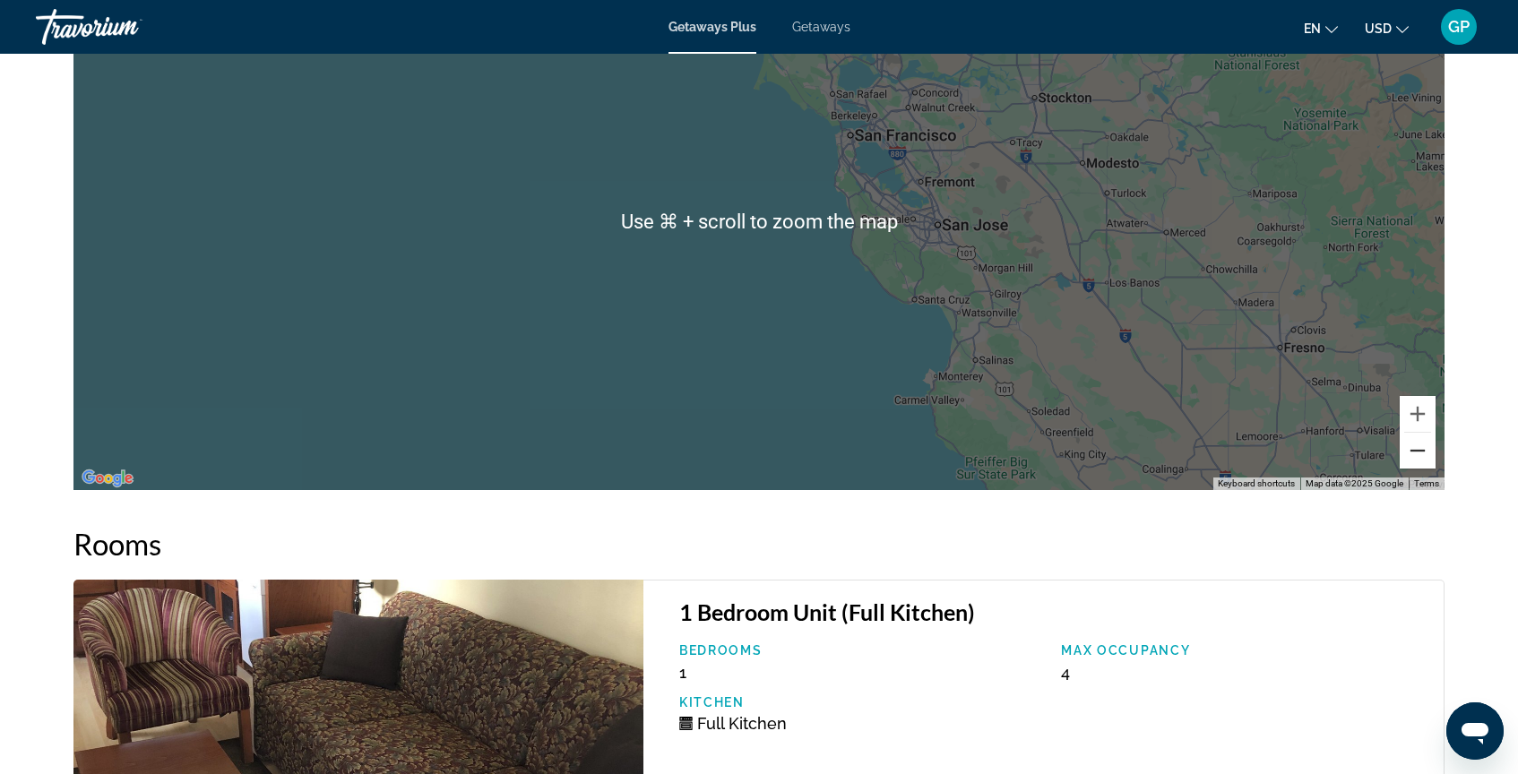
scroll to position [2579, 0]
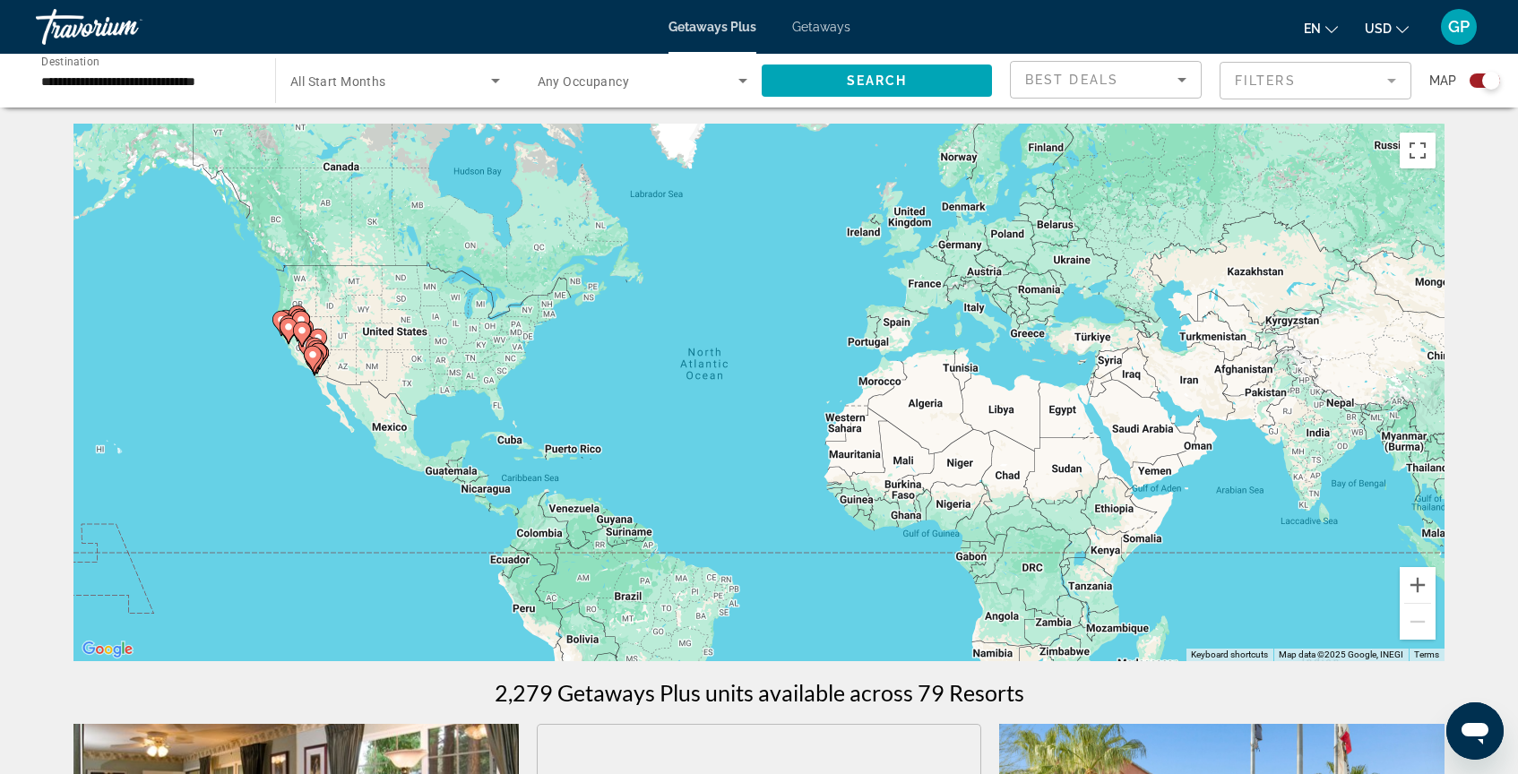
scroll to position [3, 0]
click at [1416, 586] on button "Zoom in" at bounding box center [1417, 584] width 36 height 36
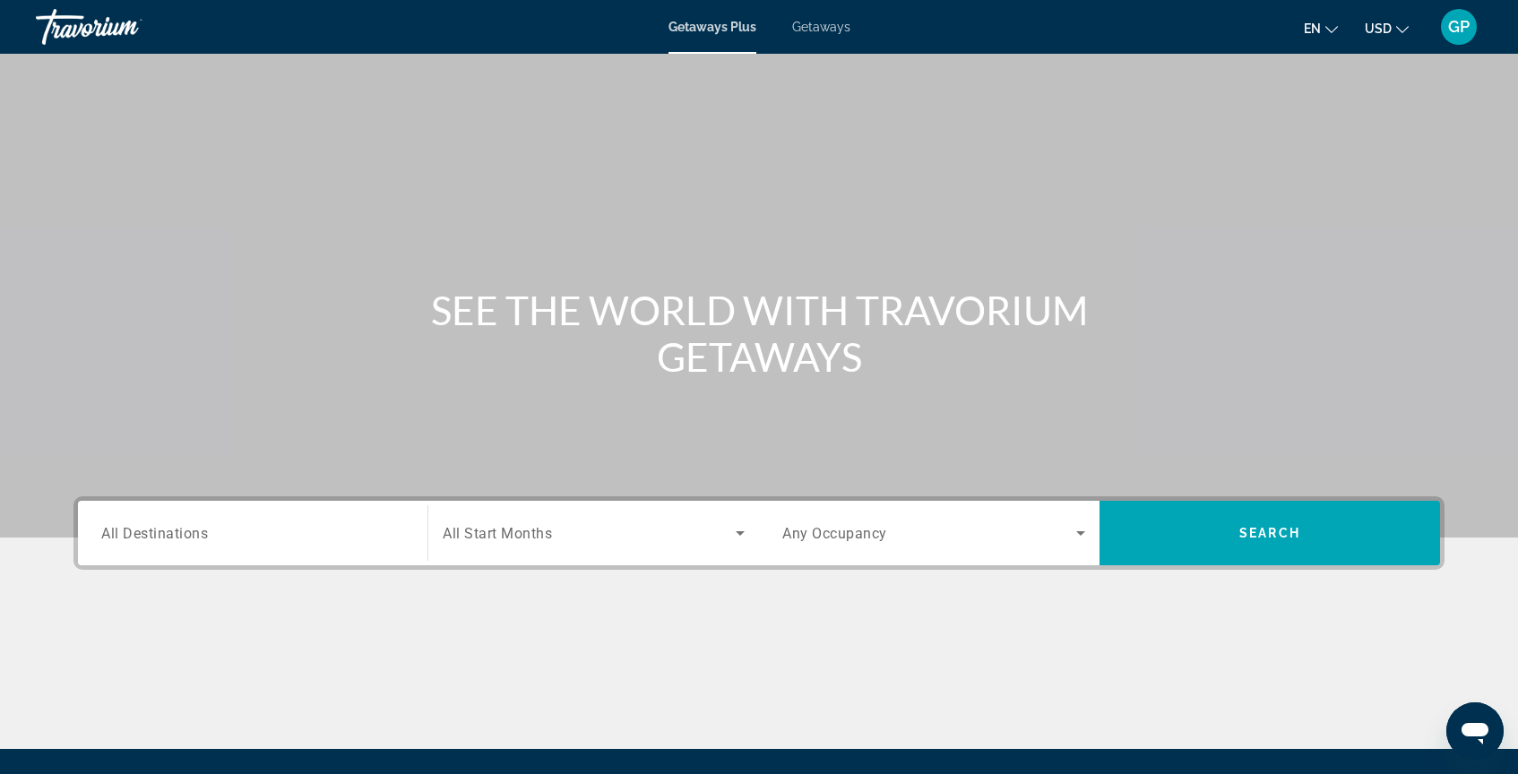
click at [844, 26] on span "Getaways" at bounding box center [821, 27] width 58 height 14
click at [108, 539] on span "All Destinations" at bounding box center [154, 532] width 107 height 17
click at [108, 539] on input "Destination All Destinations" at bounding box center [252, 534] width 303 height 22
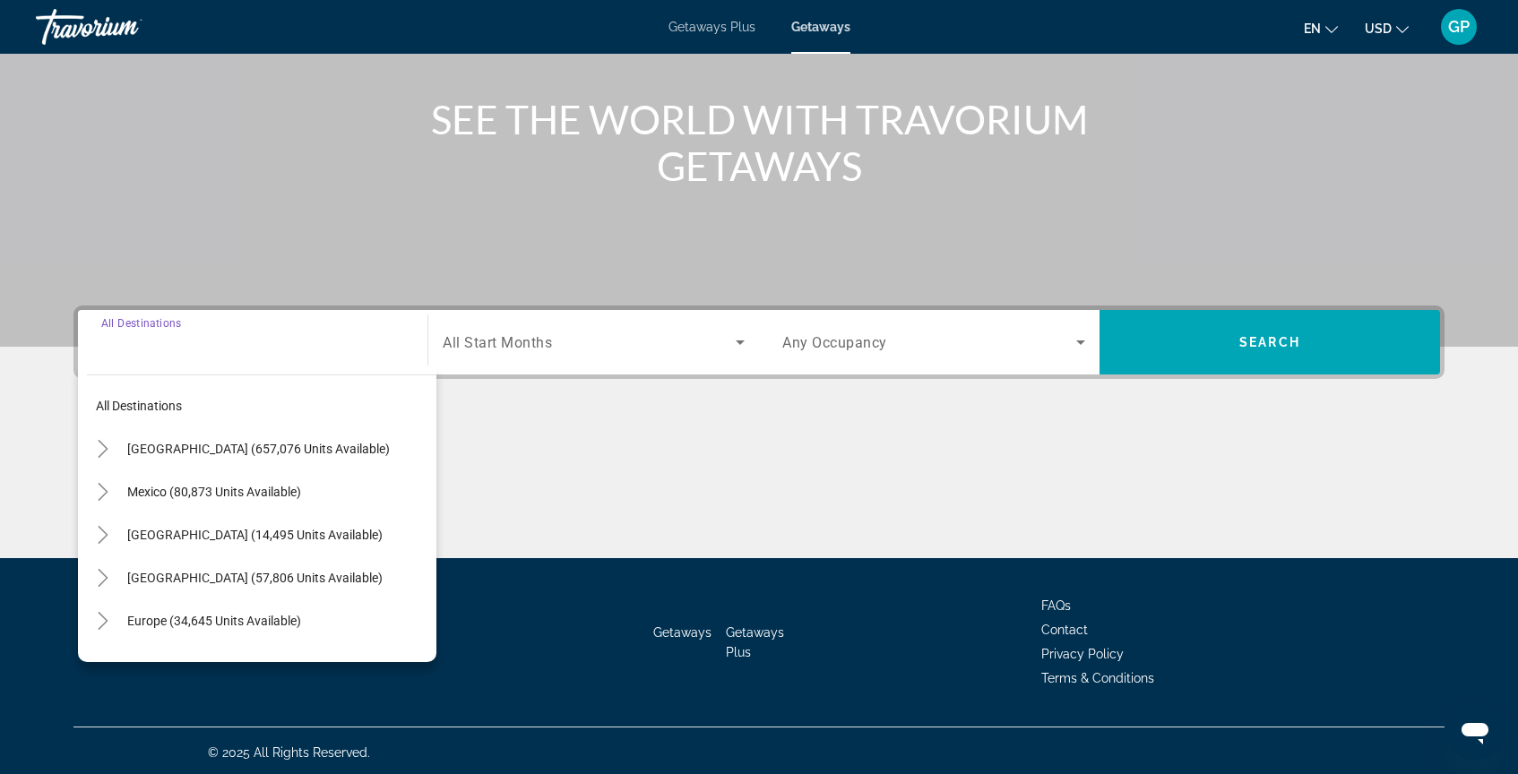
scroll to position [194, 0]
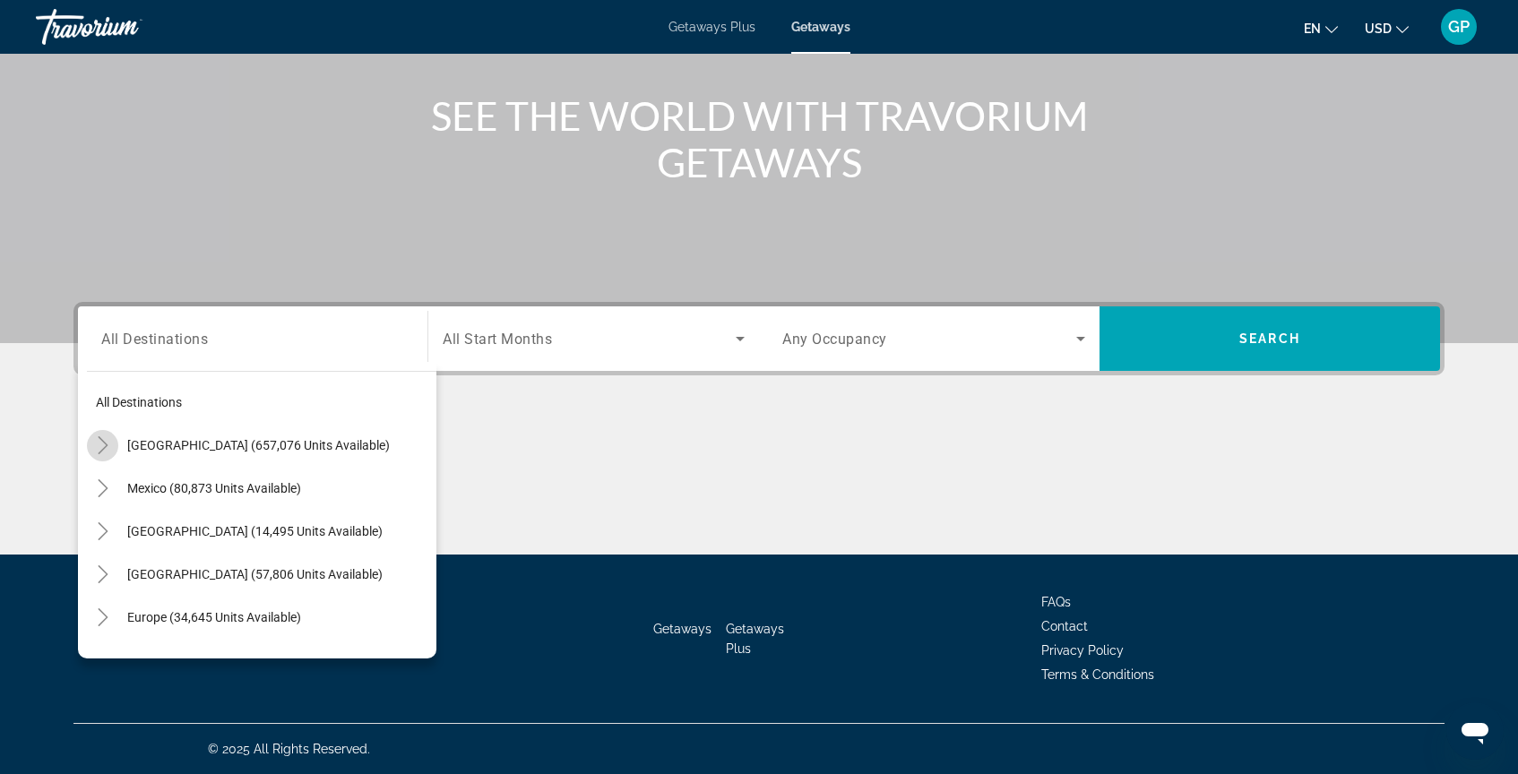
click at [103, 446] on icon "Toggle United States (657,076 units available)" at bounding box center [103, 445] width 18 height 18
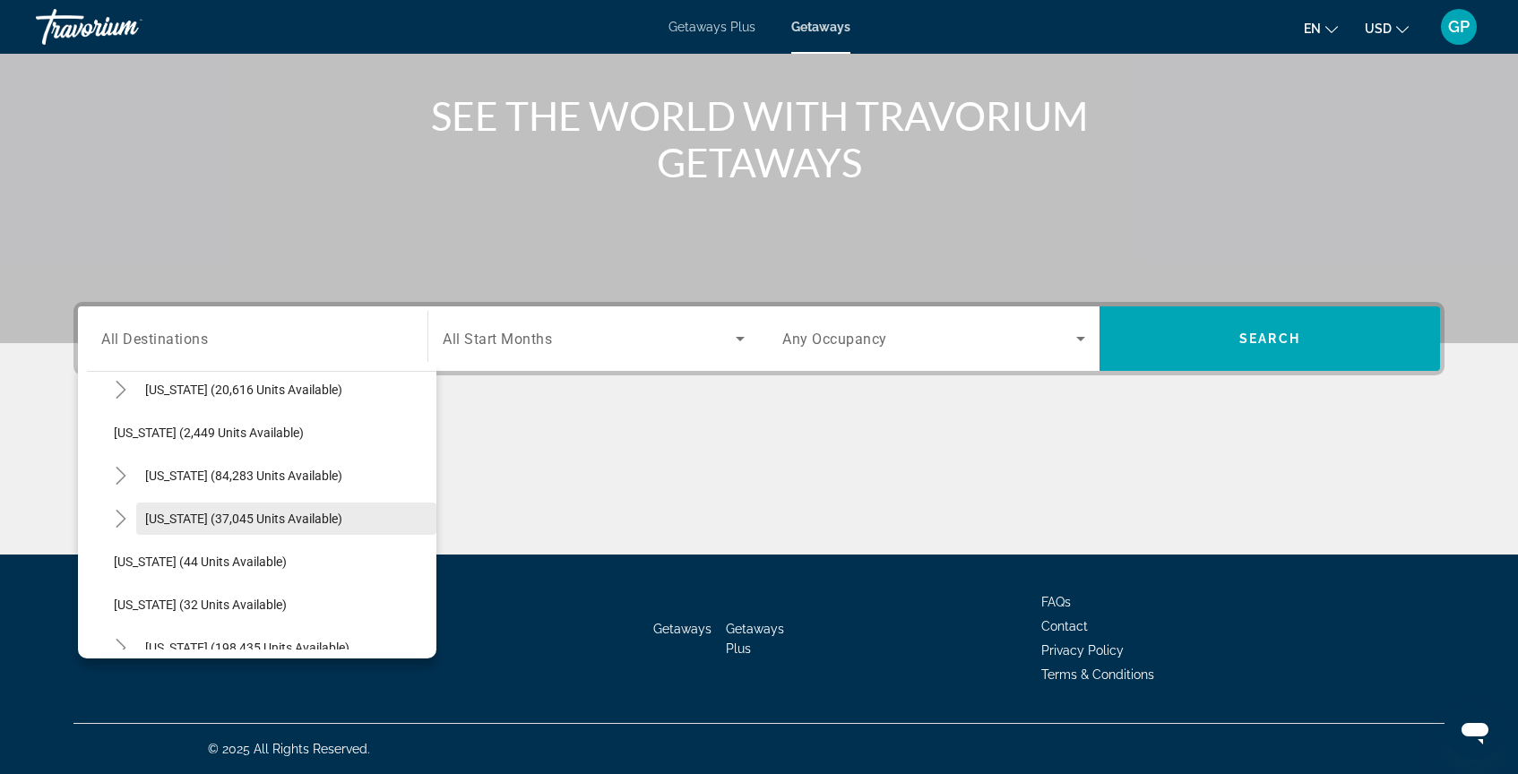
scroll to position [97, 0]
click at [190, 478] on span "California (84,283 units available)" at bounding box center [243, 477] width 197 height 14
type input "**********"
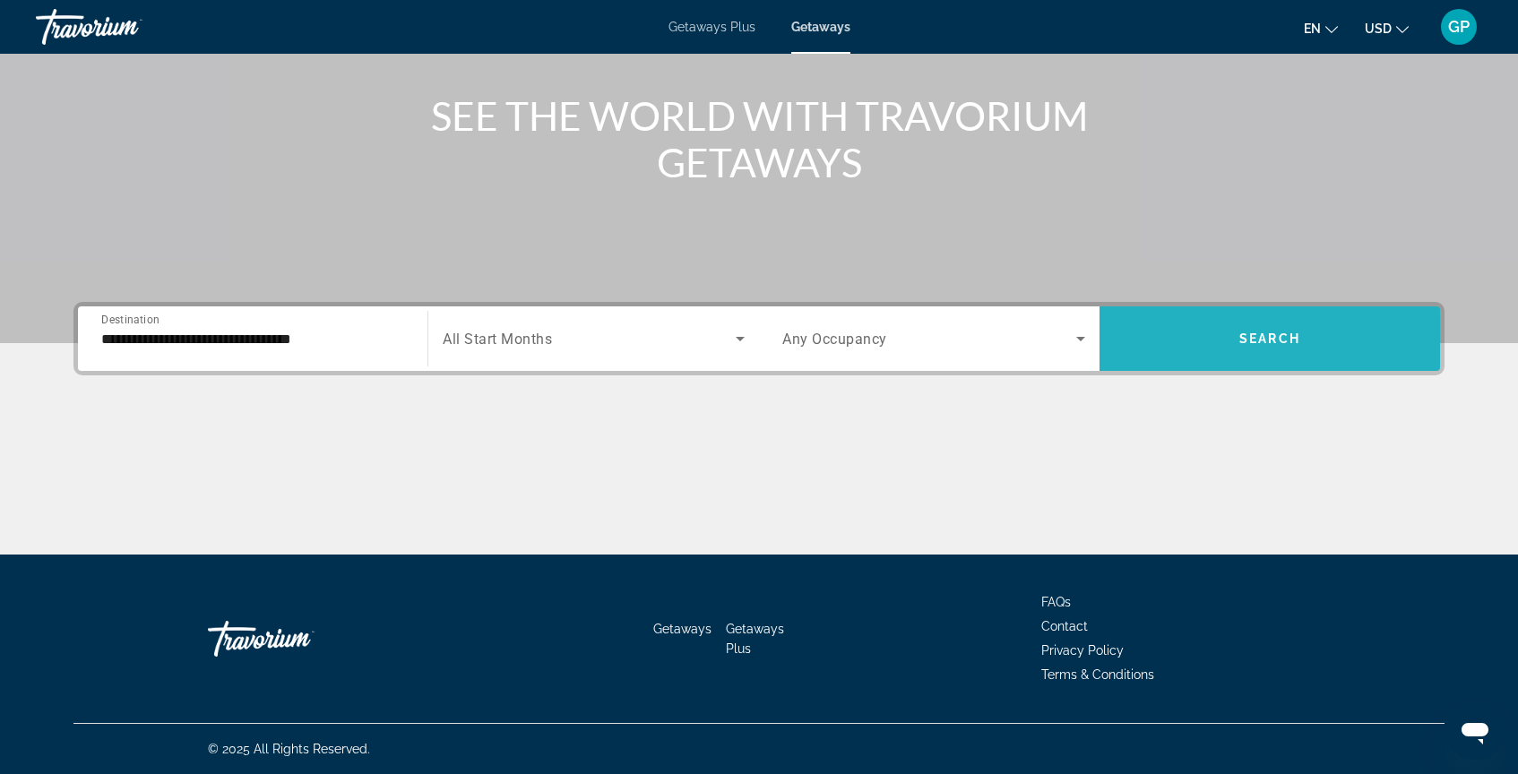
click at [1253, 343] on span "Search" at bounding box center [1269, 338] width 61 height 14
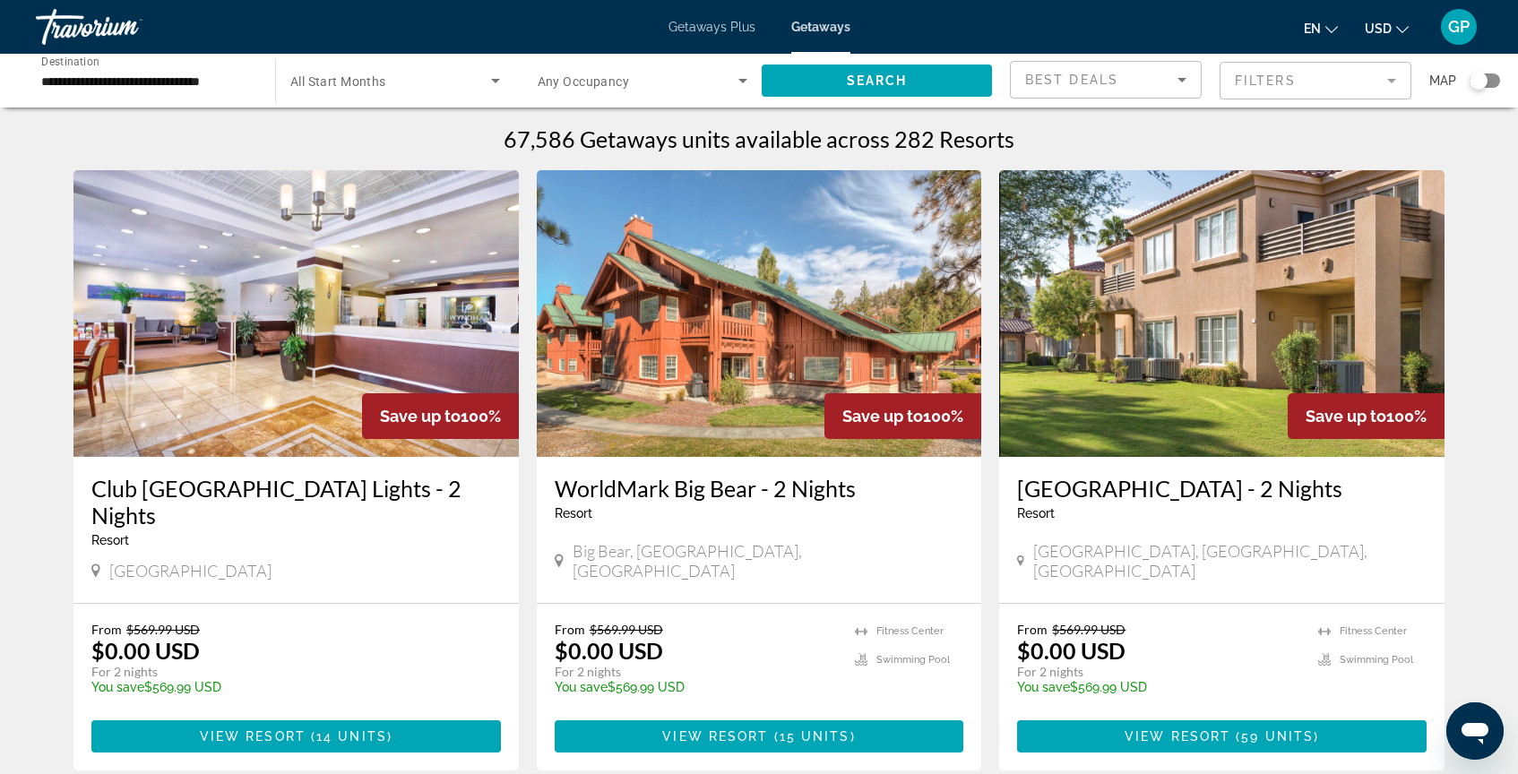
click at [1479, 82] on div "Search widget" at bounding box center [1478, 81] width 18 height 18
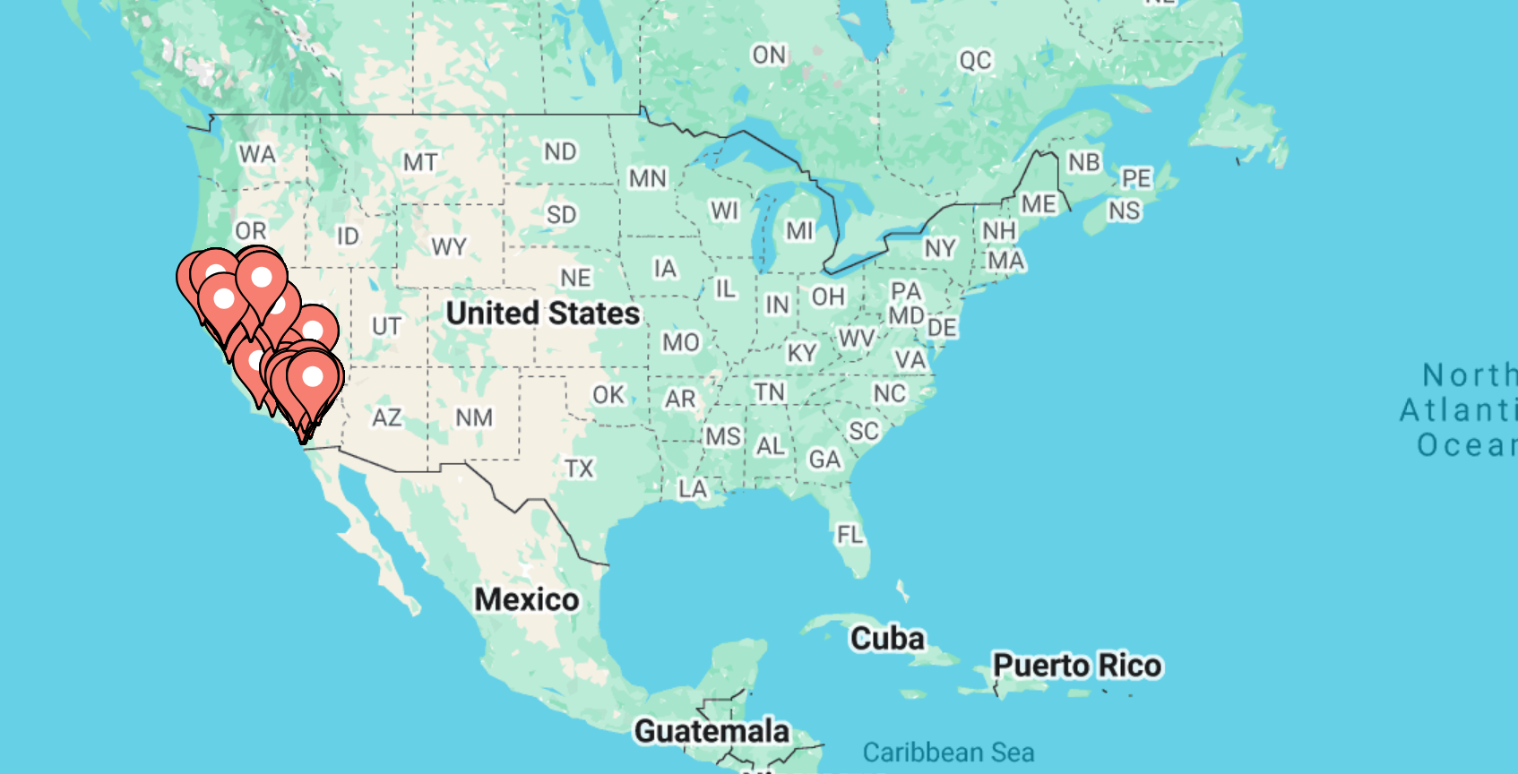
click at [277, 326] on gmp-advanced-marker "Main content" at bounding box center [286, 324] width 18 height 27
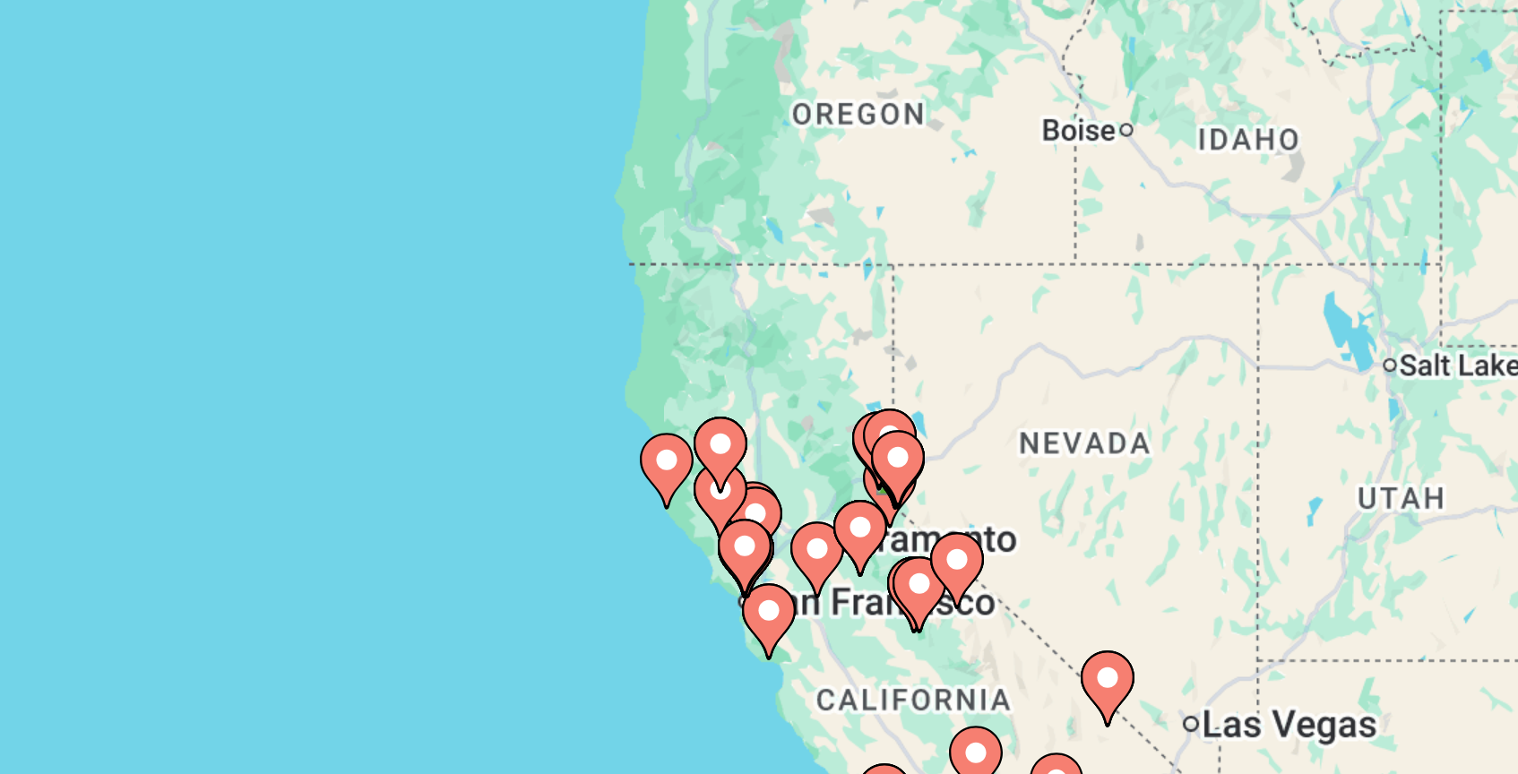
click at [740, 387] on image "Main content" at bounding box center [741, 382] width 11 height 11
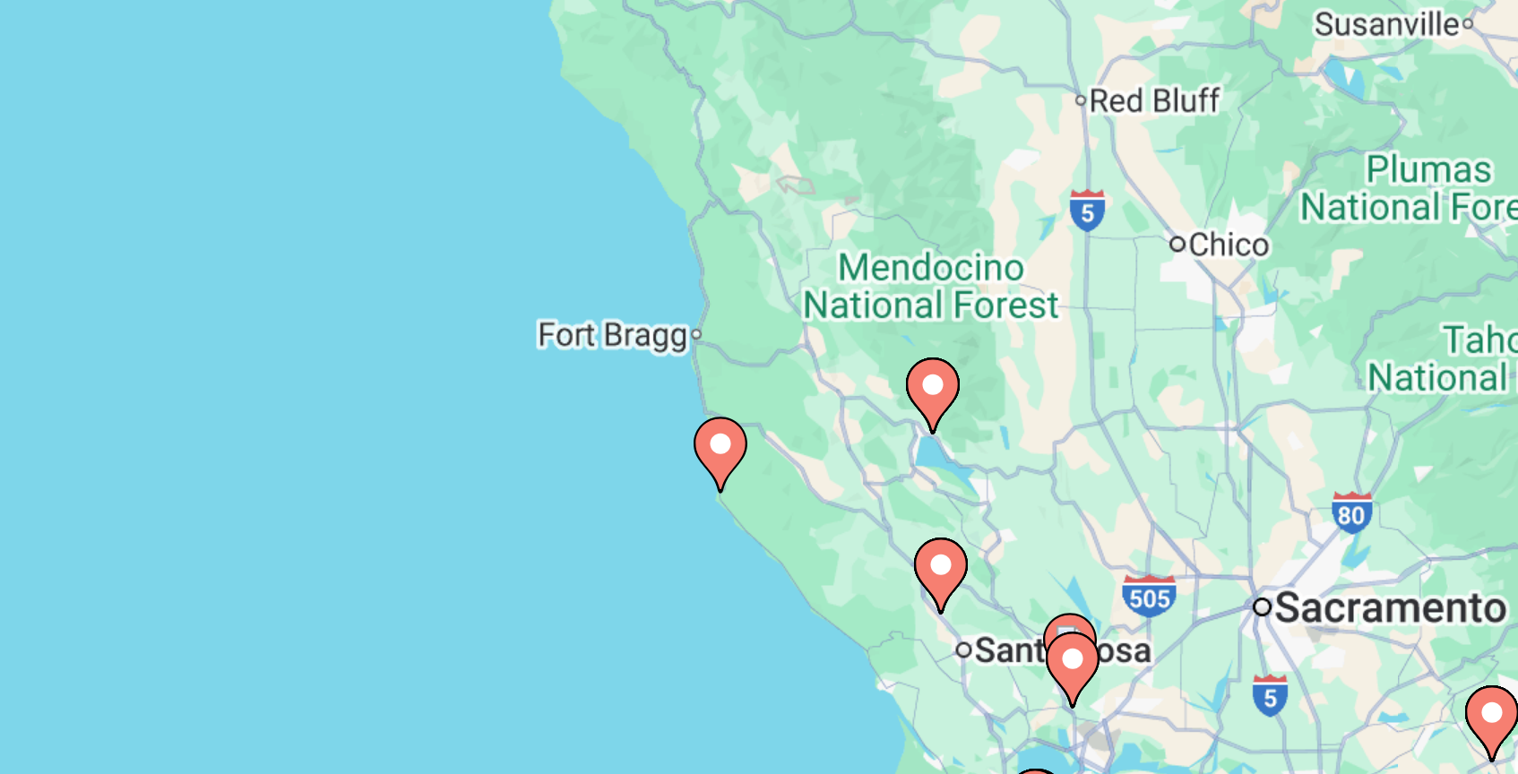
click at [762, 376] on image "Main content" at bounding box center [758, 377] width 11 height 11
type input "**********"
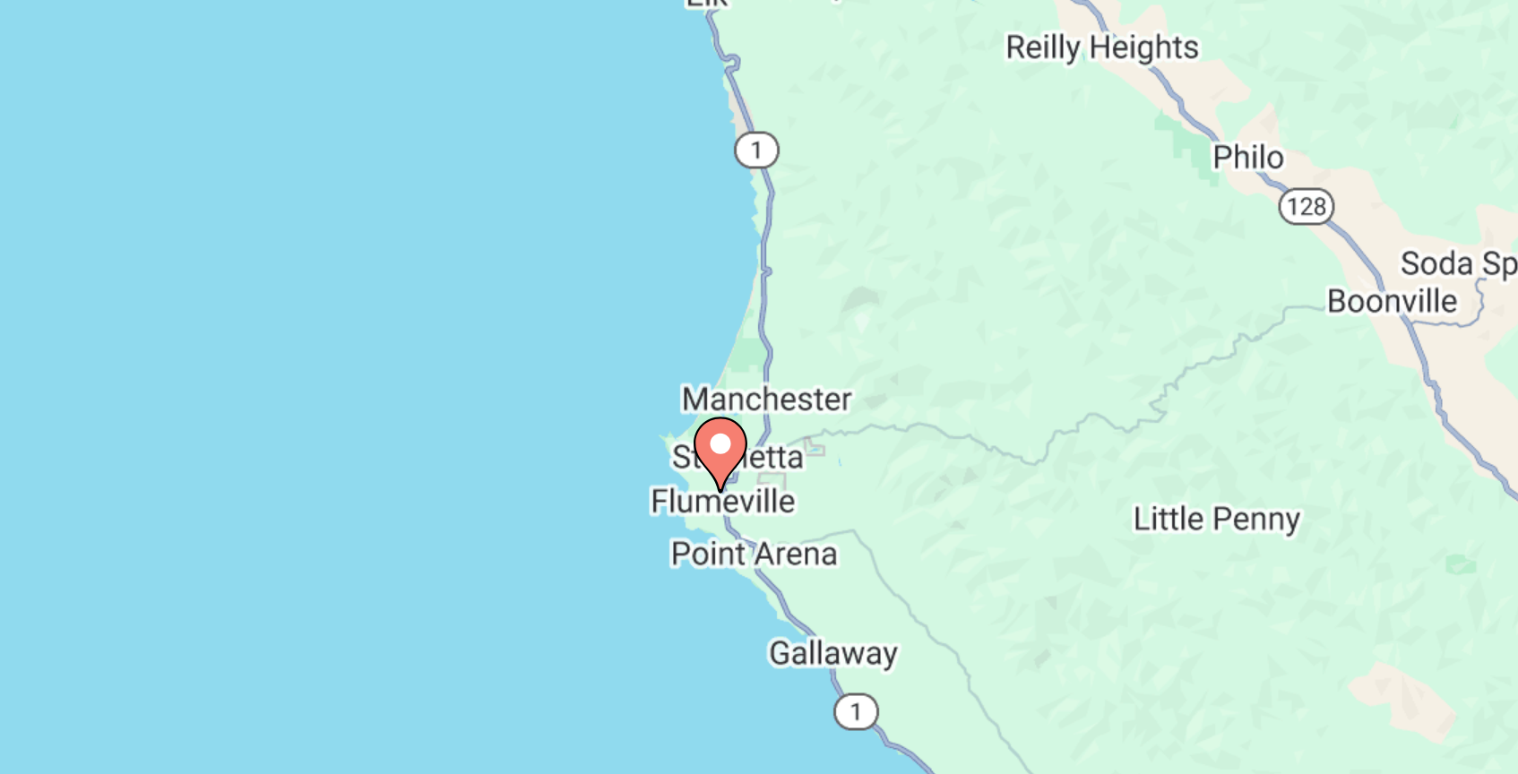
click at [756, 380] on image "Main content" at bounding box center [758, 377] width 11 height 11
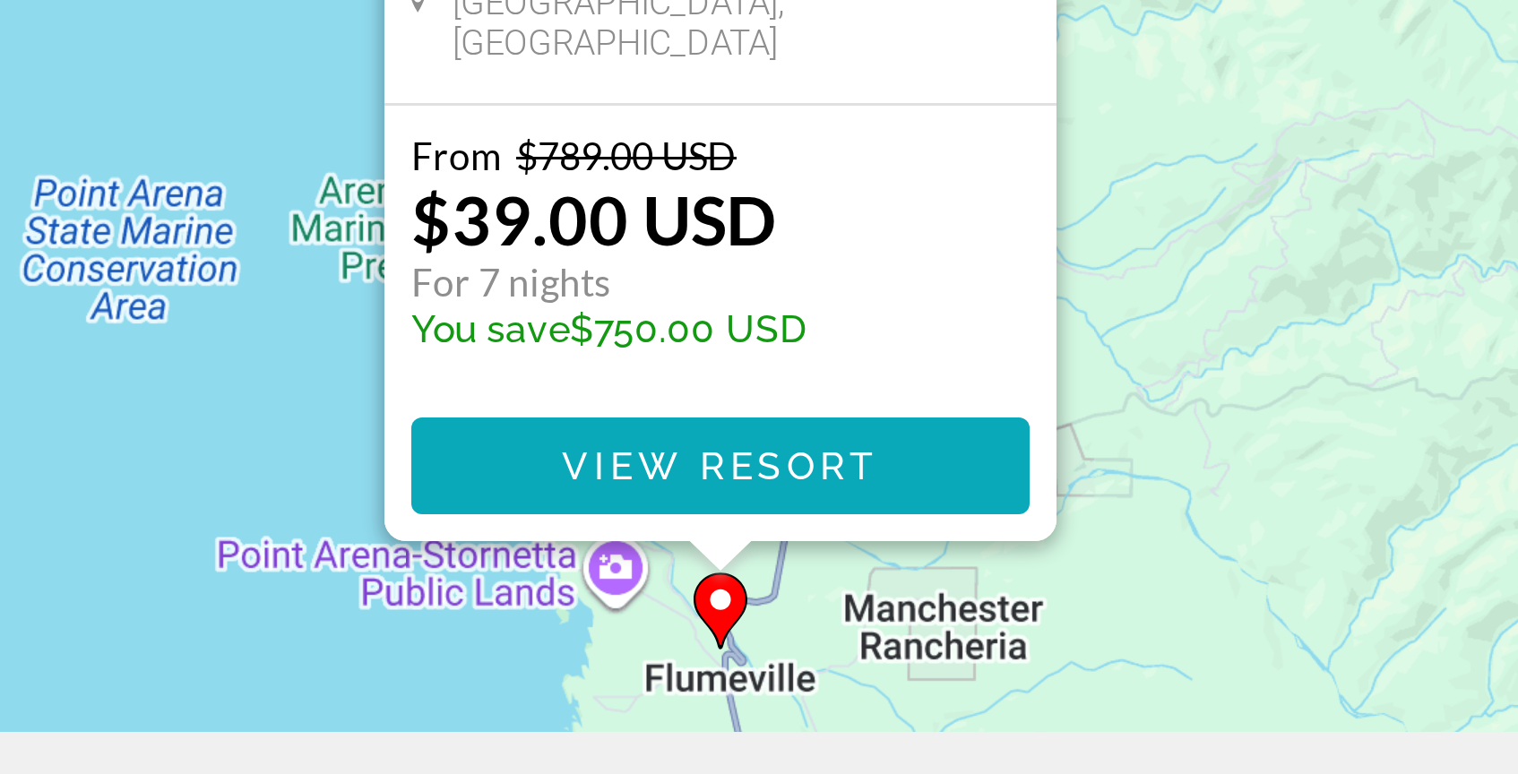
click at [759, 576] on span "View Resort" at bounding box center [759, 574] width 106 height 14
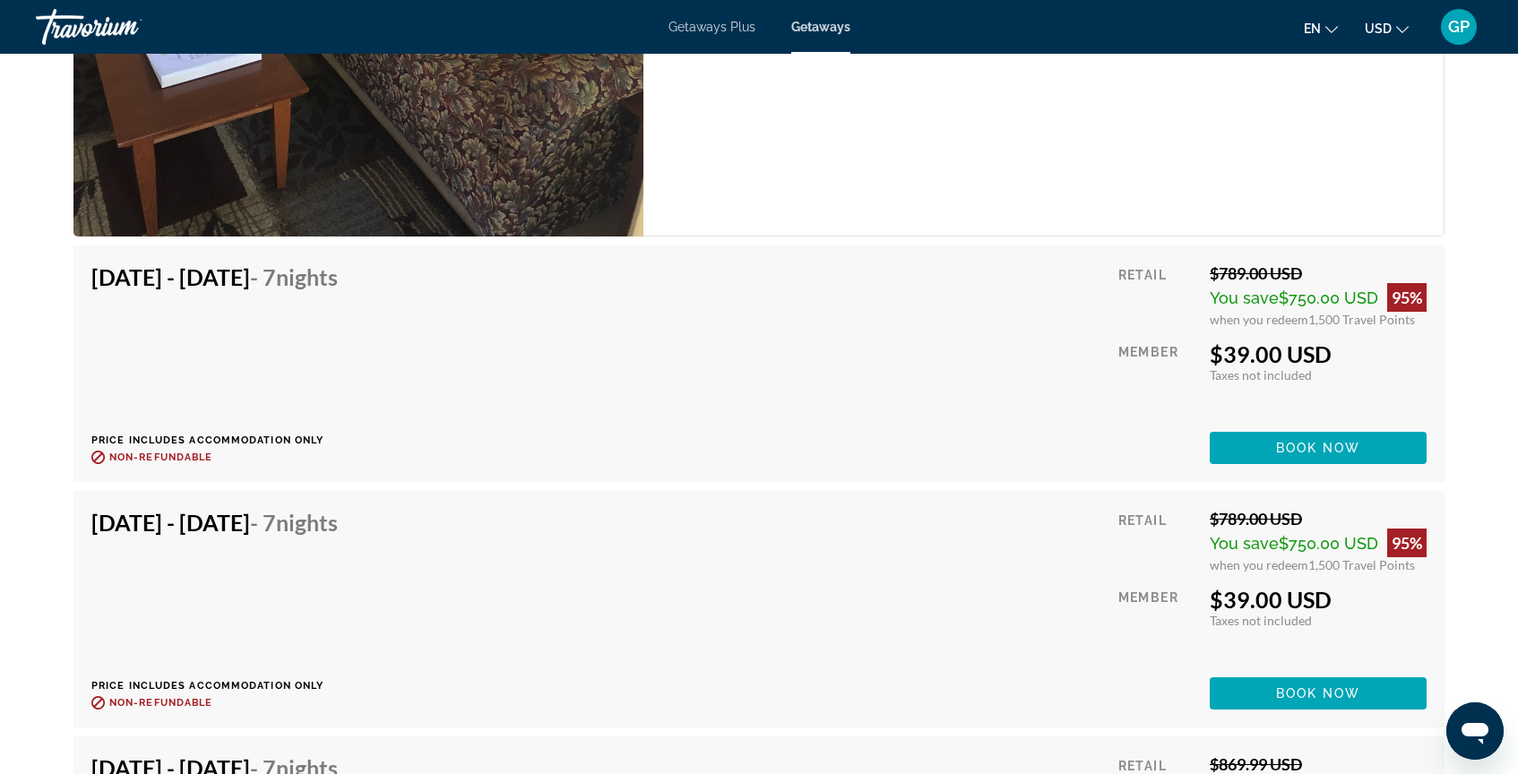
scroll to position [3337, 0]
